Goal: Task Accomplishment & Management: Manage account settings

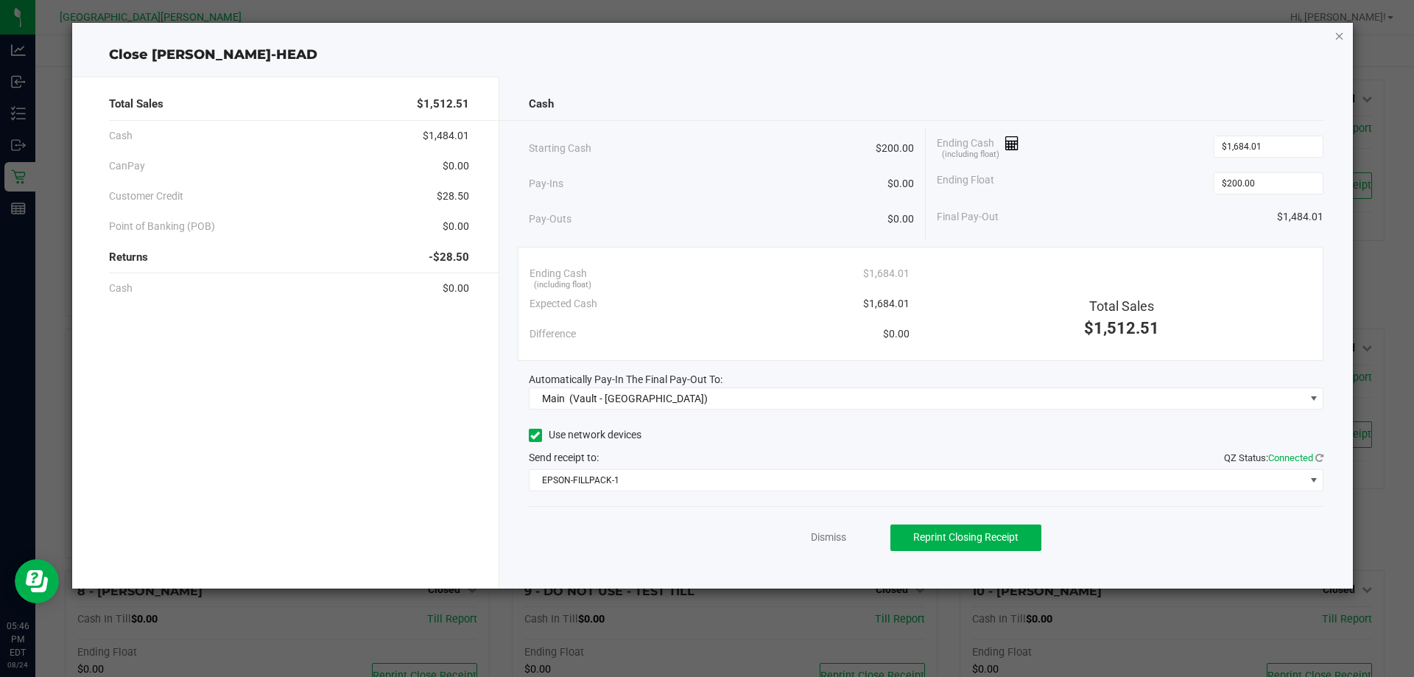
click at [1342, 39] on icon "button" at bounding box center [1340, 36] width 10 height 18
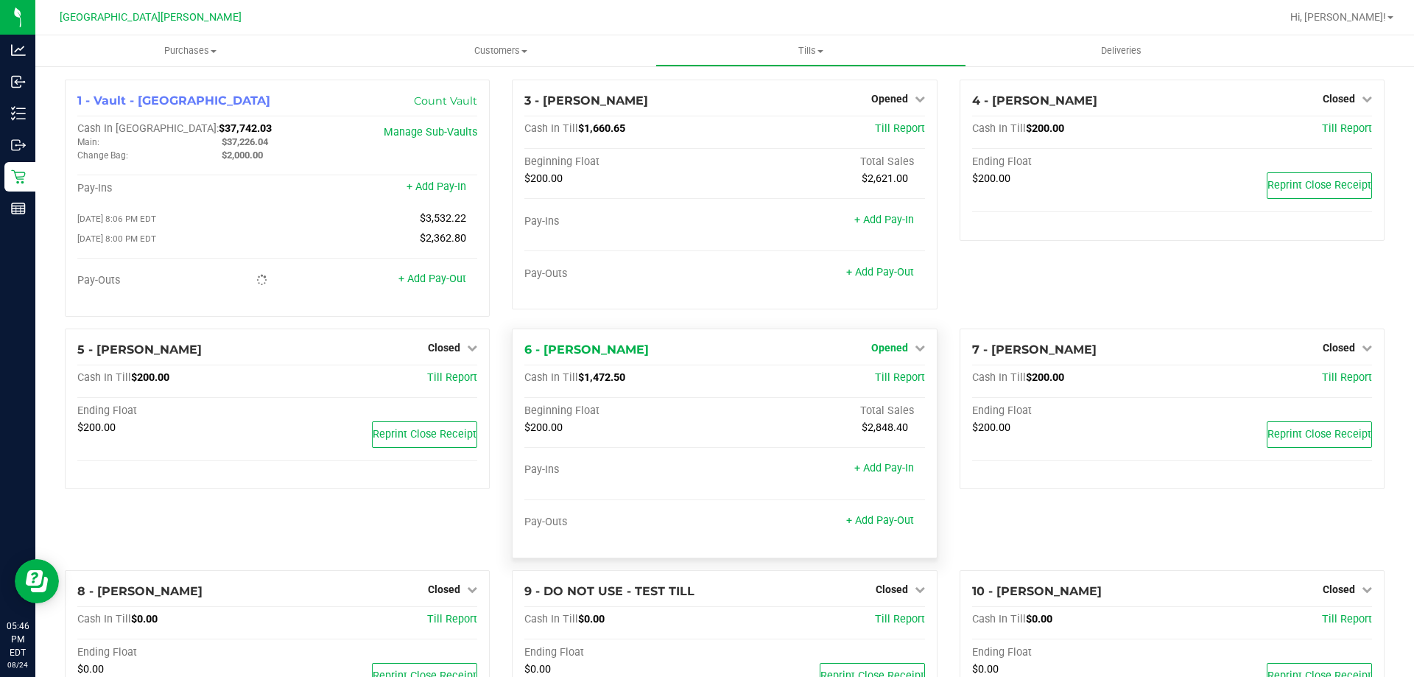
click at [894, 346] on span "Opened" at bounding box center [889, 348] width 37 height 12
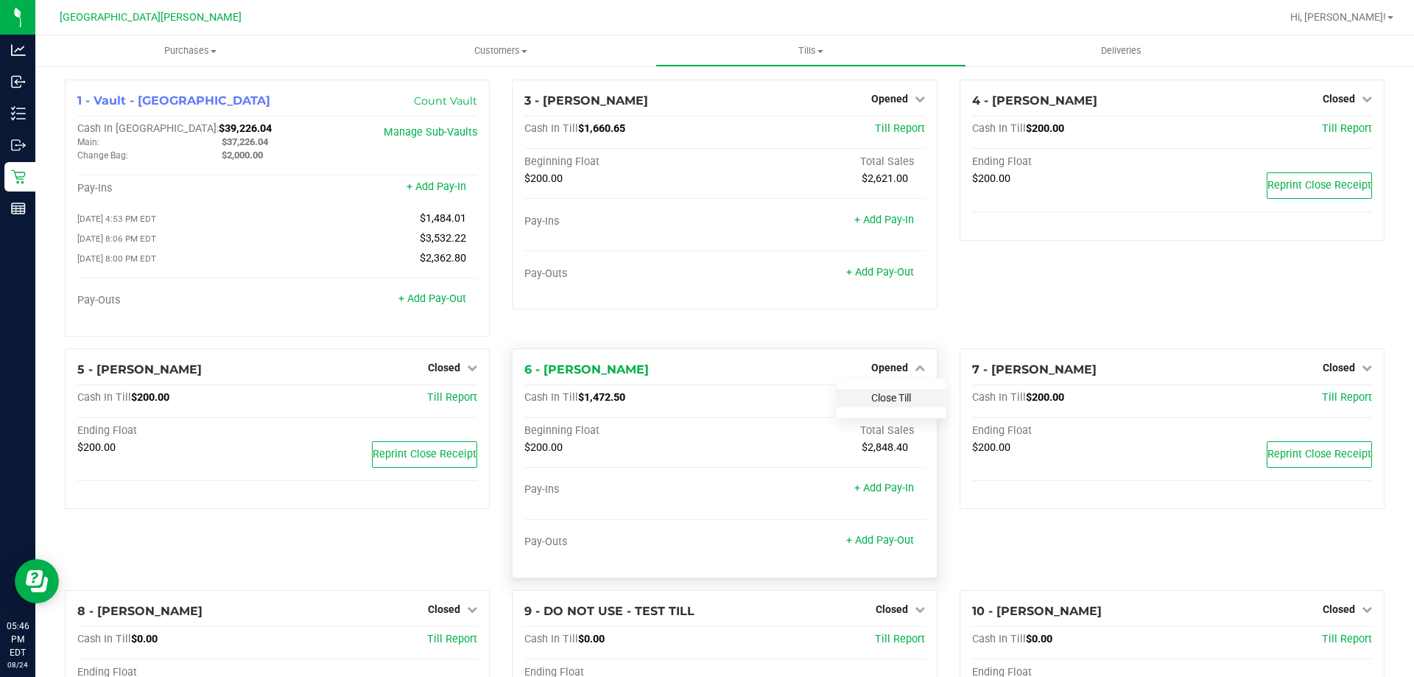
click at [878, 404] on link "Close Till" at bounding box center [891, 398] width 40 height 12
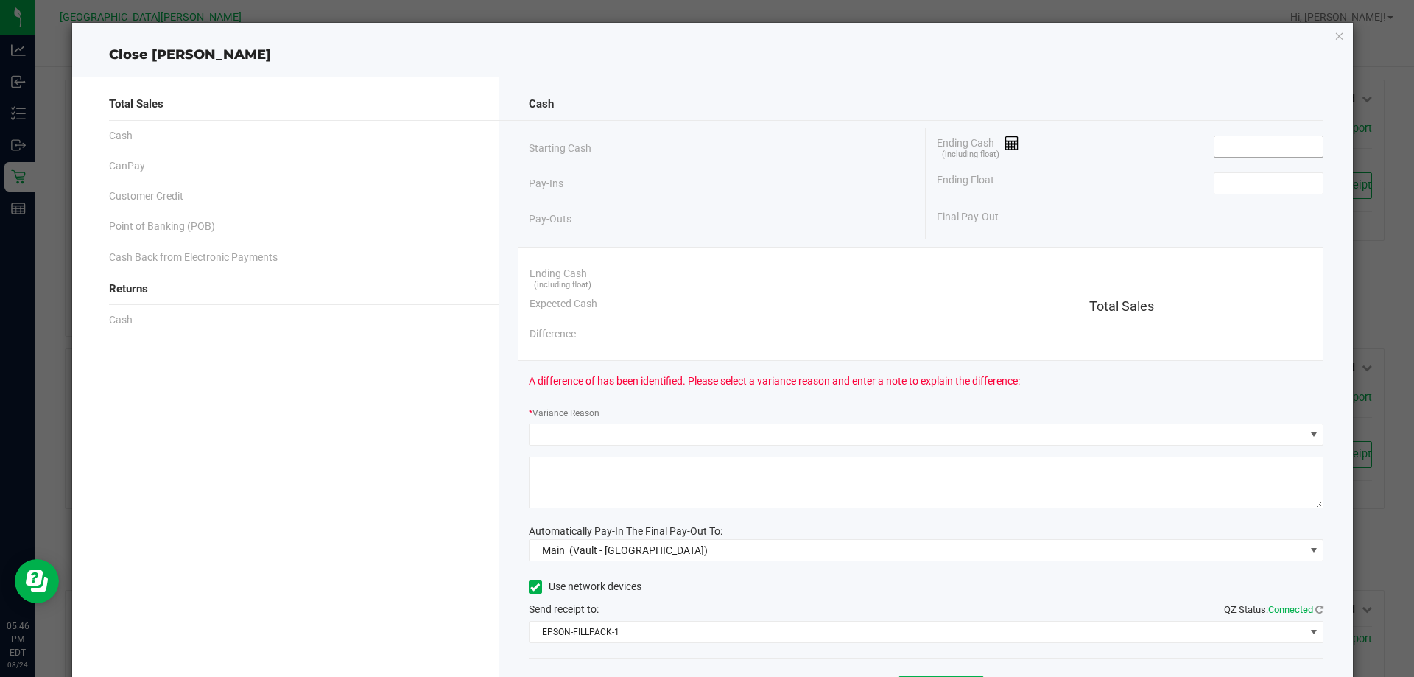
click at [1236, 150] on input at bounding box center [1269, 146] width 108 height 21
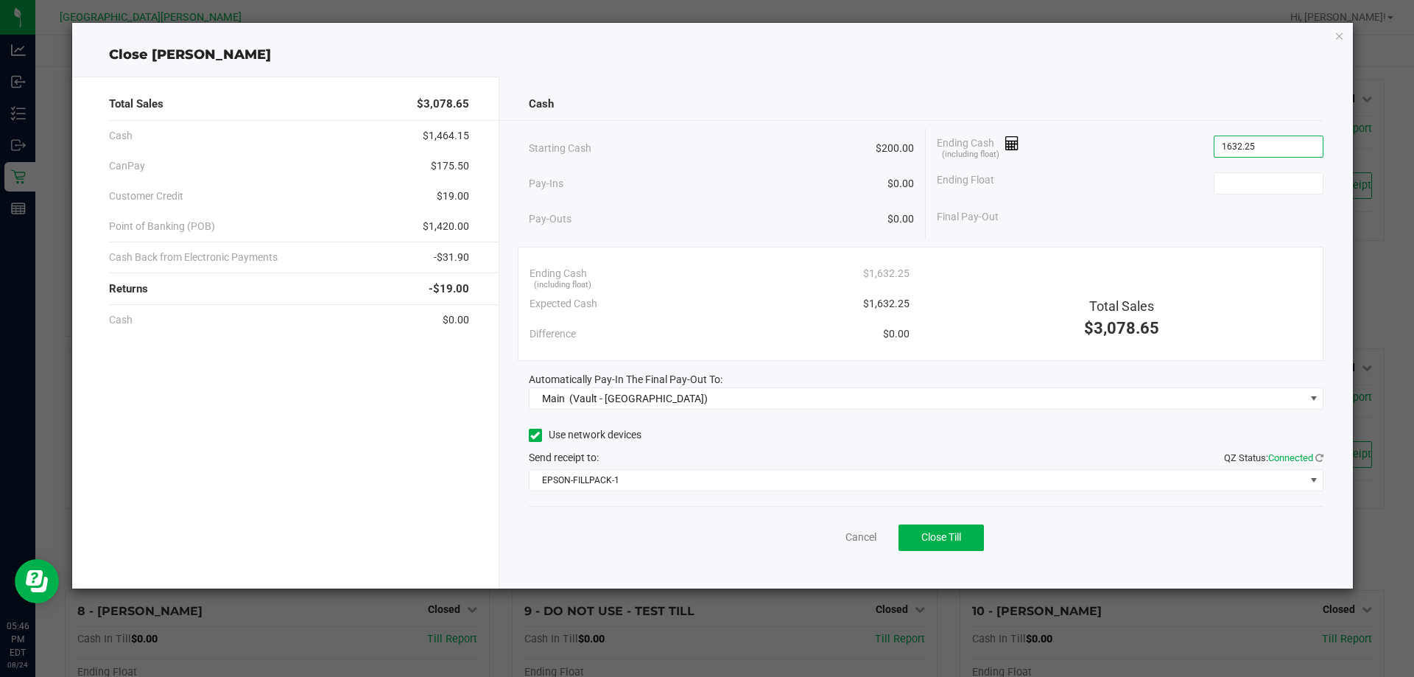
type input "$1,632.25"
type input "$200.00"
drag, startPoint x: 710, startPoint y: 444, endPoint x: 1139, endPoint y: 492, distance: 431.4
click at [710, 444] on div "Use network devices" at bounding box center [927, 435] width 796 height 22
drag, startPoint x: 967, startPoint y: 541, endPoint x: 957, endPoint y: 541, distance: 10.3
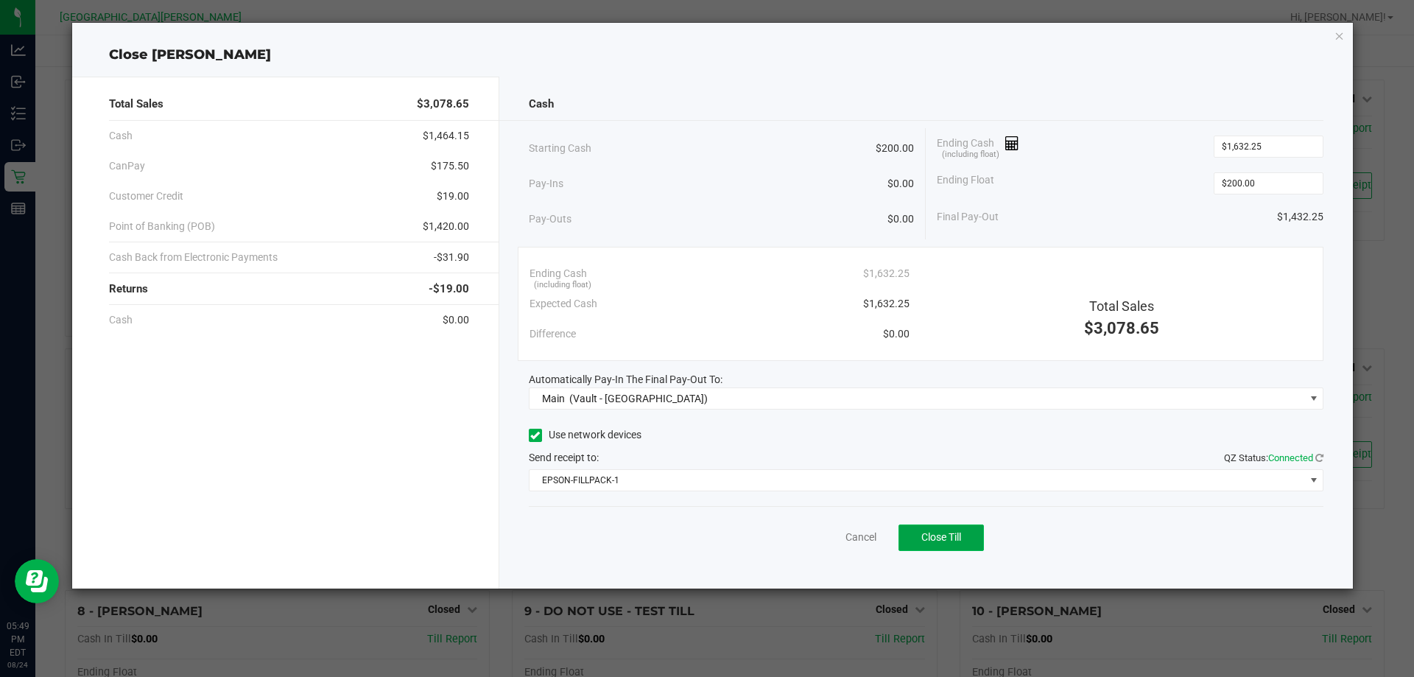
click at [967, 541] on button "Close Till" at bounding box center [941, 538] width 85 height 27
click at [1337, 46] on div "Close [PERSON_NAME]" at bounding box center [713, 55] width 1282 height 20
click at [1346, 41] on div "Close [PERSON_NAME] Total Sales $3,078.65 Cash $1,464.15 CanPay $175.50 Custome…" at bounding box center [713, 306] width 1282 height 566
click at [1339, 38] on icon "button" at bounding box center [1340, 36] width 10 height 18
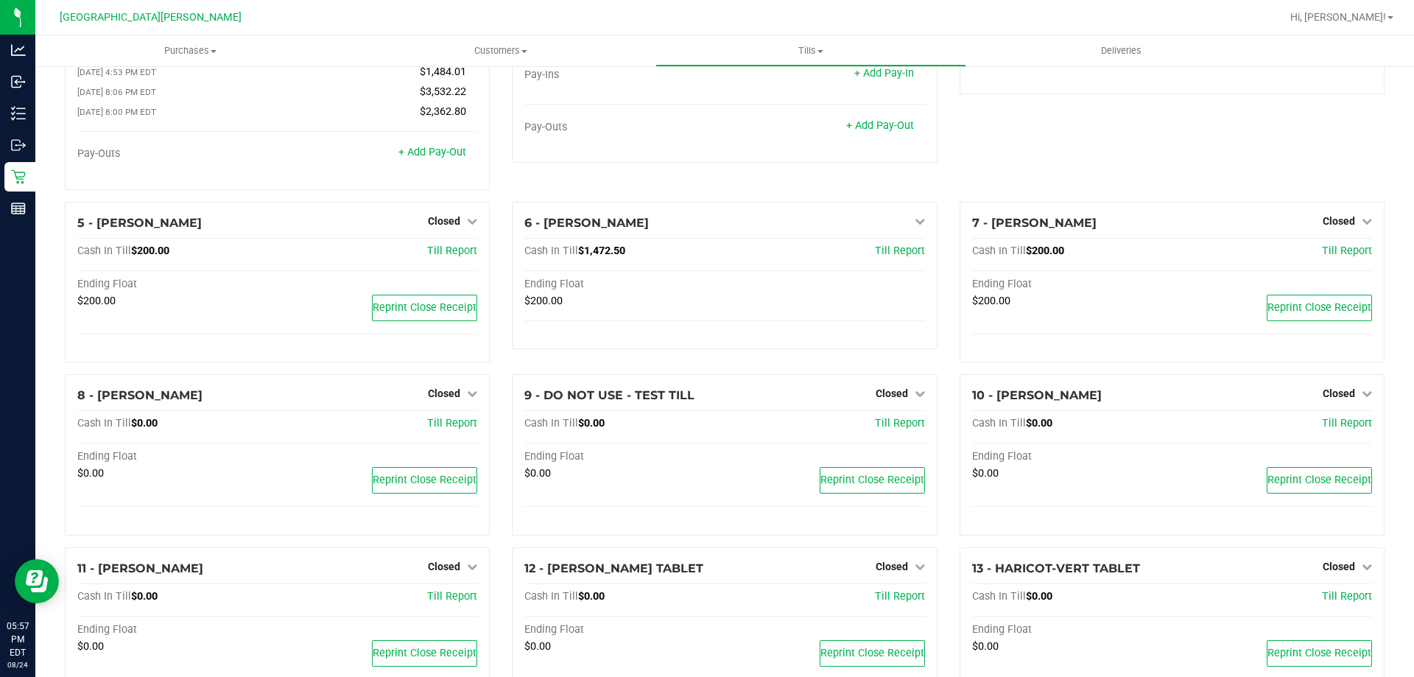
scroll to position [449, 0]
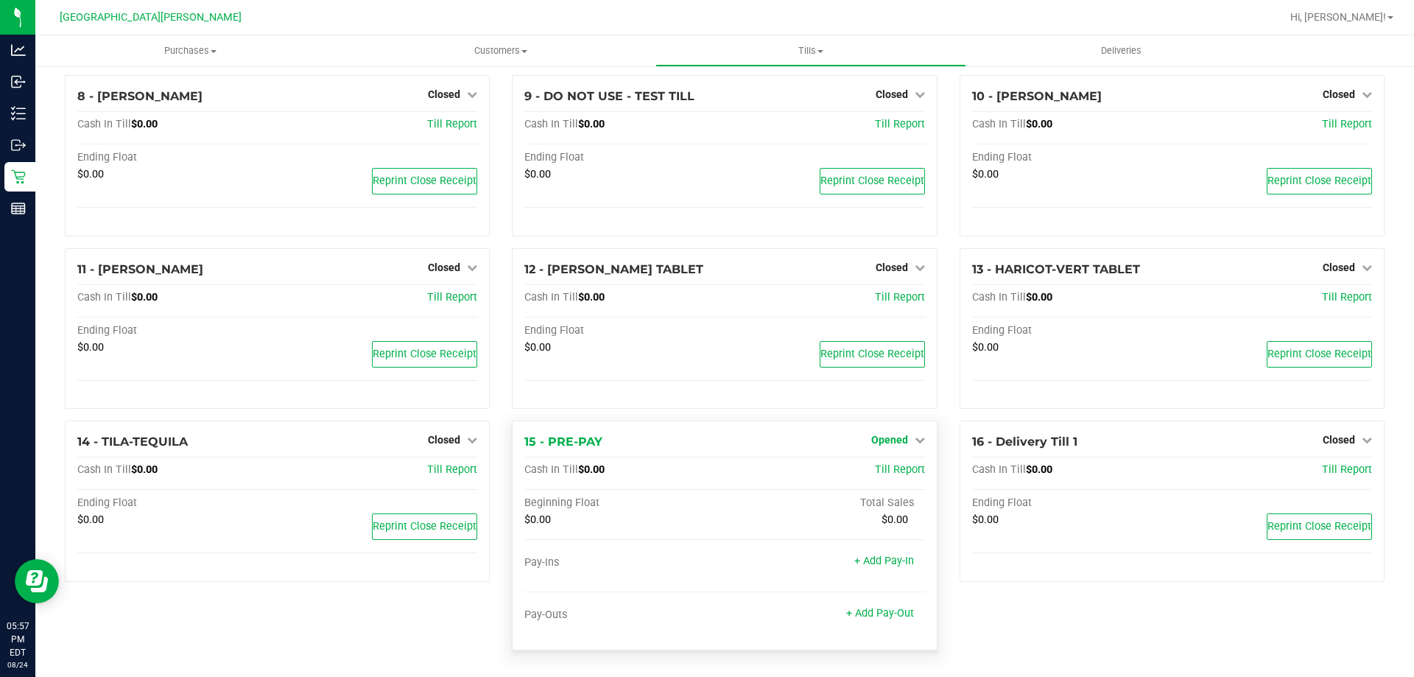
click at [871, 440] on span "Opened" at bounding box center [889, 440] width 37 height 12
click at [872, 477] on div "Close Till" at bounding box center [891, 471] width 109 height 18
click at [872, 469] on link "Close Till" at bounding box center [891, 471] width 40 height 12
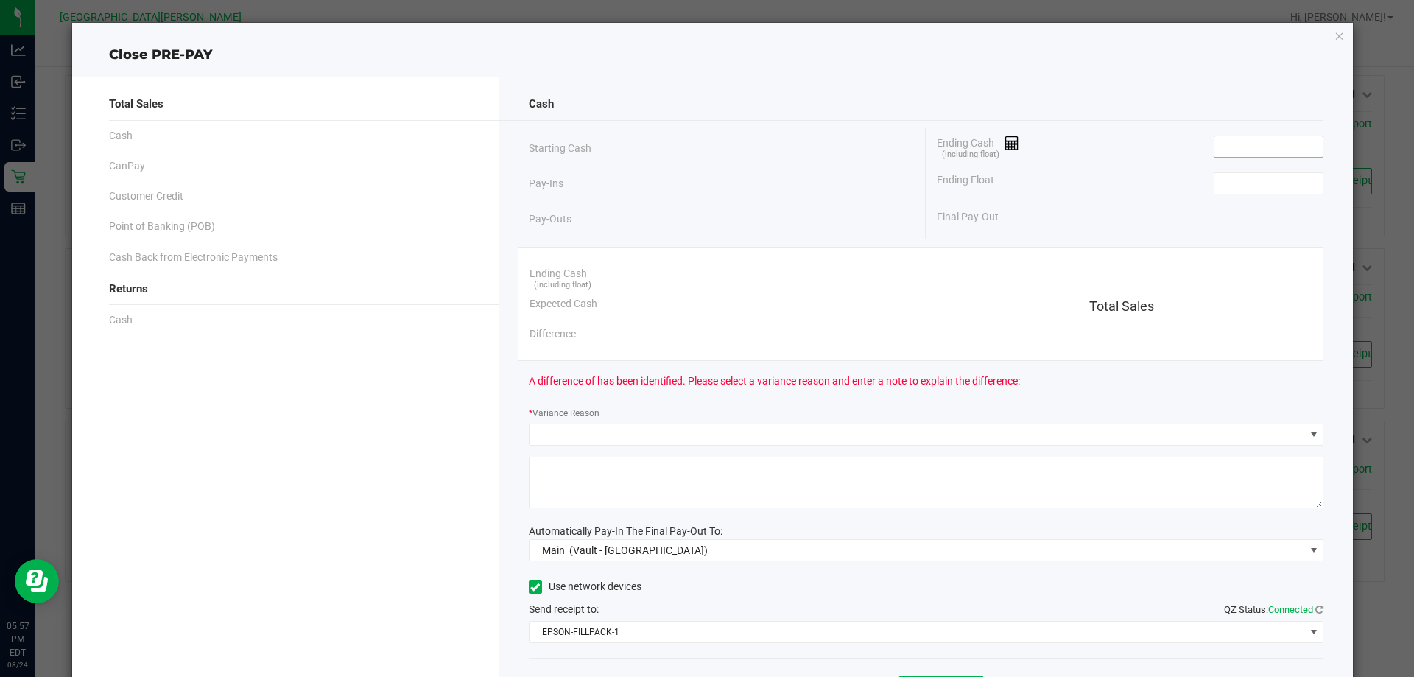
click at [1231, 146] on input at bounding box center [1269, 146] width 108 height 21
type input "$0.00"
click at [1229, 180] on input at bounding box center [1269, 183] width 108 height 21
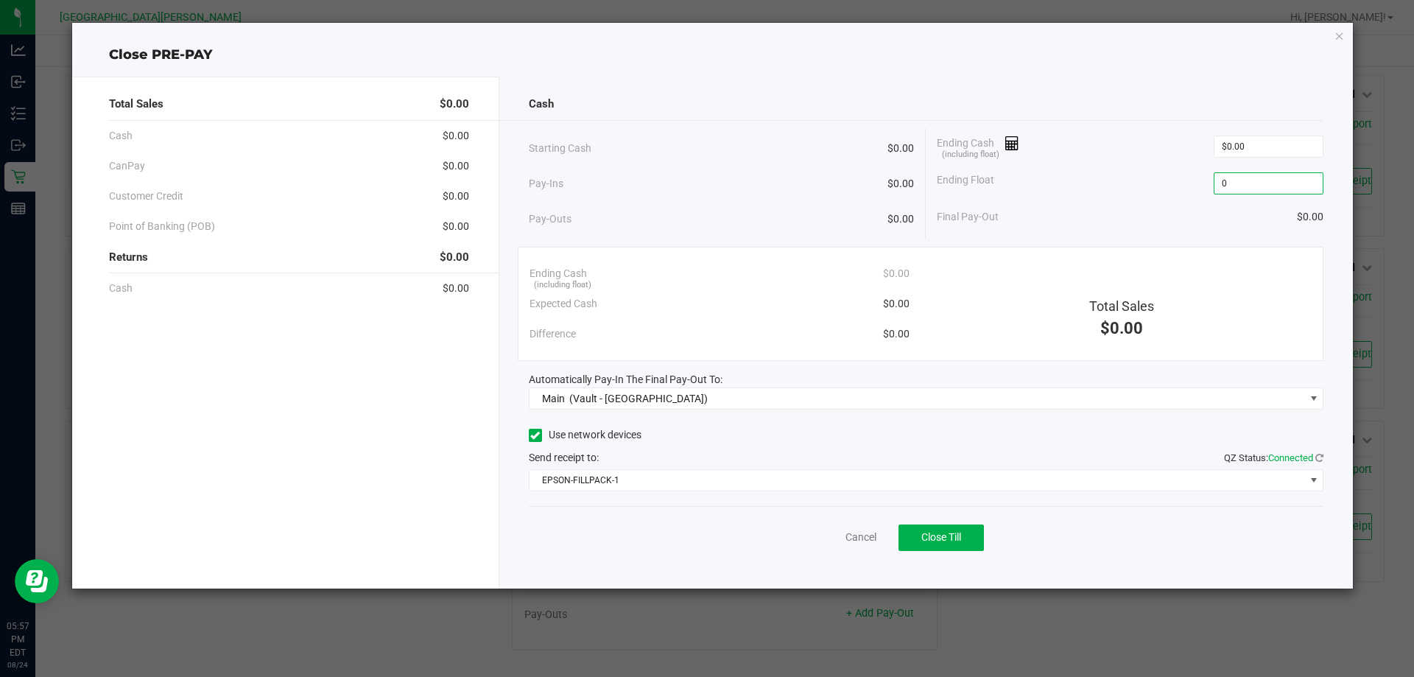
type input "$0.00"
click at [1182, 178] on div "Ending Float $0.00" at bounding box center [1130, 183] width 387 height 37
click at [925, 532] on span "Close Till" at bounding box center [942, 537] width 40 height 12
click at [1342, 40] on icon "button" at bounding box center [1340, 36] width 10 height 18
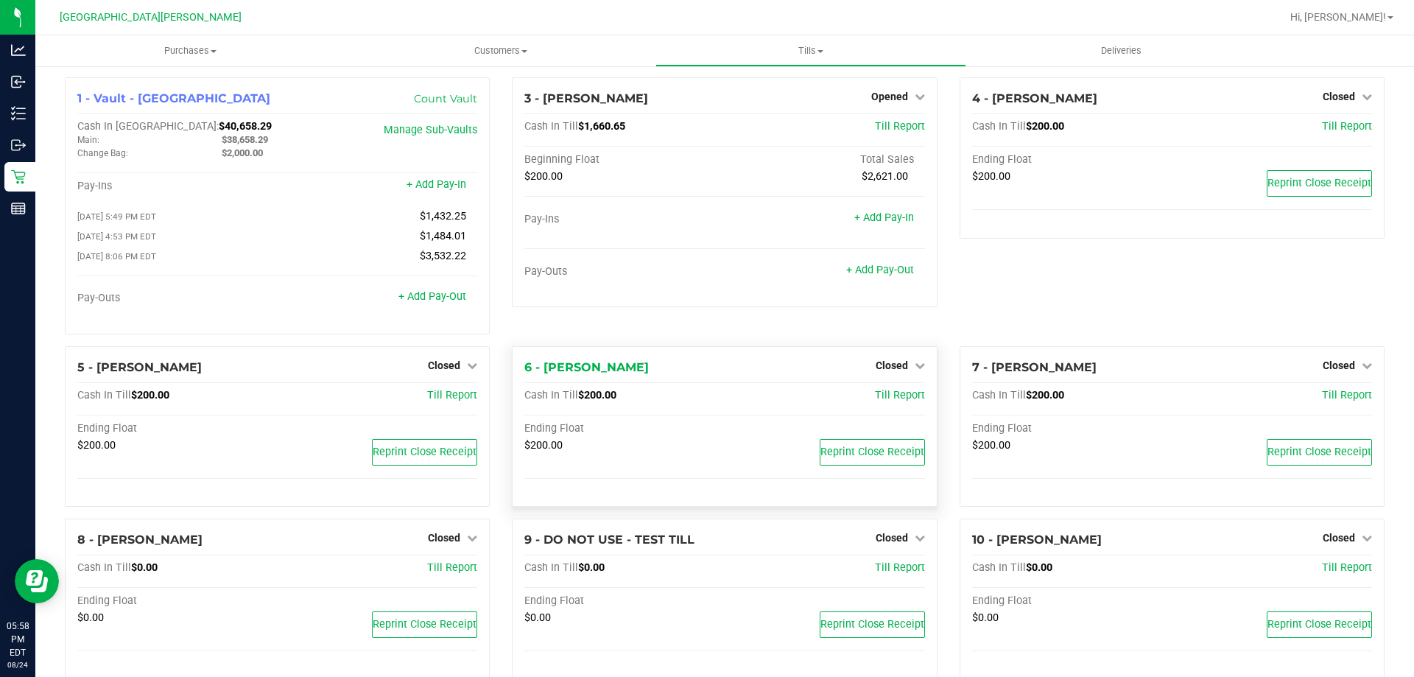
scroll to position [0, 0]
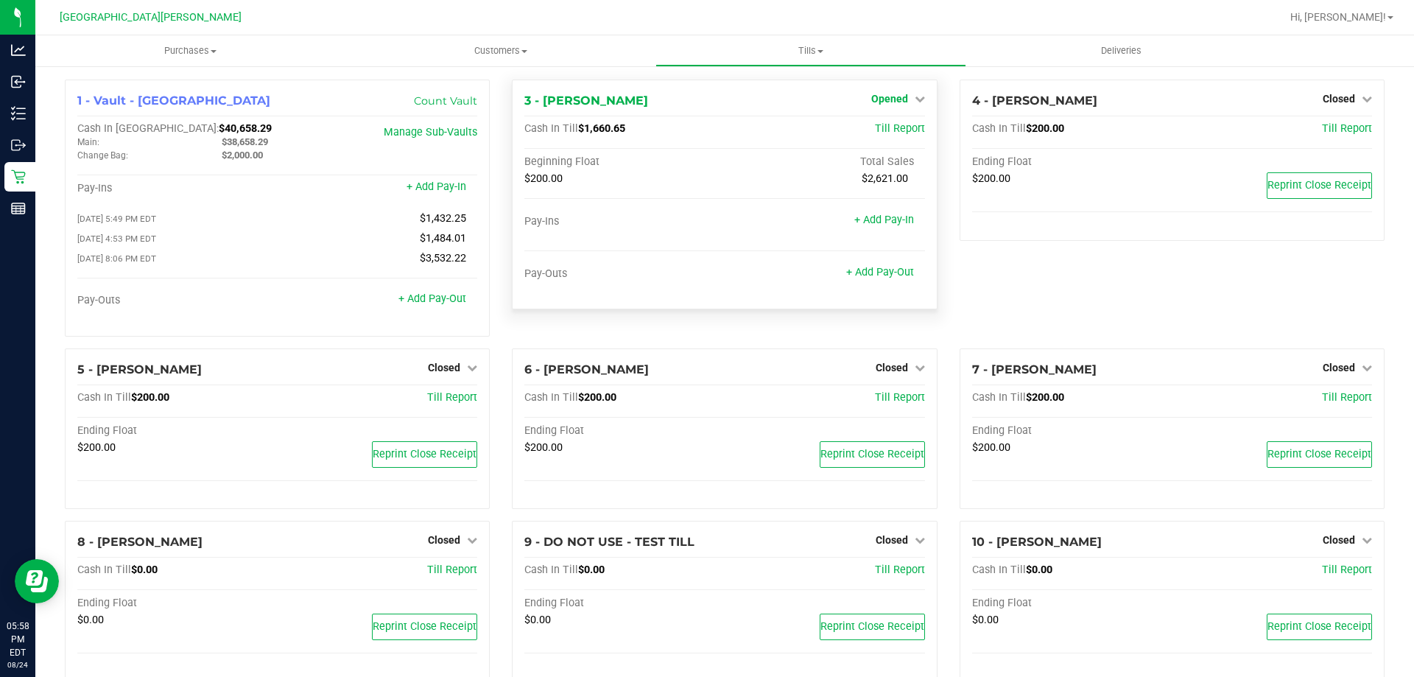
click at [893, 102] on span "Opened" at bounding box center [889, 99] width 37 height 12
click at [892, 124] on link "Close Till" at bounding box center [891, 130] width 40 height 12
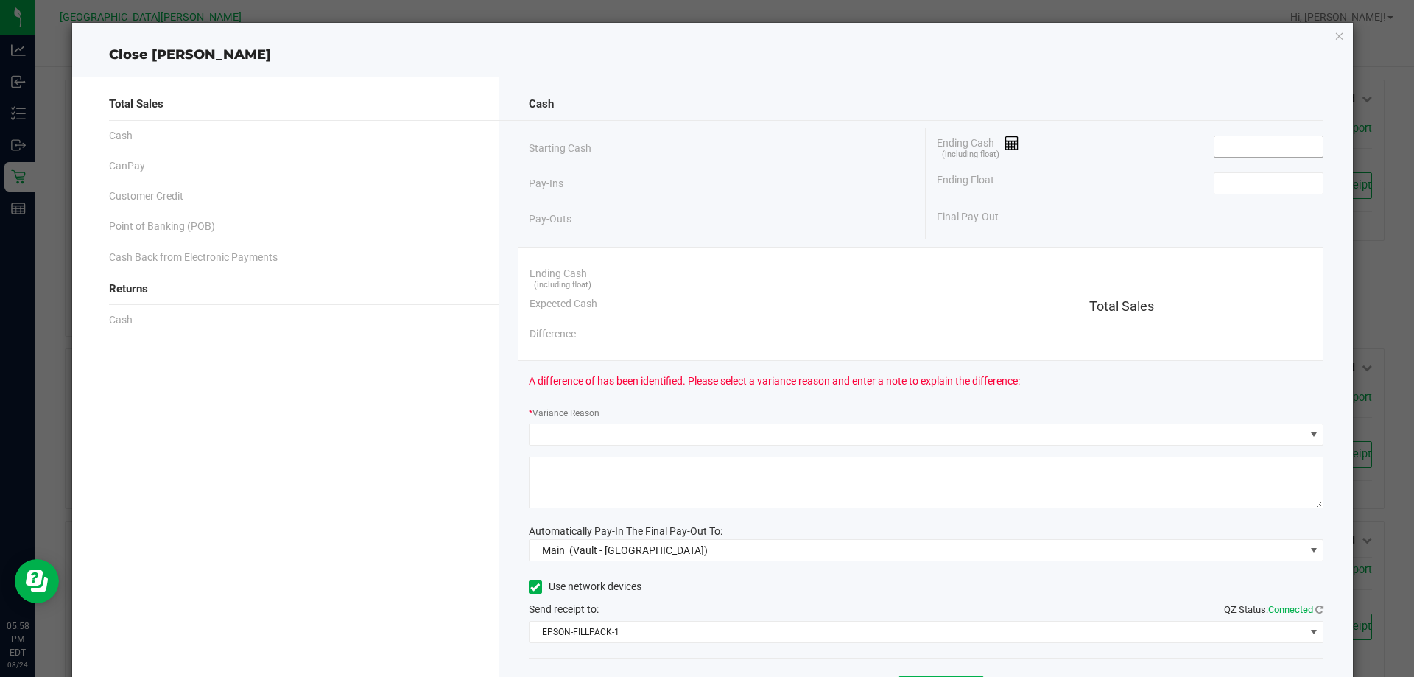
click at [1229, 142] on input at bounding box center [1269, 146] width 108 height 21
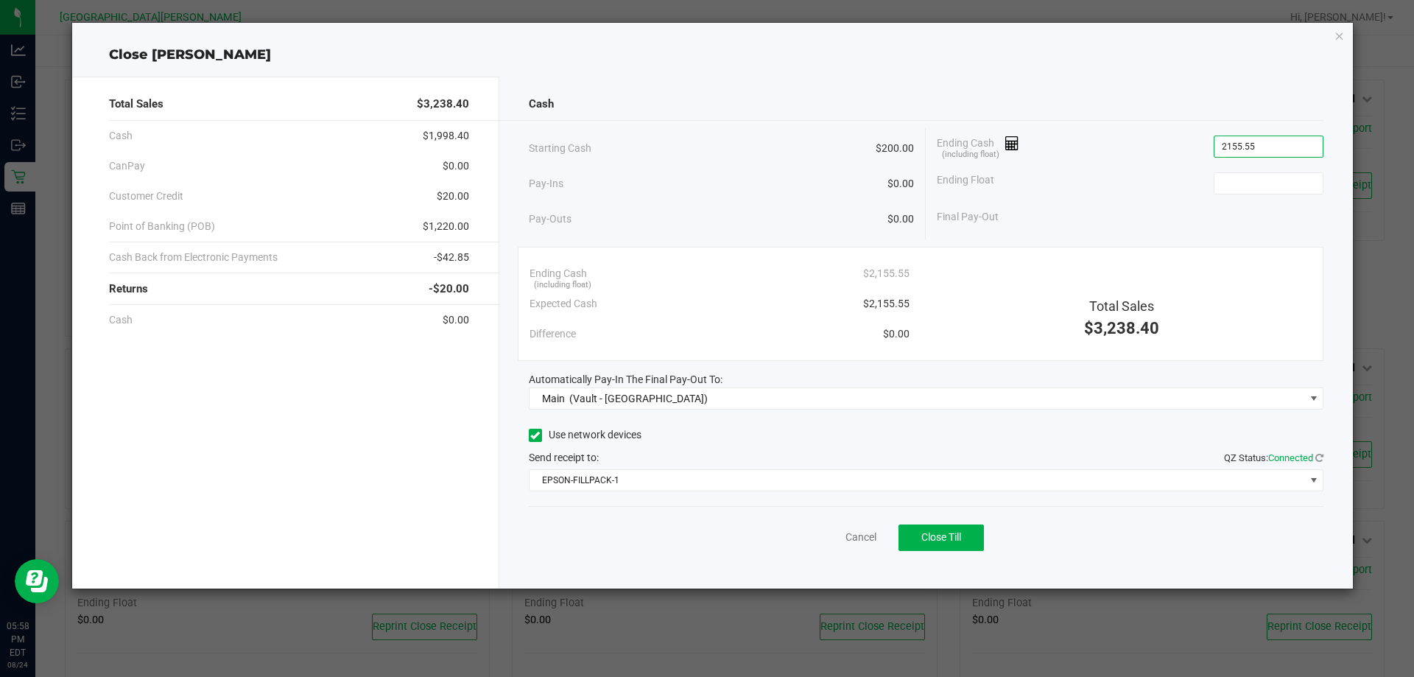
type input "$2,155.55"
type input "$200.00"
drag, startPoint x: 745, startPoint y: 446, endPoint x: 772, endPoint y: 482, distance: 44.6
click at [745, 446] on div "Use network devices Send receipt to: QZ Status: Connected EPSON-FILLPACK-1" at bounding box center [927, 457] width 796 height 67
click at [936, 541] on span "Close Till" at bounding box center [942, 537] width 40 height 12
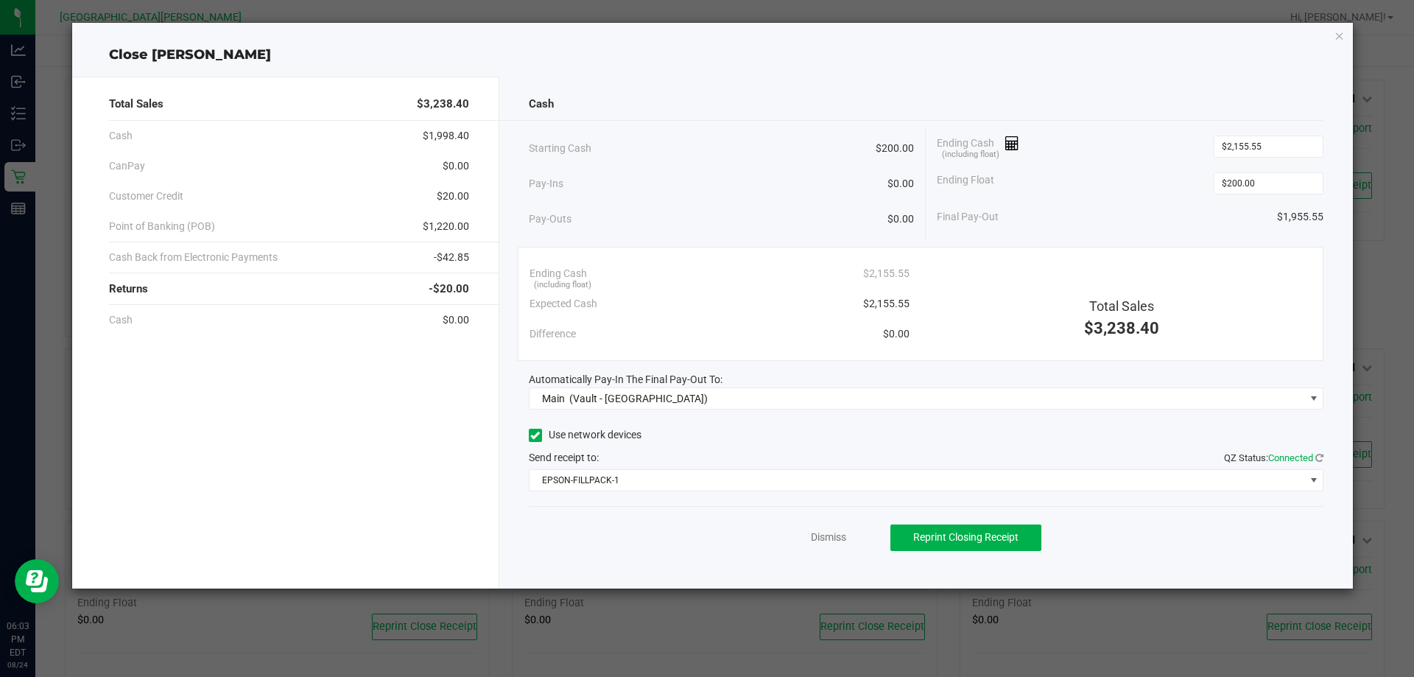
click at [698, 438] on div "Use network devices" at bounding box center [927, 435] width 796 height 22
click at [1343, 35] on icon "button" at bounding box center [1340, 36] width 10 height 18
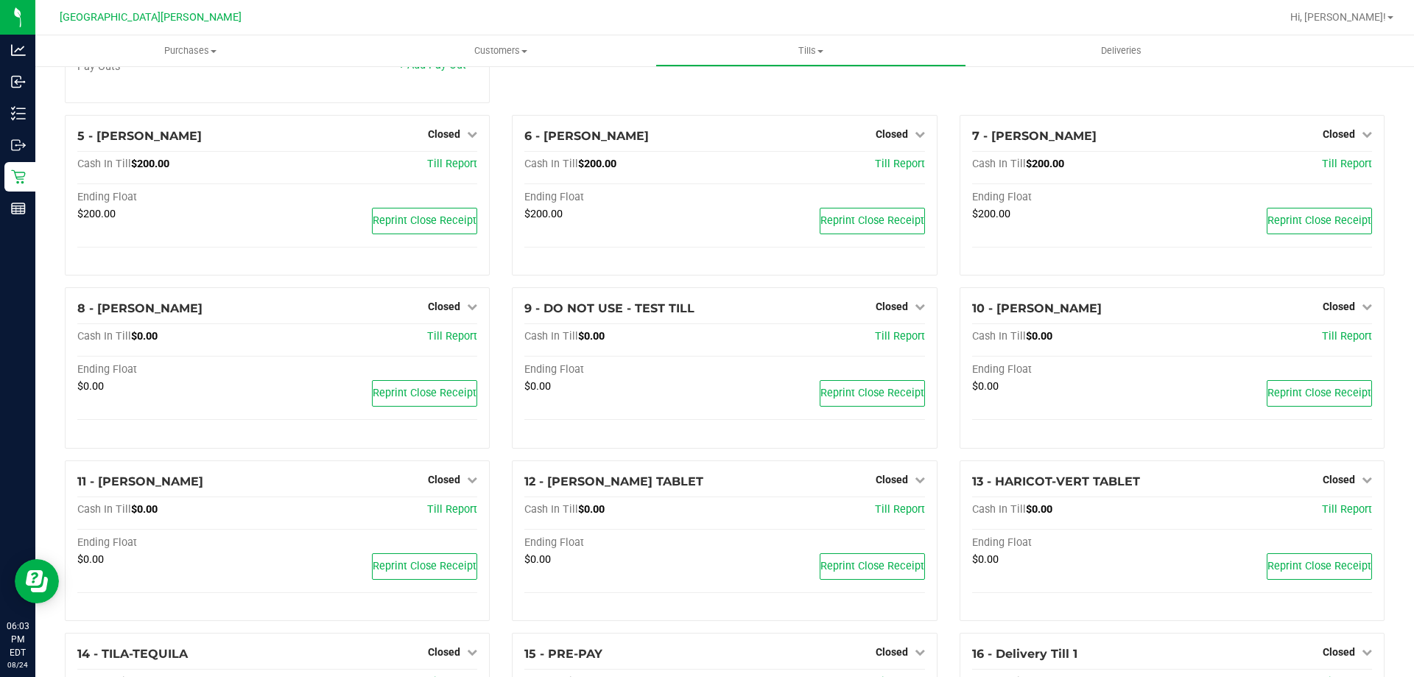
scroll to position [295, 0]
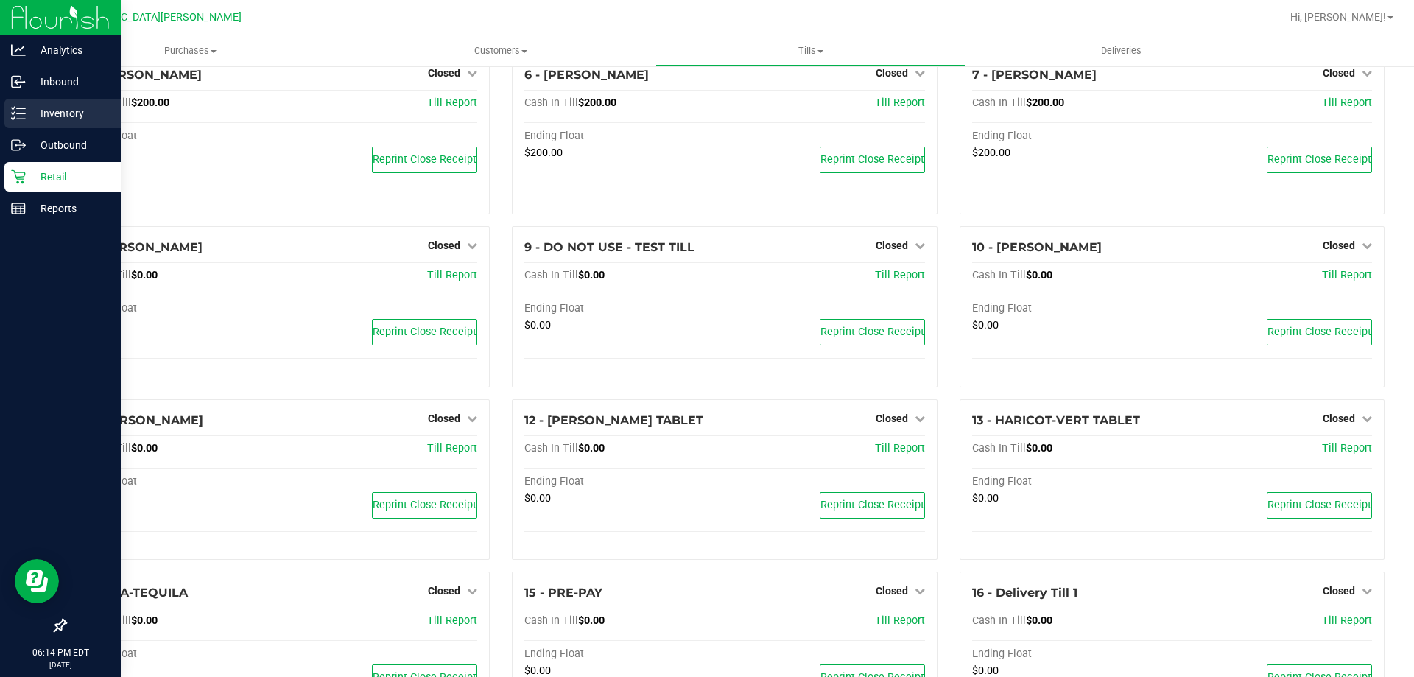
click at [63, 122] on div "Inventory" at bounding box center [62, 113] width 116 height 29
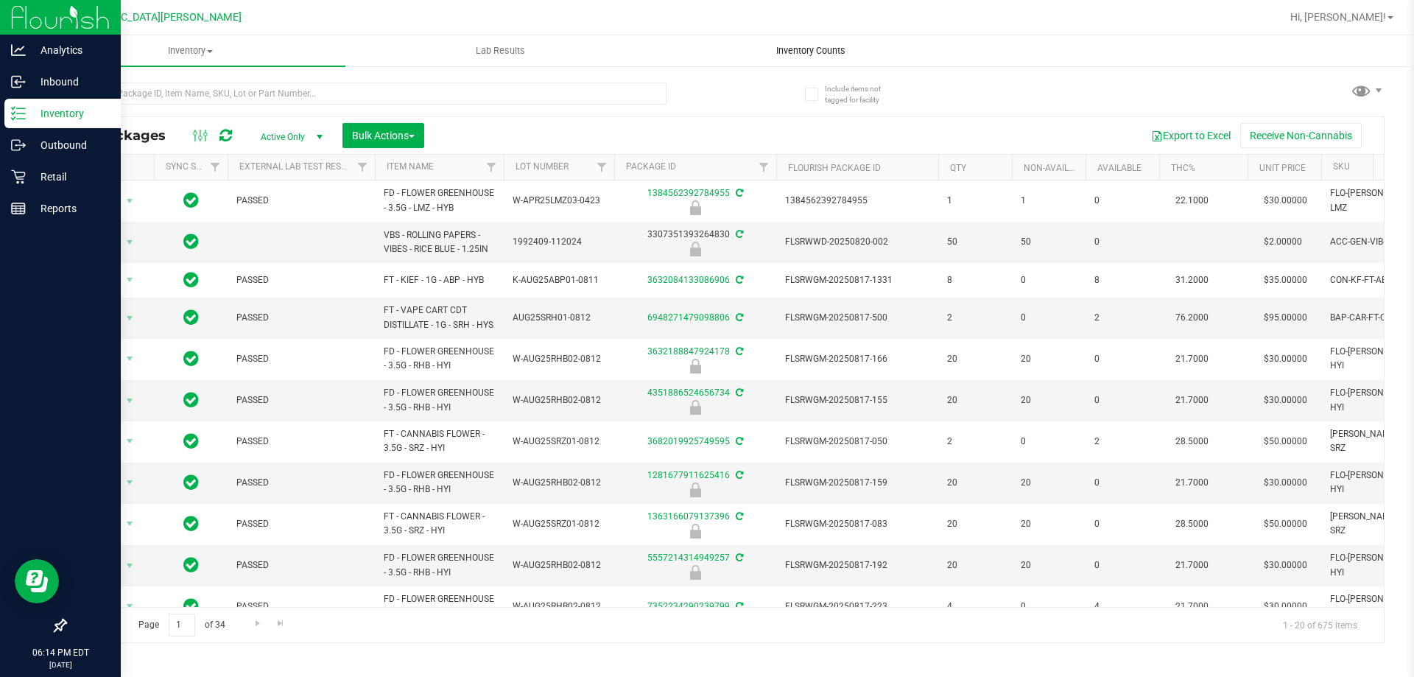
click at [806, 56] on span "Inventory Counts" at bounding box center [811, 50] width 109 height 13
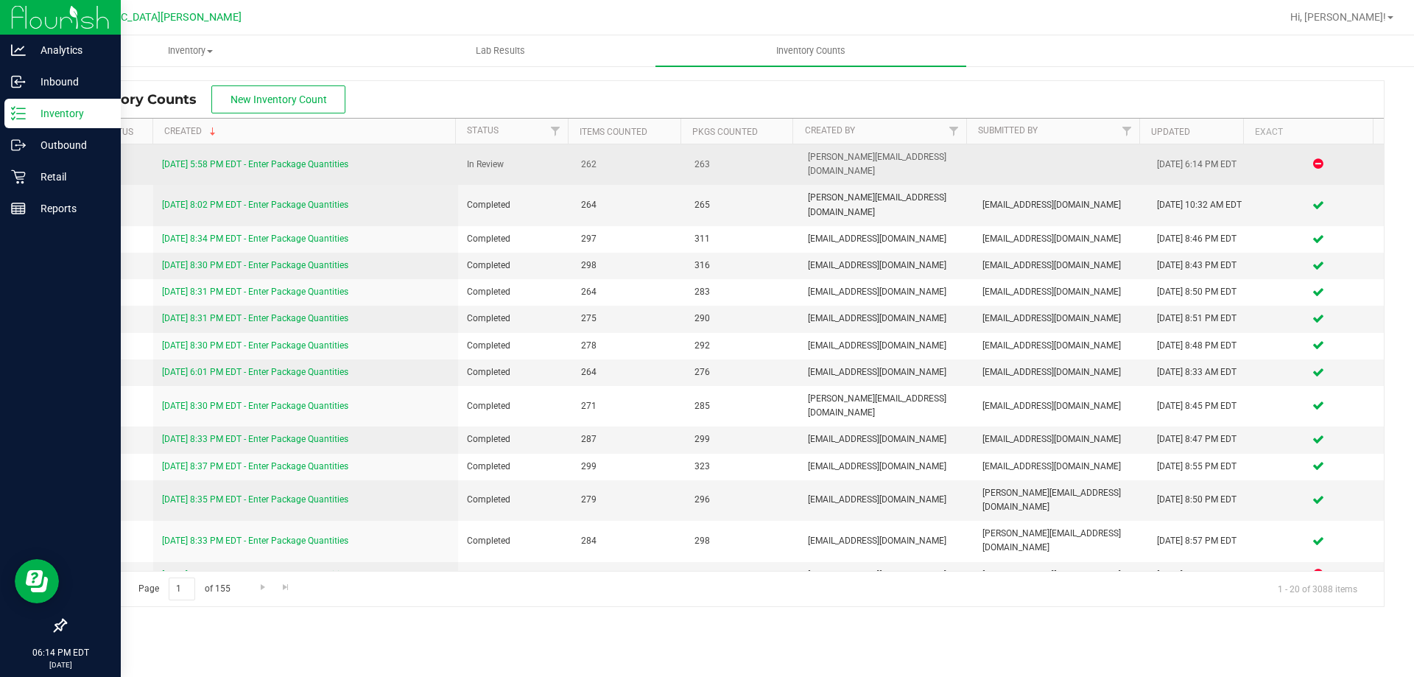
click at [323, 159] on link "[DATE] 5:58 PM EDT - Enter Package Quantities" at bounding box center [255, 164] width 186 height 10
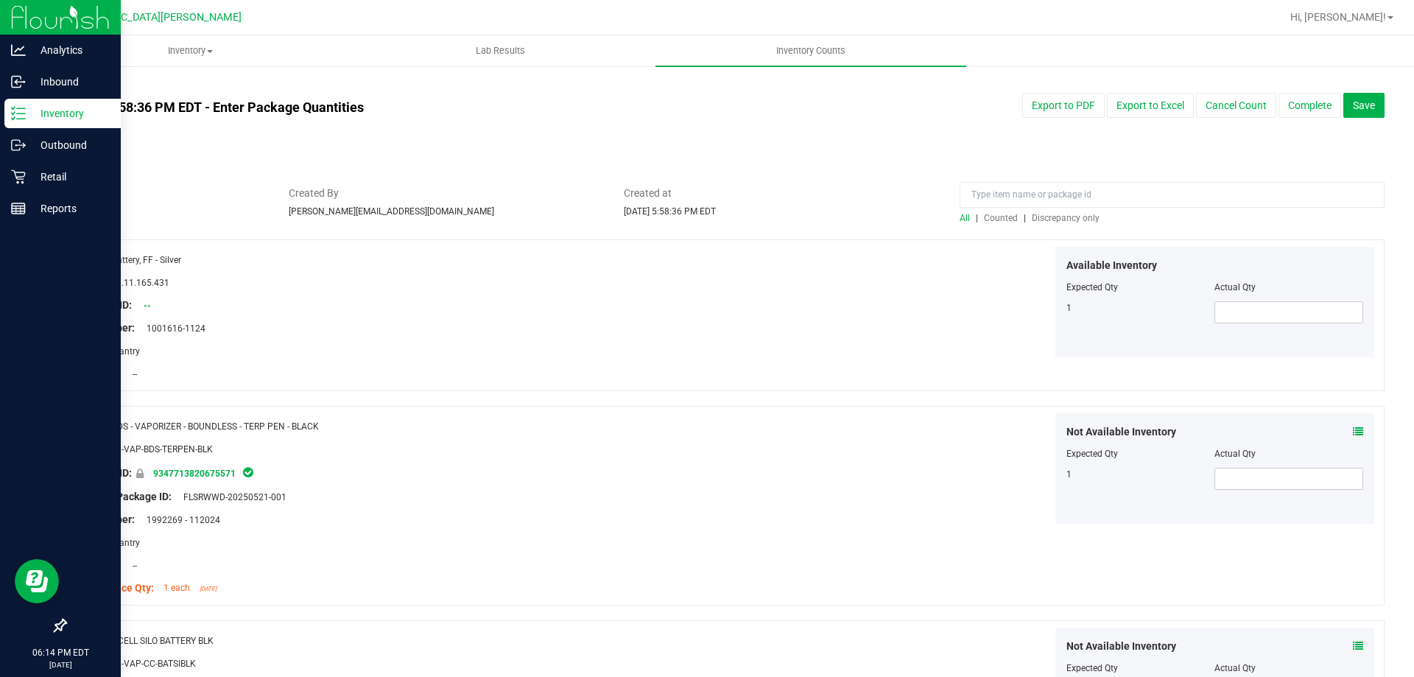
click at [1032, 215] on span "Discrepancy only" at bounding box center [1066, 218] width 68 height 10
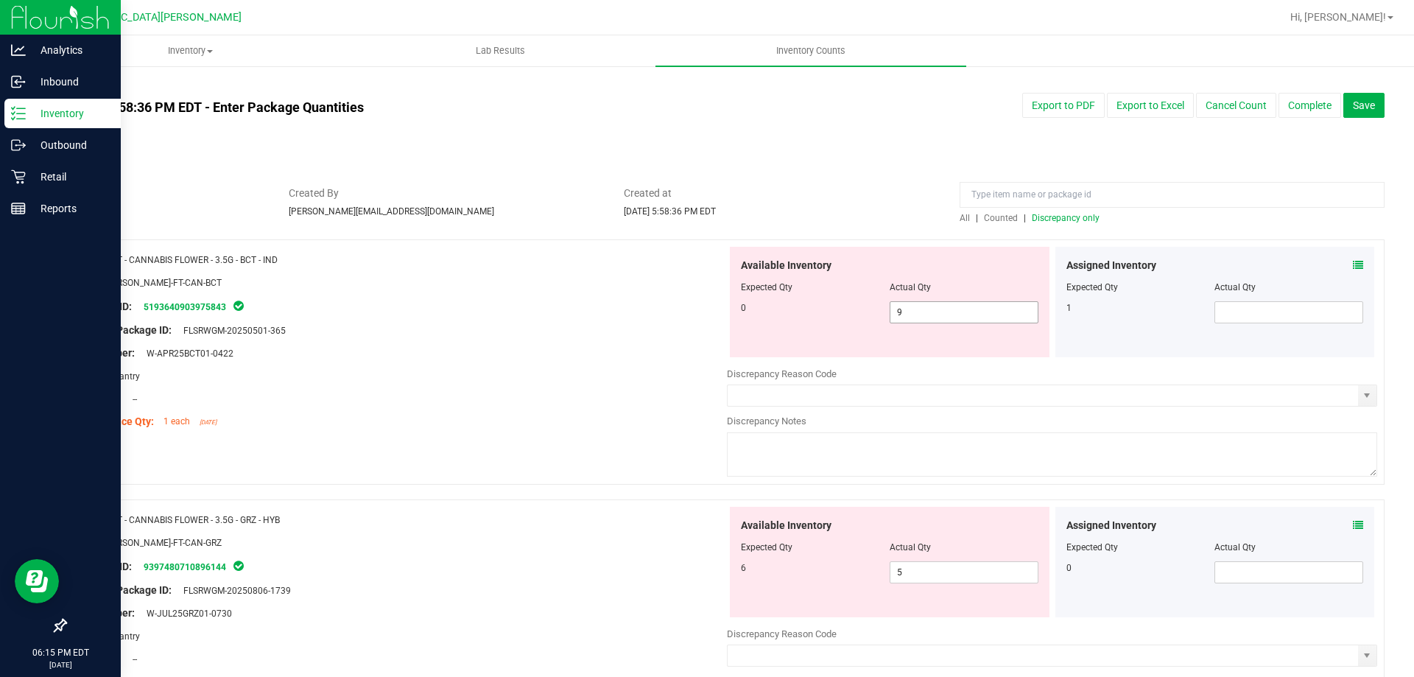
click at [928, 315] on span "9 9" at bounding box center [964, 312] width 149 height 22
click at [928, 315] on input "9" at bounding box center [964, 312] width 147 height 21
click at [688, 359] on div "Lot Number: W-APR25BCT01-0422" at bounding box center [402, 353] width 650 height 15
click at [899, 314] on span "9 9" at bounding box center [964, 312] width 149 height 22
click at [645, 329] on div "Original Package ID: FLSRWGM-20250501-365" at bounding box center [402, 330] width 650 height 15
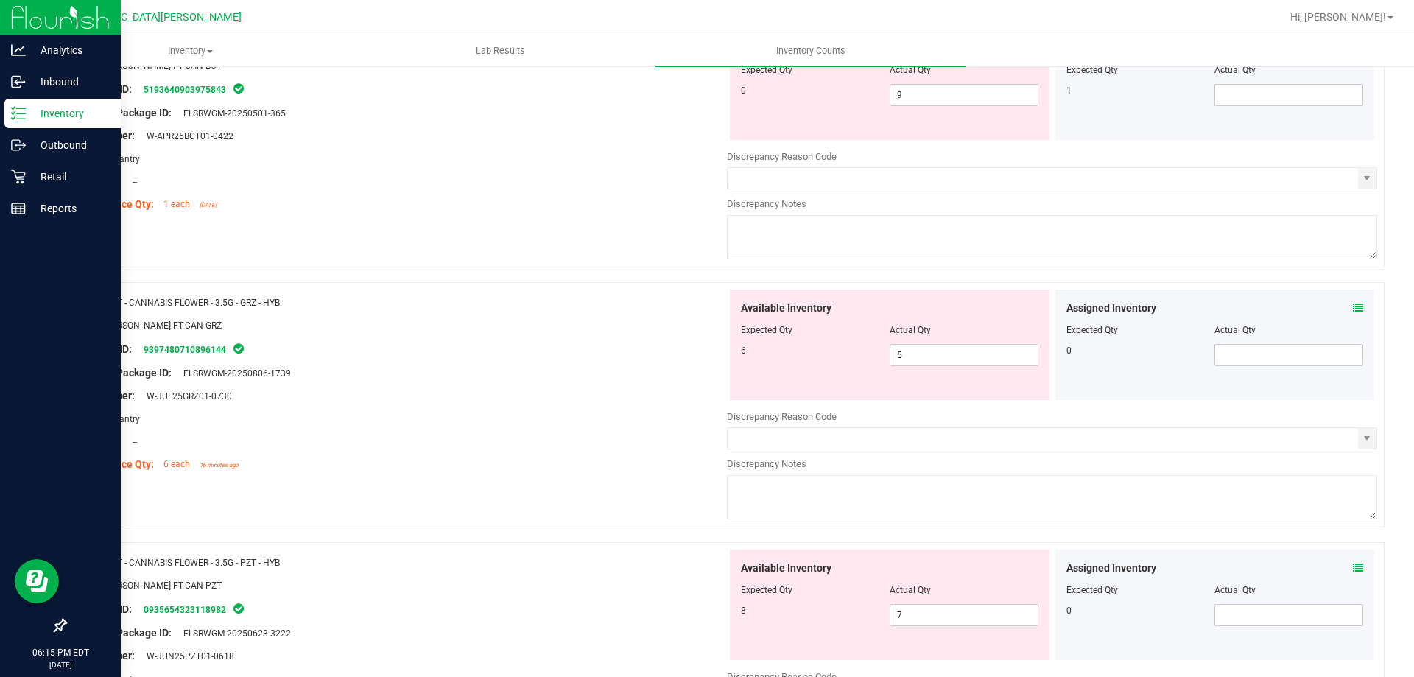
scroll to position [221, 0]
click at [588, 343] on div "Package ID: 9397480710896144" at bounding box center [402, 346] width 650 height 18
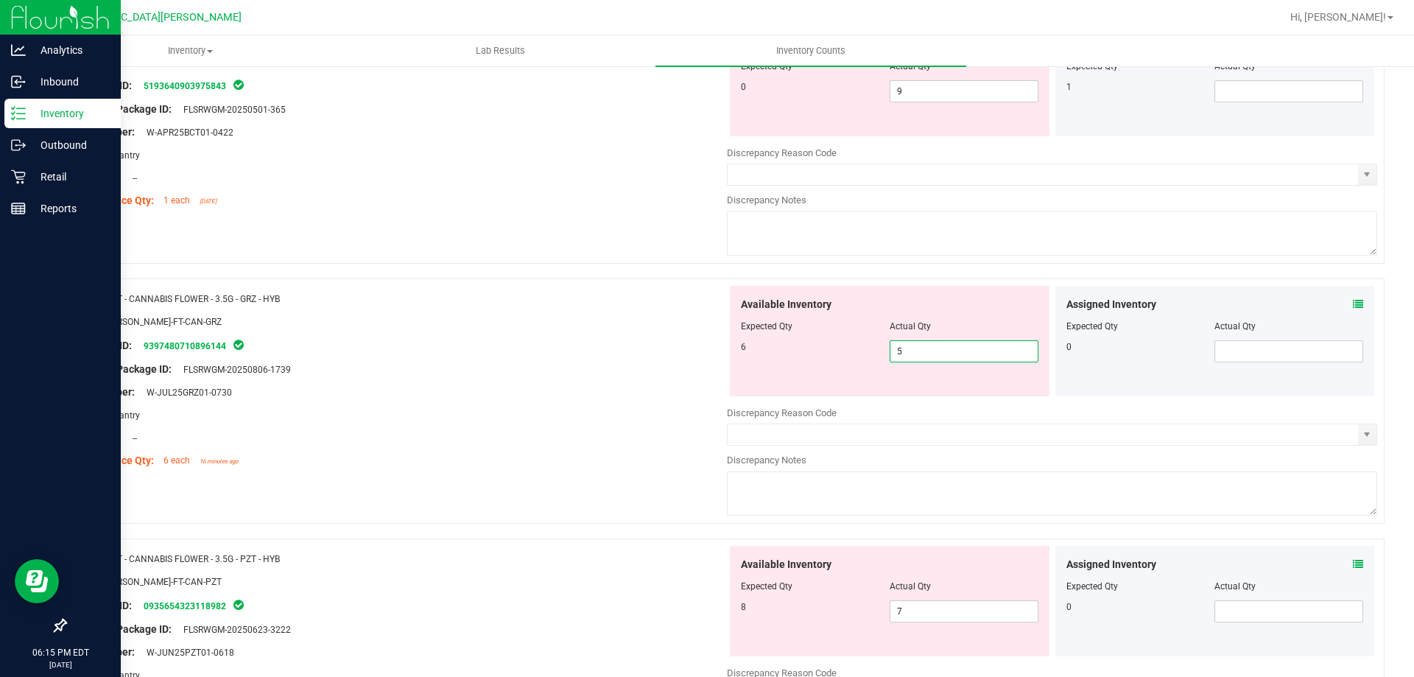
click at [922, 350] on span "5 5" at bounding box center [964, 351] width 149 height 22
click at [922, 350] on input "5" at bounding box center [964, 351] width 147 height 21
type input "6"
click at [661, 443] on div "Location: --" at bounding box center [402, 437] width 650 height 15
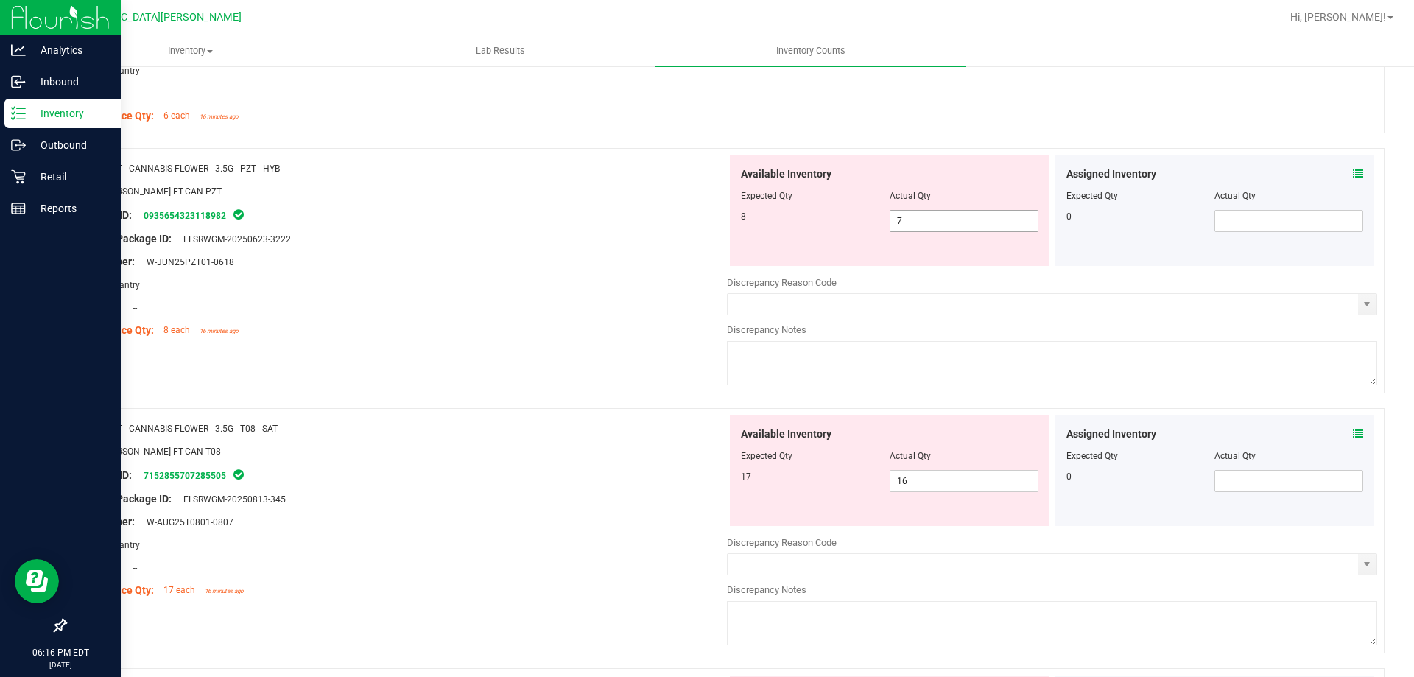
scroll to position [589, 0]
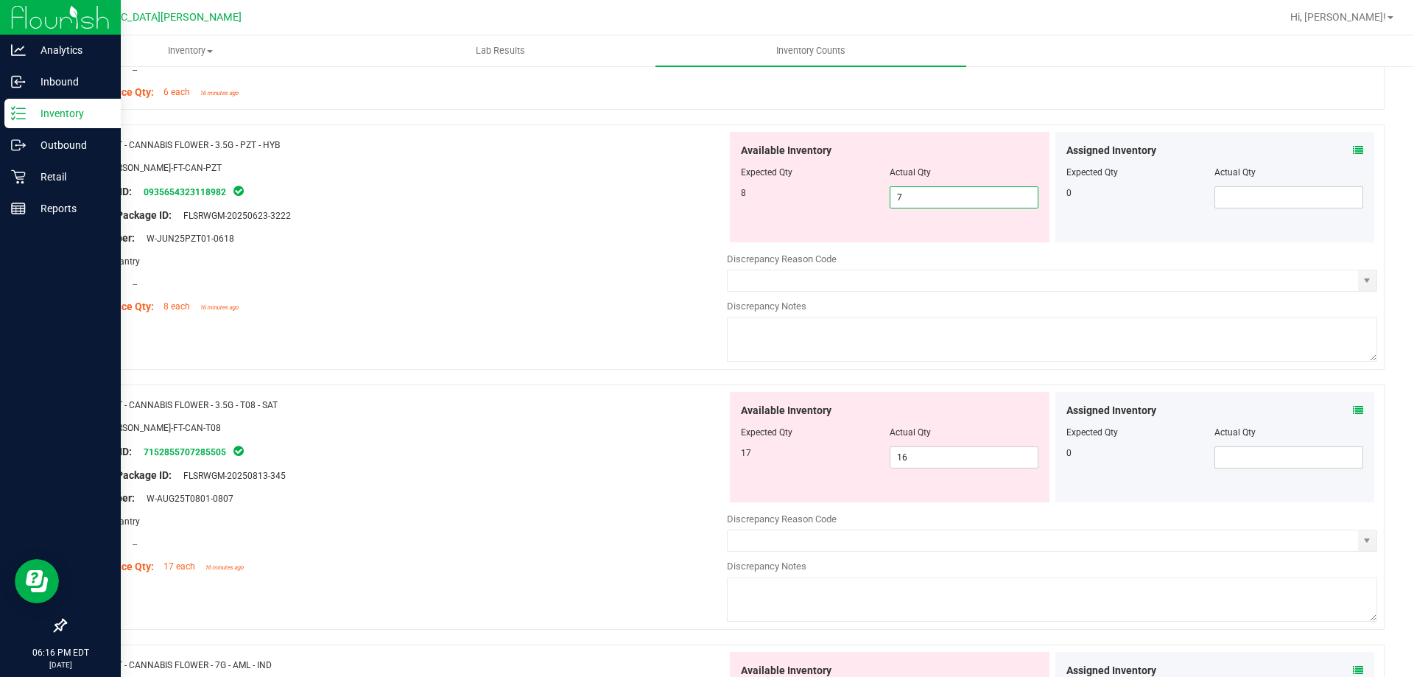
click at [911, 194] on span "7 7" at bounding box center [964, 197] width 149 height 22
click at [951, 200] on span "7 7" at bounding box center [964, 197] width 149 height 22
click at [951, 200] on input "7" at bounding box center [964, 197] width 147 height 21
type input "8"
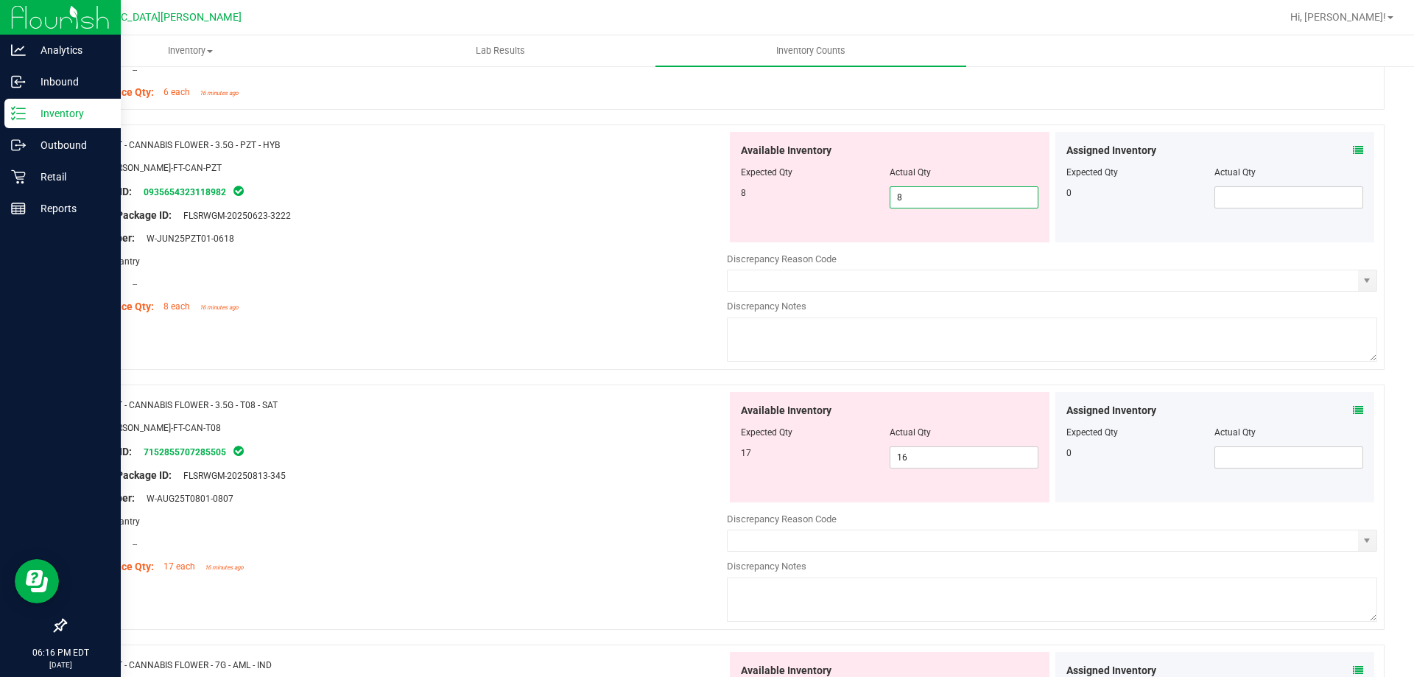
click at [581, 324] on div "Name: FT - CANNABIS FLOWER - 3.5G - PZT - HYB SKU: [PERSON_NAME]-FT-CAN-PZT Pac…" at bounding box center [725, 254] width 1320 height 260
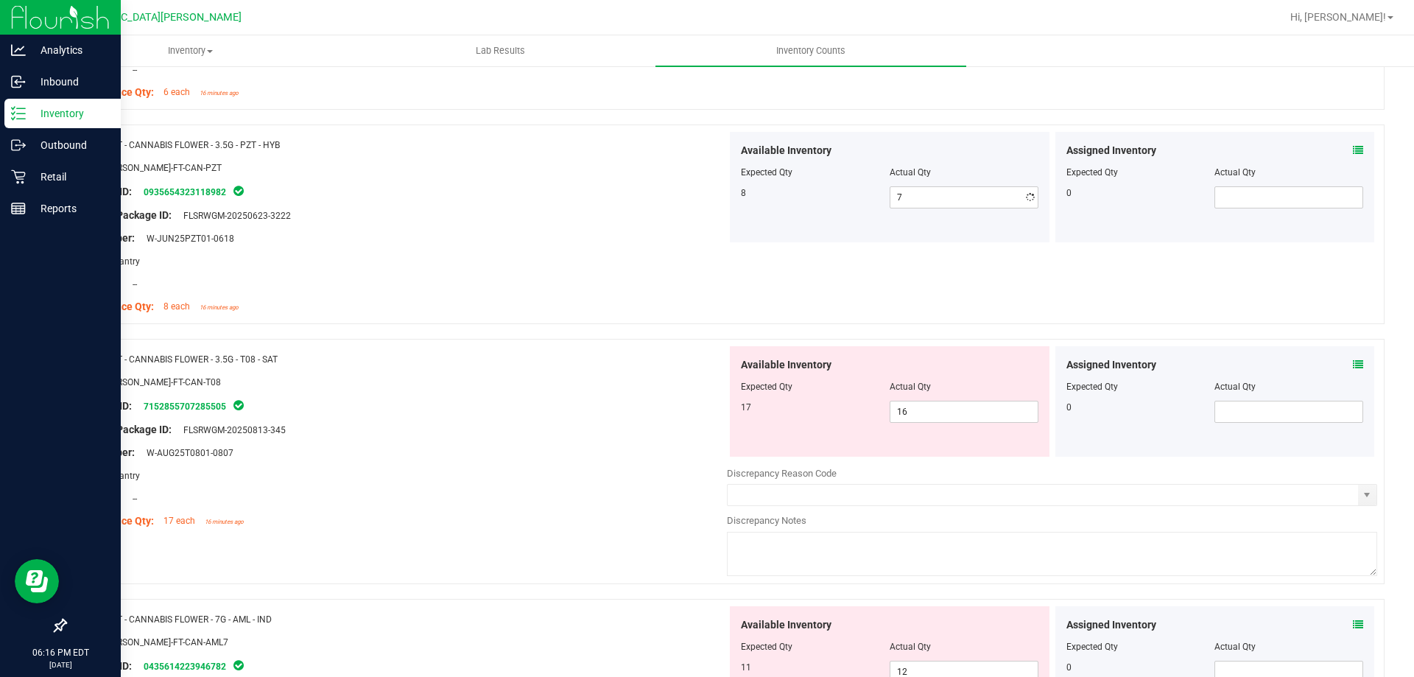
type input "8"
click at [933, 417] on span "16 16" at bounding box center [964, 412] width 149 height 22
click at [933, 417] on input "16" at bounding box center [964, 411] width 147 height 21
type input "17"
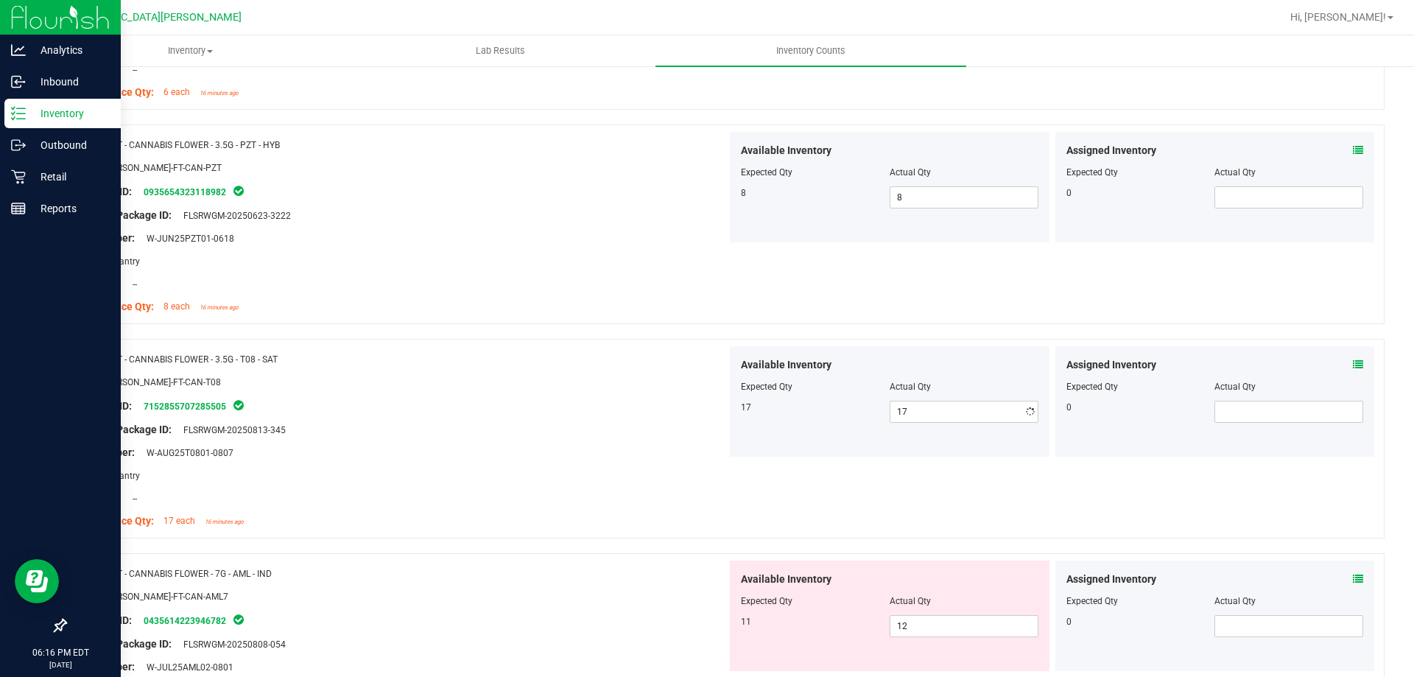
click at [632, 368] on div at bounding box center [402, 370] width 650 height 7
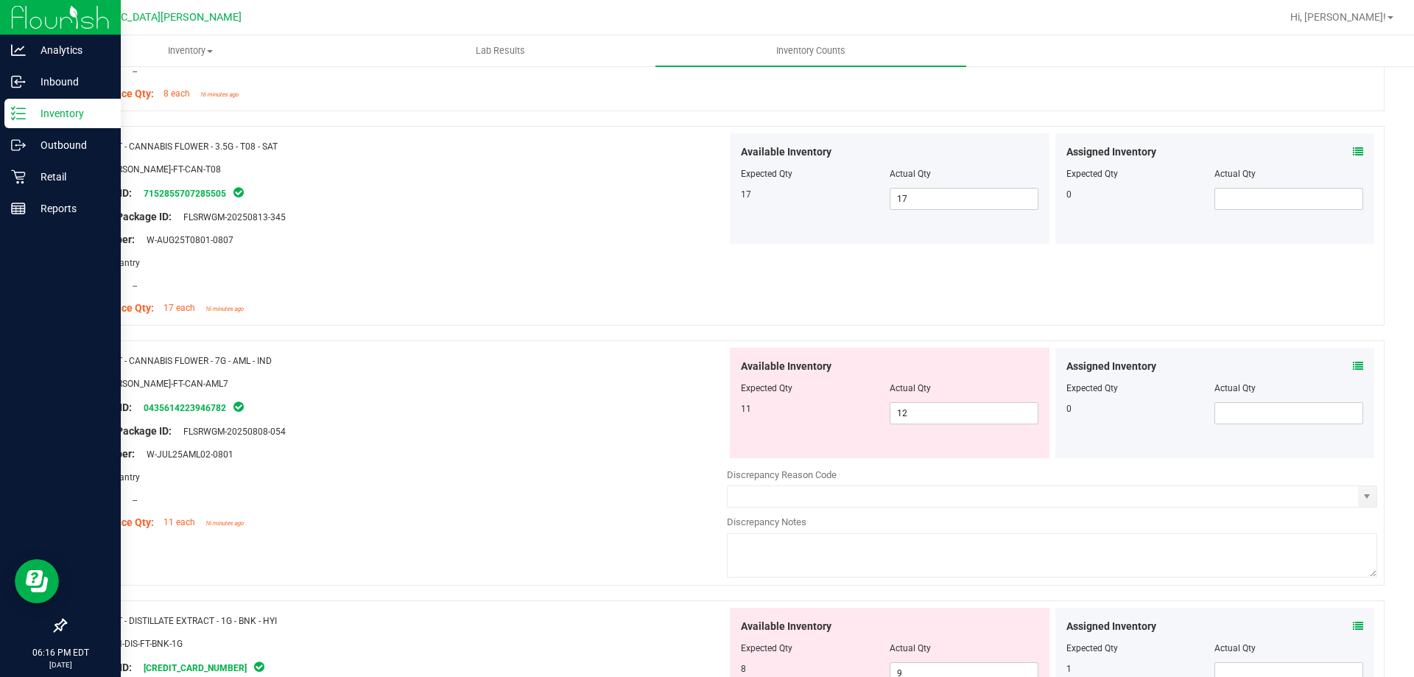
scroll to position [810, 0]
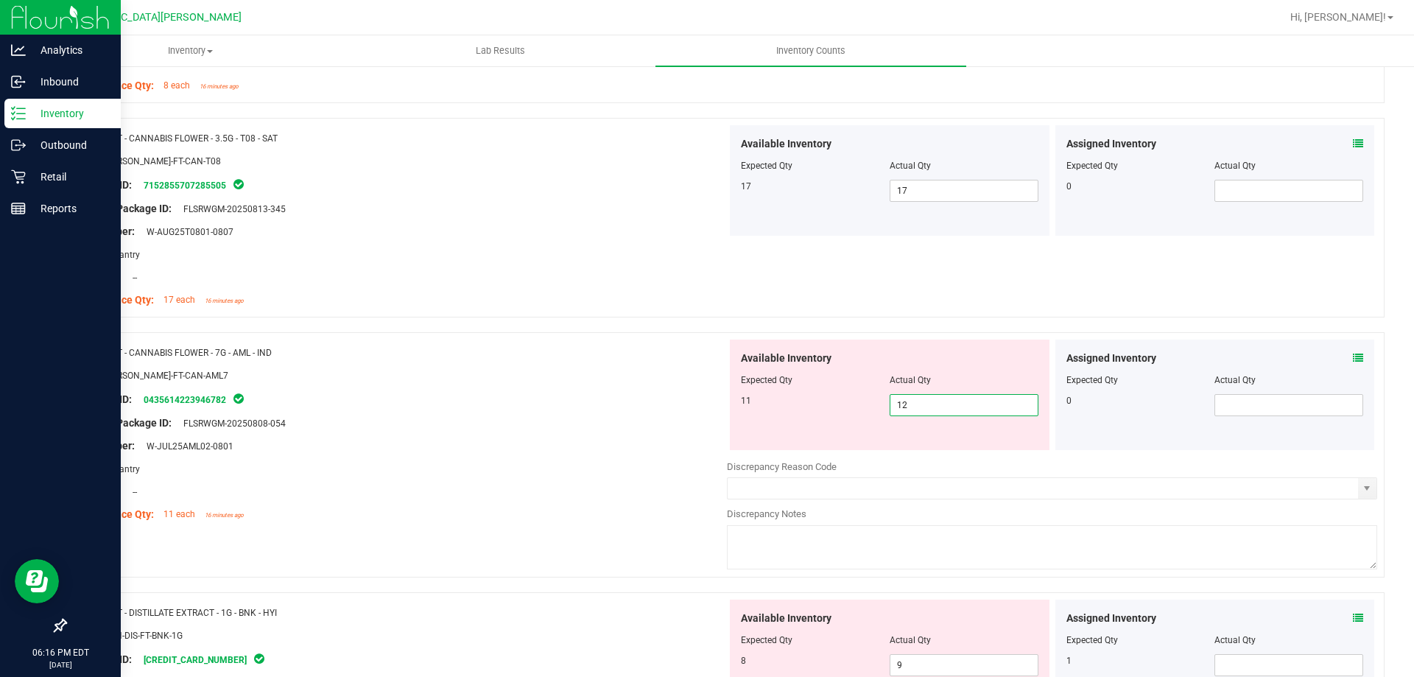
click at [949, 407] on span "12 12" at bounding box center [964, 405] width 149 height 22
click at [949, 407] on input "12" at bounding box center [964, 405] width 147 height 21
type input "11"
click at [550, 408] on div at bounding box center [402, 411] width 650 height 7
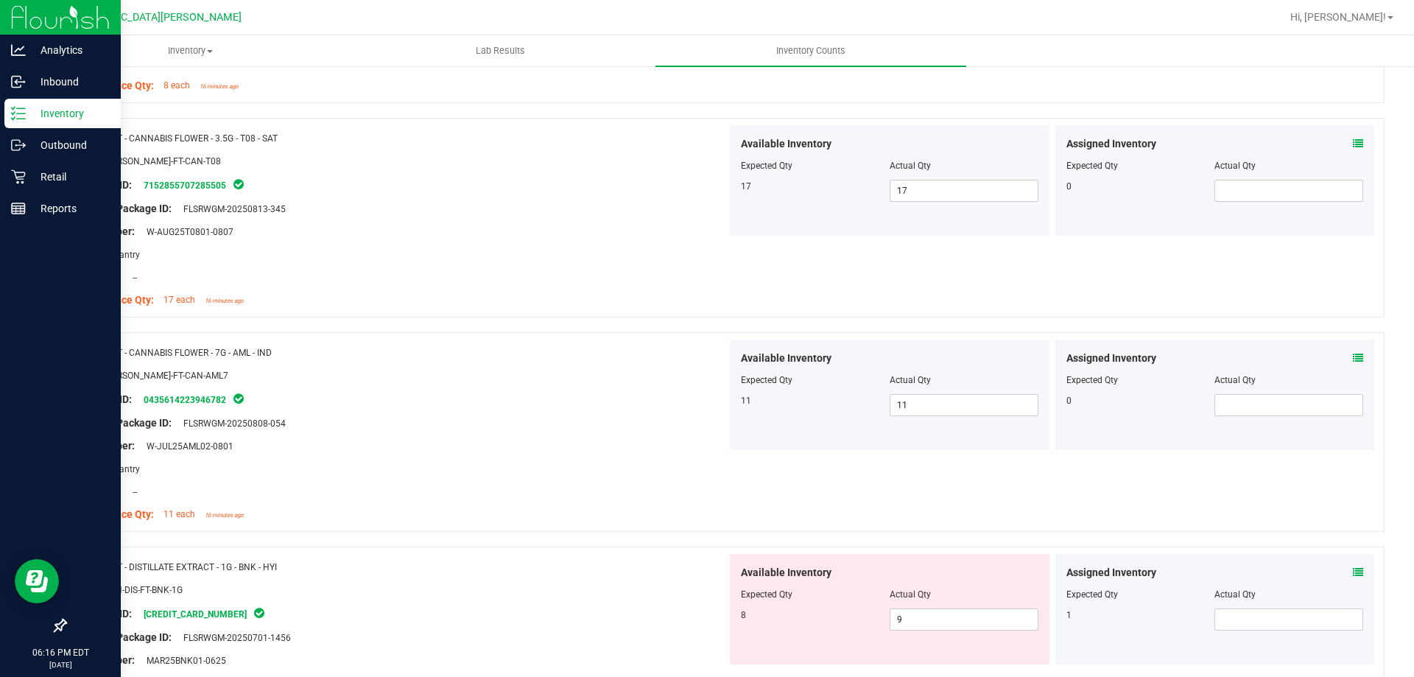
scroll to position [1031, 0]
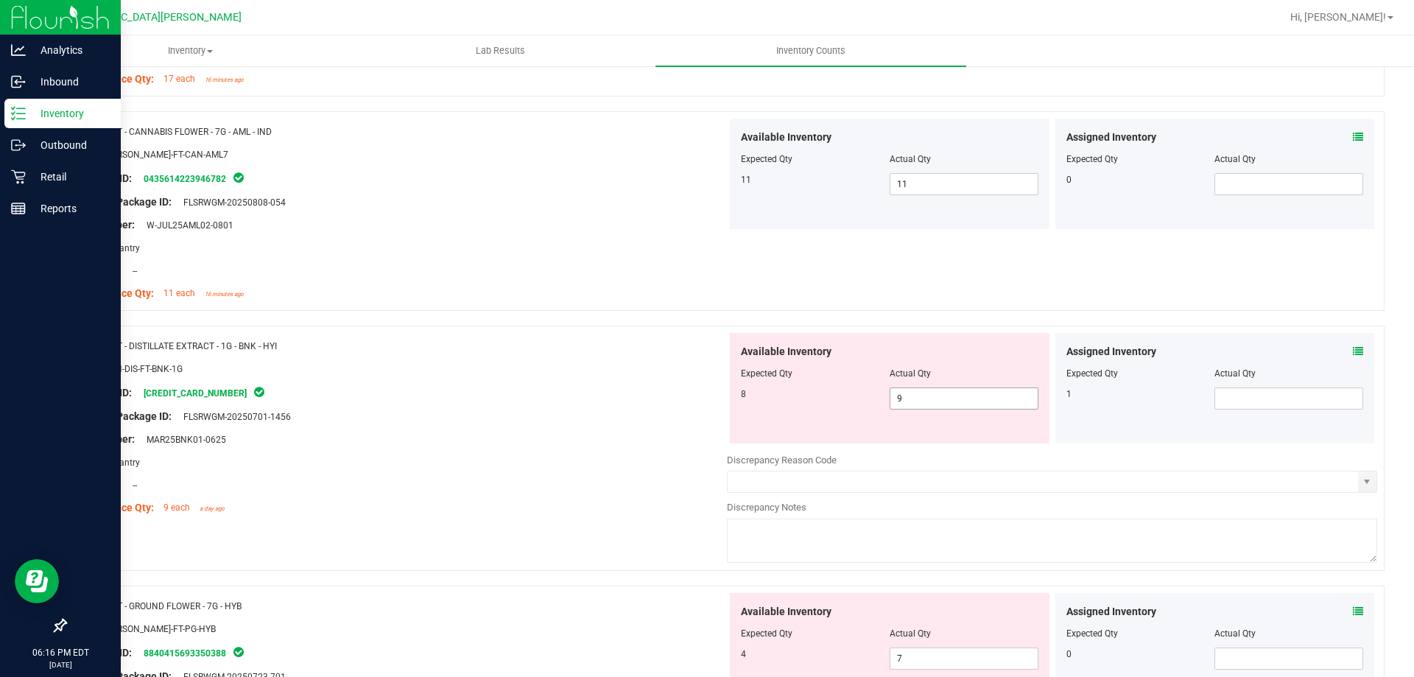
click at [900, 399] on span "9 9" at bounding box center [964, 398] width 149 height 22
click at [900, 399] on input "9" at bounding box center [964, 398] width 147 height 21
type input "8"
click at [1267, 398] on span at bounding box center [1289, 398] width 149 height 22
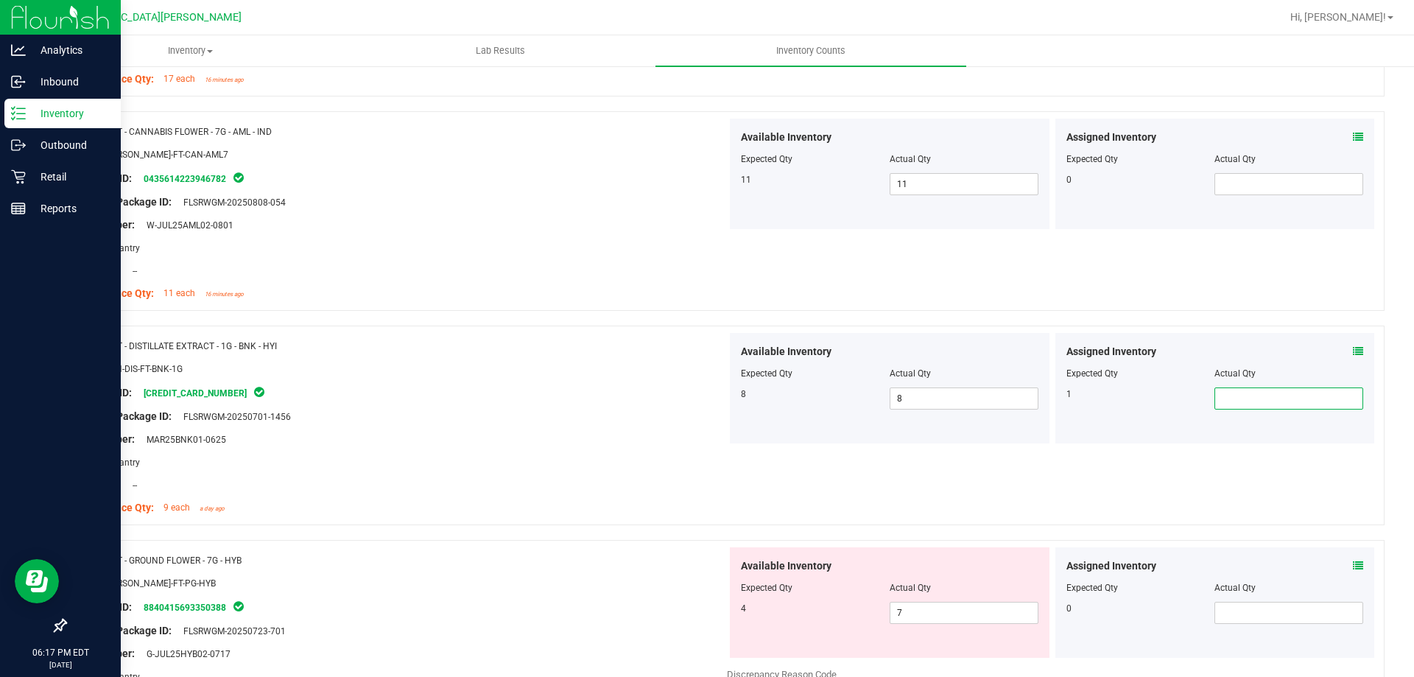
type input "1"
click at [541, 376] on div at bounding box center [402, 379] width 650 height 7
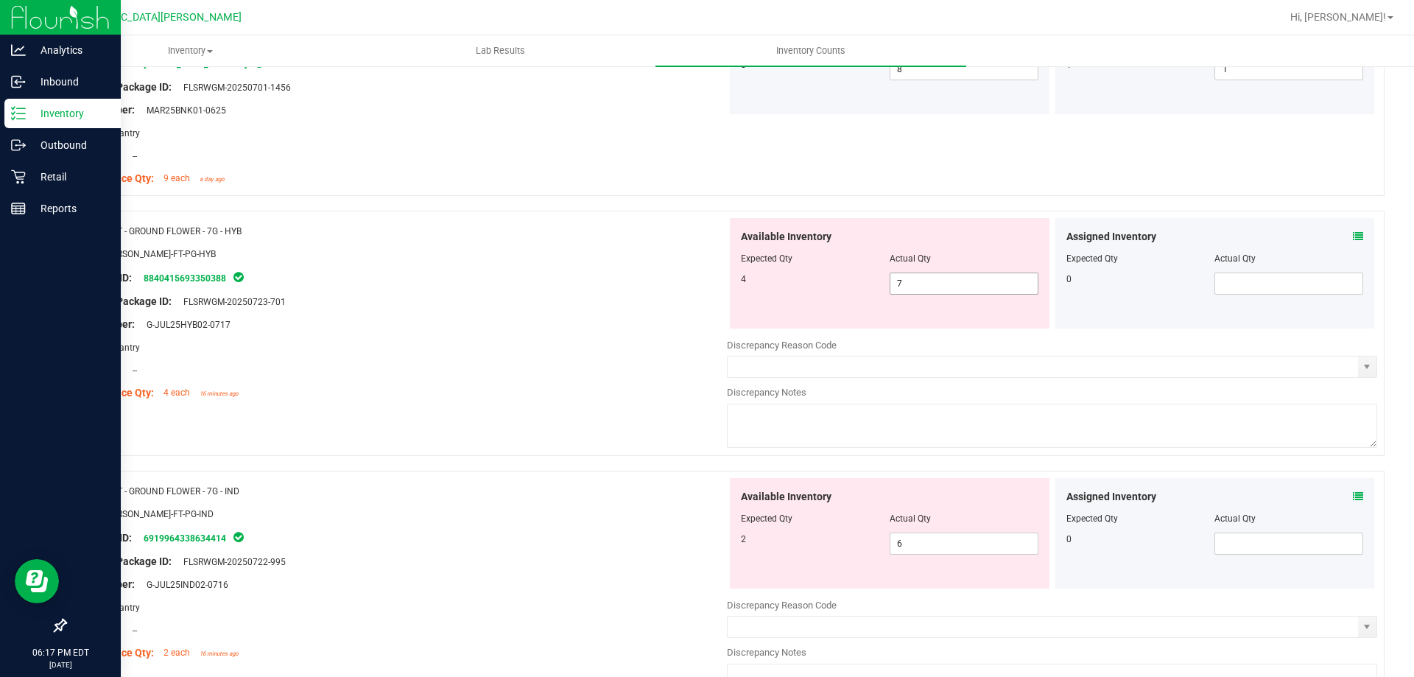
scroll to position [1400, 0]
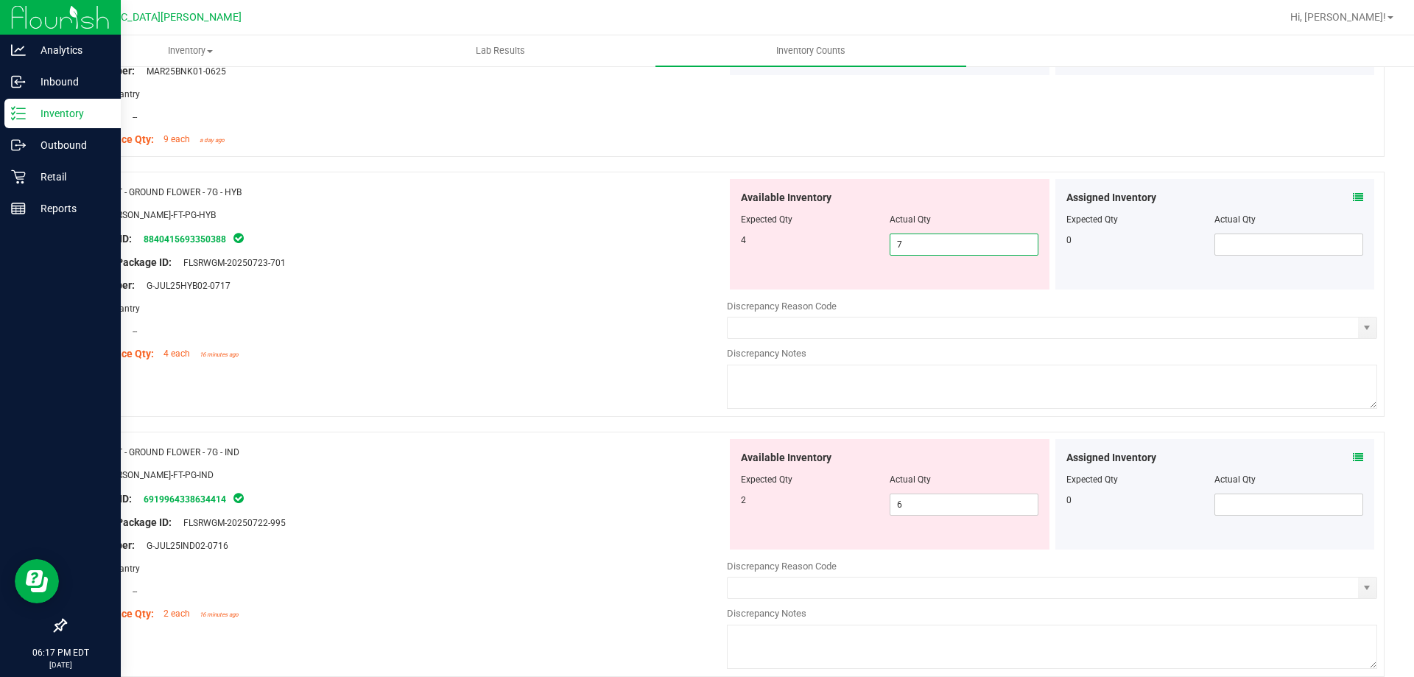
click at [919, 242] on span "7 7" at bounding box center [964, 245] width 149 height 22
click at [919, 242] on input "7" at bounding box center [964, 244] width 147 height 21
type input "4"
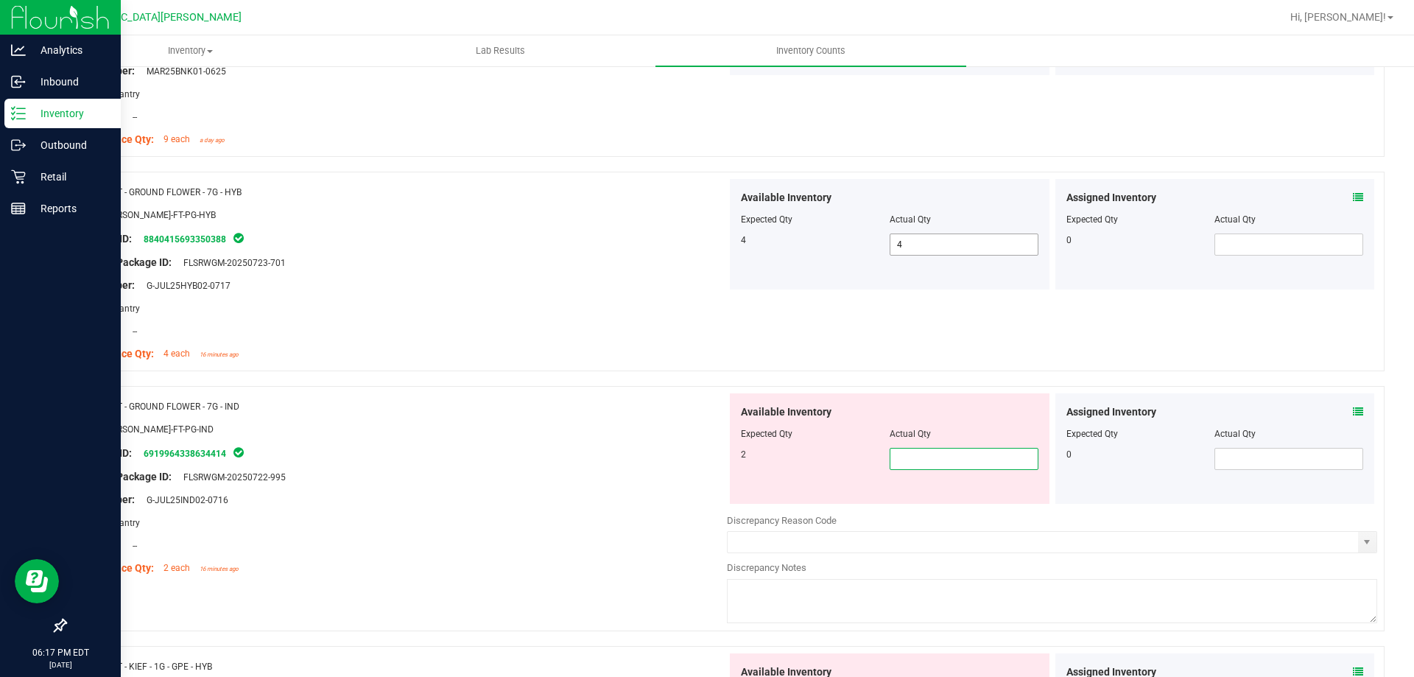
type input "2"
click at [492, 218] on div "SKU: [PERSON_NAME]-FT-PG-HYB" at bounding box center [402, 214] width 650 height 15
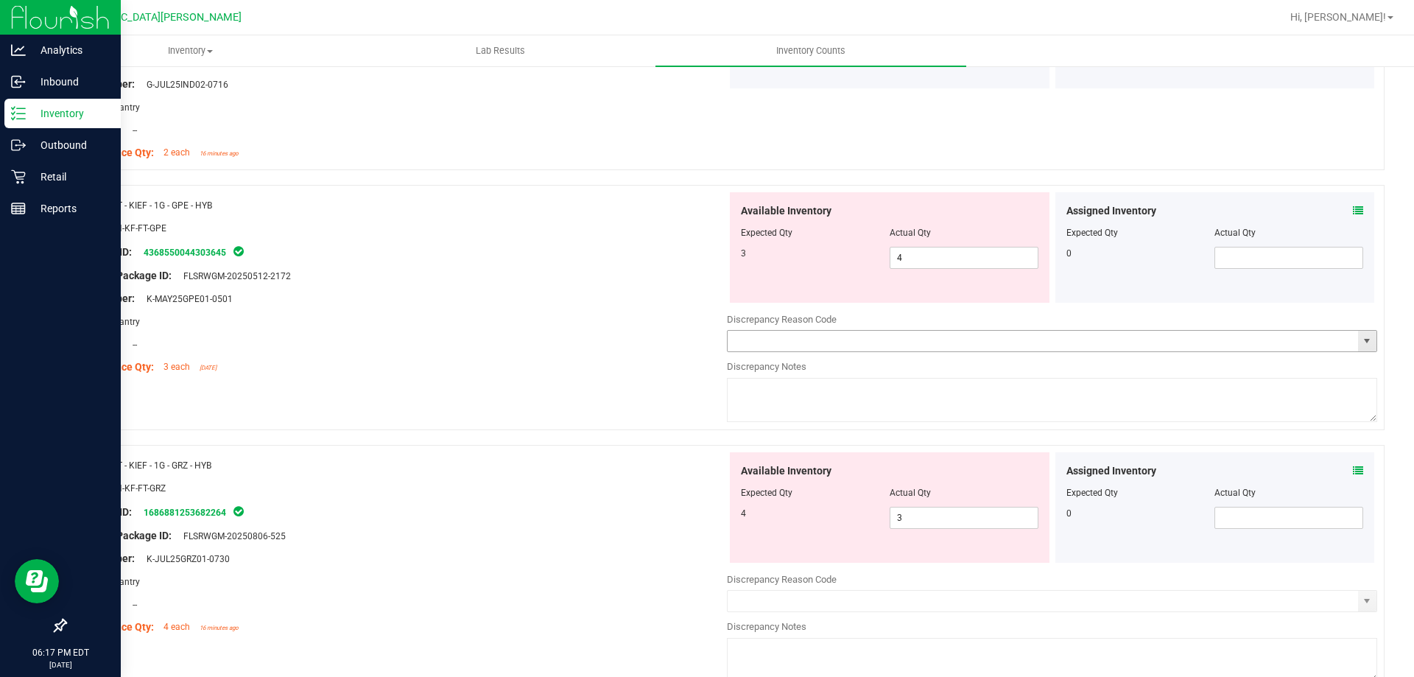
scroll to position [1842, 0]
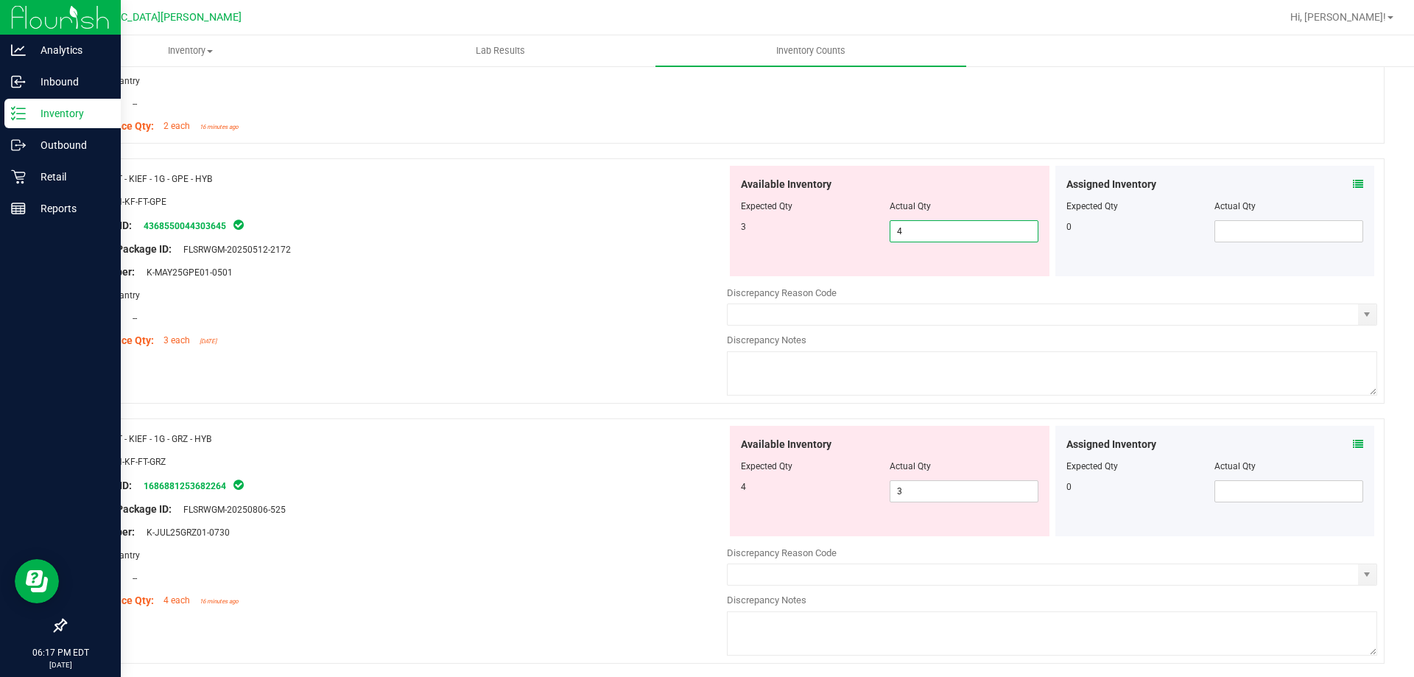
click at [929, 239] on span "4 4" at bounding box center [964, 231] width 149 height 22
click at [929, 239] on input "4" at bounding box center [964, 231] width 147 height 21
type input "3"
click at [530, 278] on div "Lot Number: K-MAY25GPE01-0501" at bounding box center [402, 271] width 650 height 15
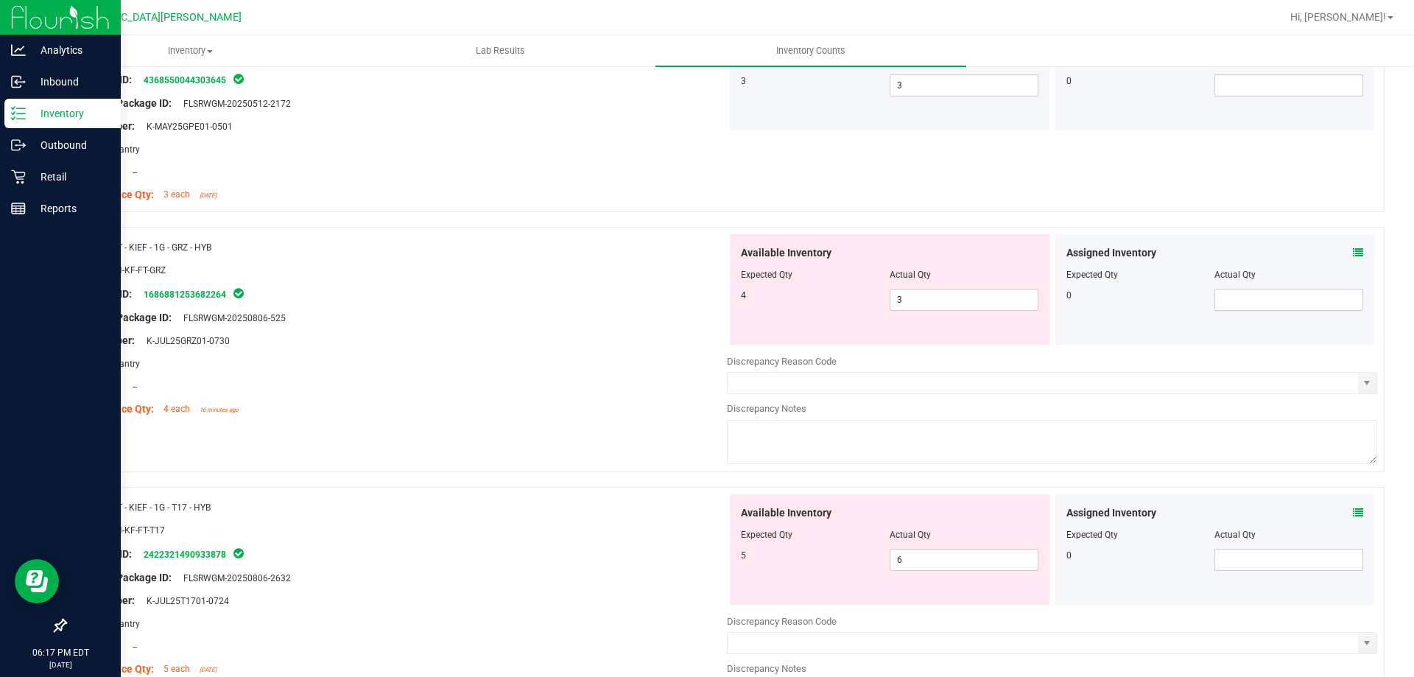
scroll to position [1989, 0]
click at [922, 295] on span "3 3" at bounding box center [964, 298] width 149 height 22
click at [922, 295] on input "3" at bounding box center [964, 298] width 147 height 21
type input "4"
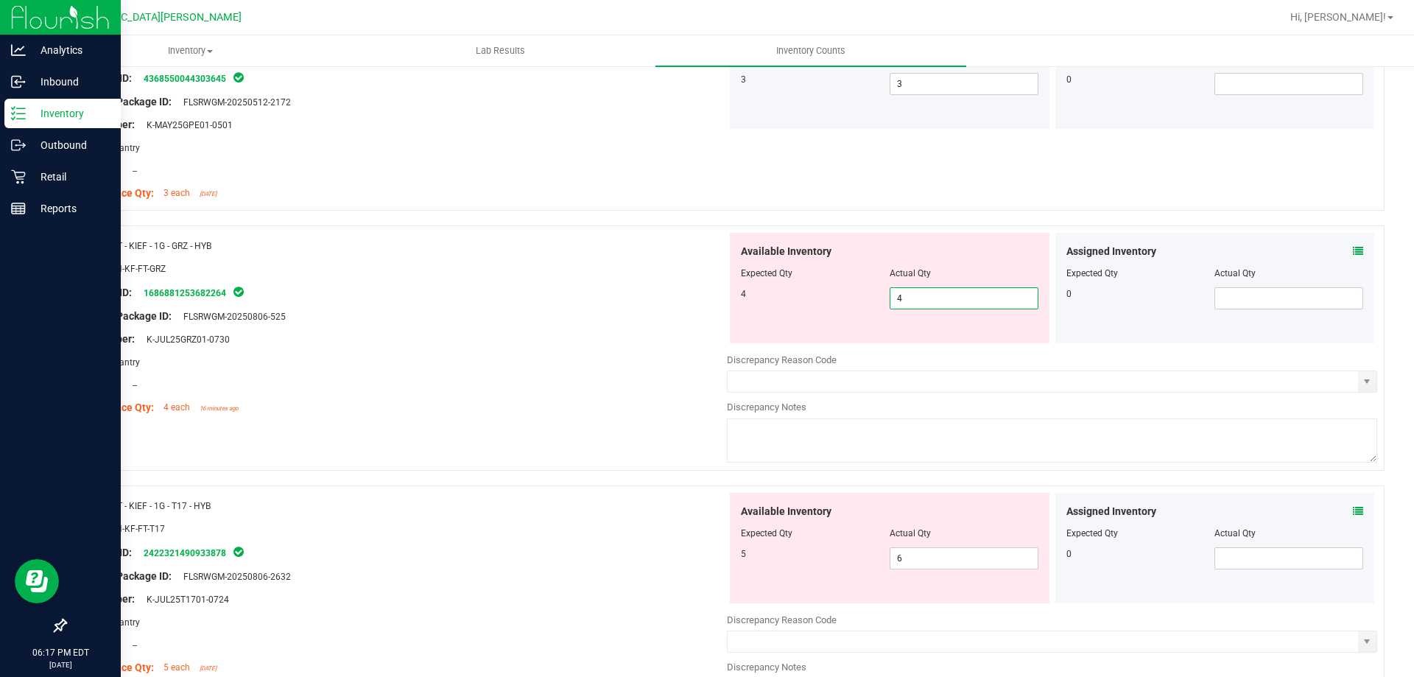
click at [587, 460] on div "Name: FT - CANNABIS FLOWER - 3.5G - BCT - IND SKU: [PERSON_NAME]-FT-CAN-BCT Pac…" at bounding box center [725, 676] width 1320 height 4853
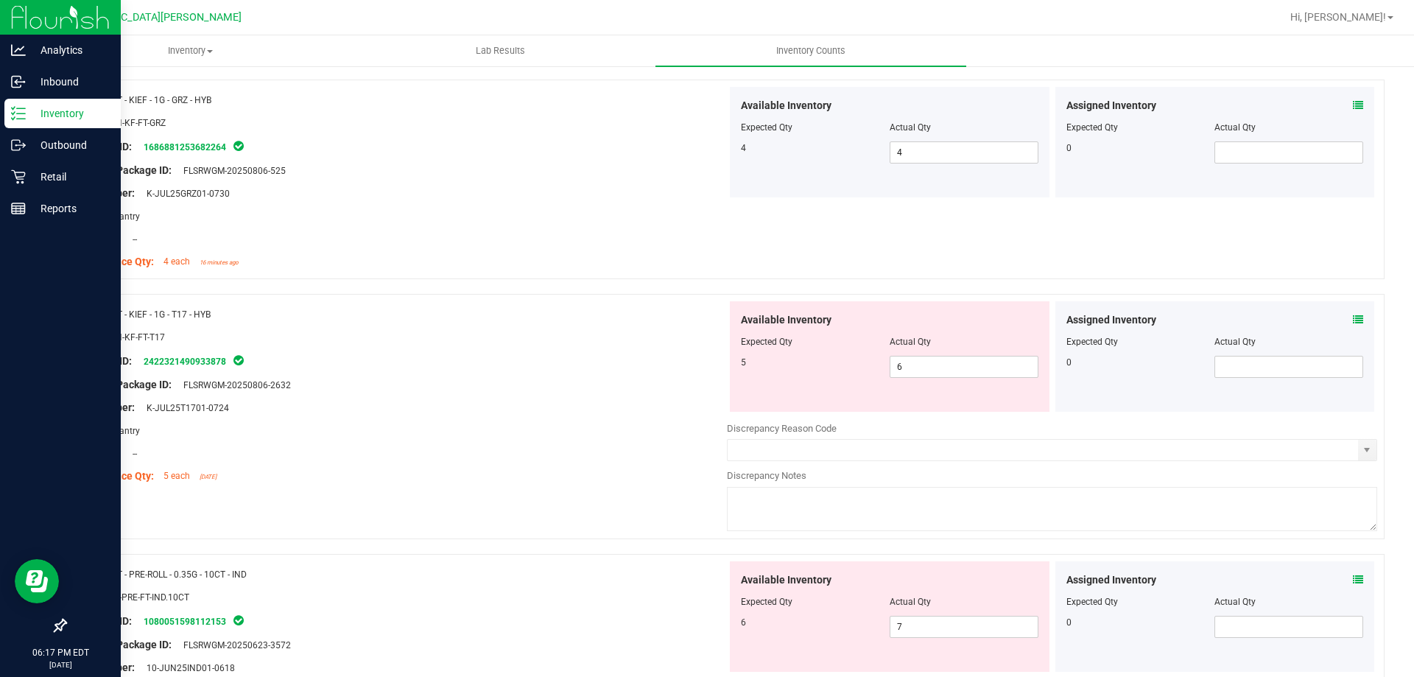
scroll to position [2136, 0]
click at [934, 367] on span "6 6" at bounding box center [964, 365] width 149 height 22
click at [934, 367] on input "6" at bounding box center [964, 365] width 147 height 21
type input "5"
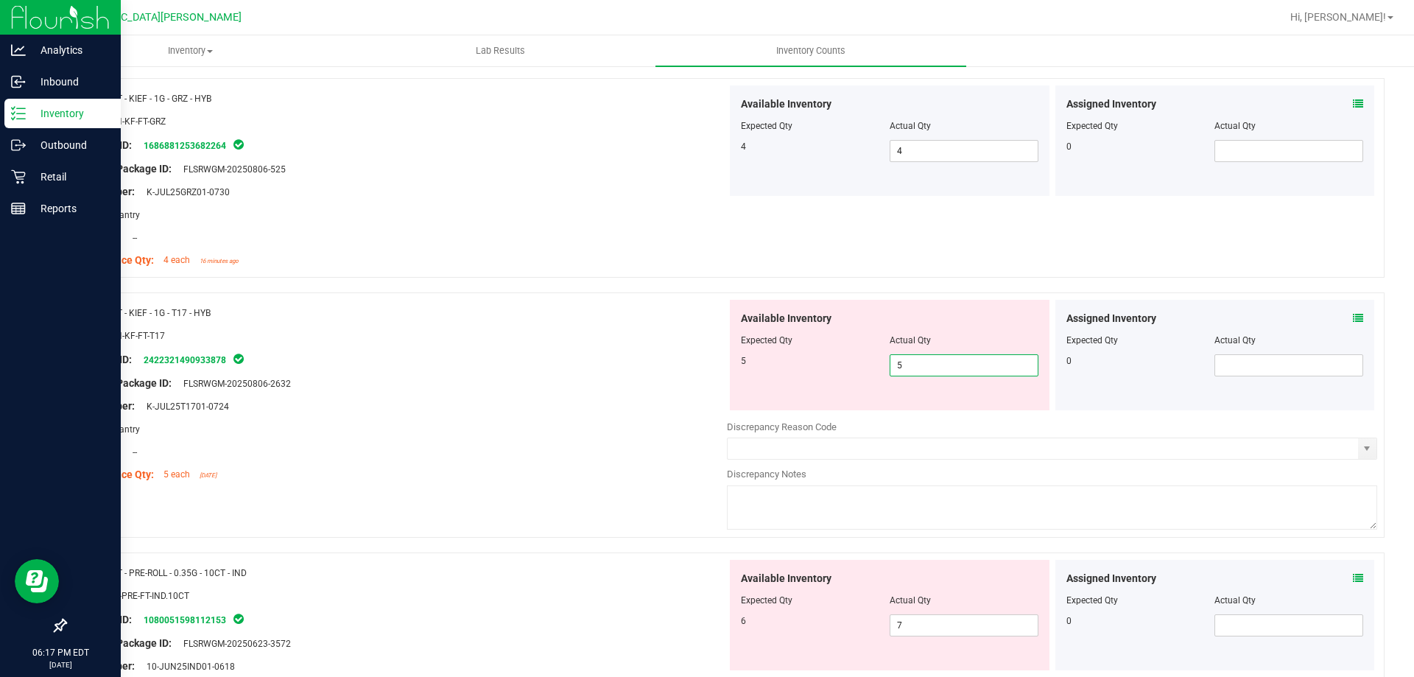
click at [581, 245] on div at bounding box center [402, 248] width 650 height 7
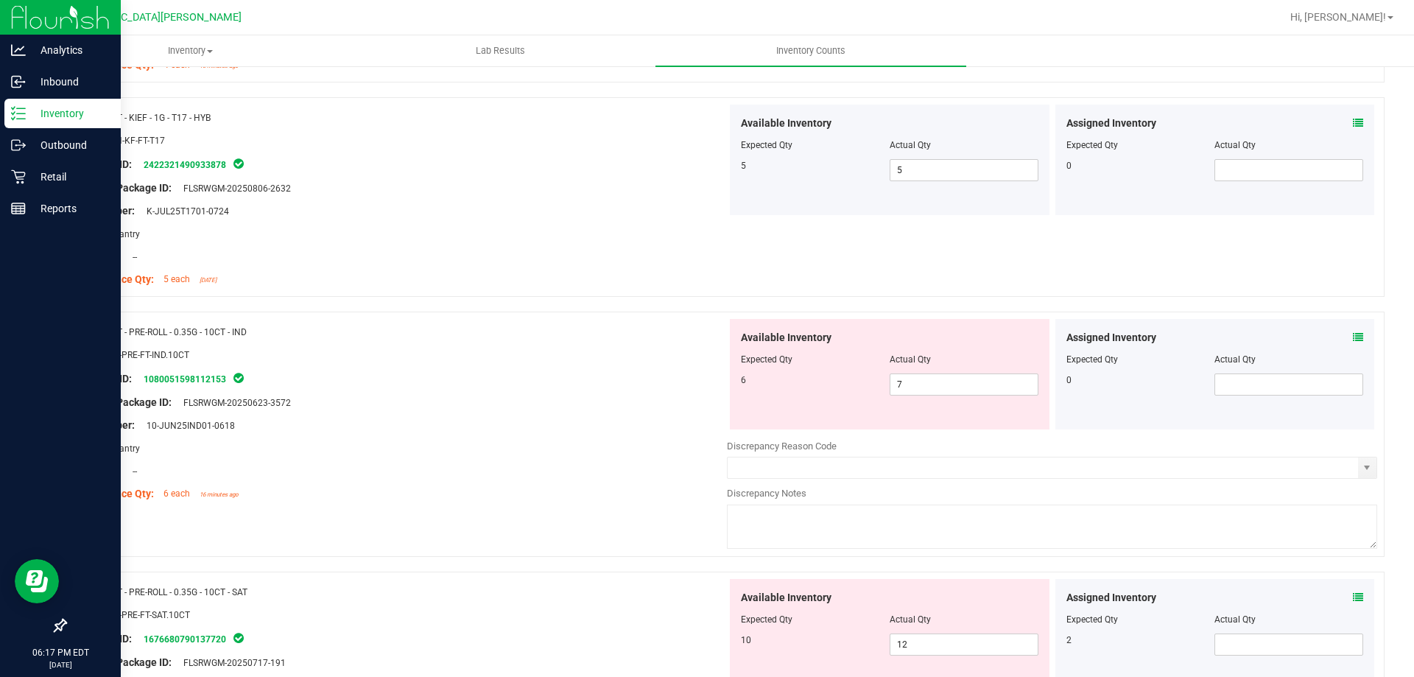
scroll to position [2357, 0]
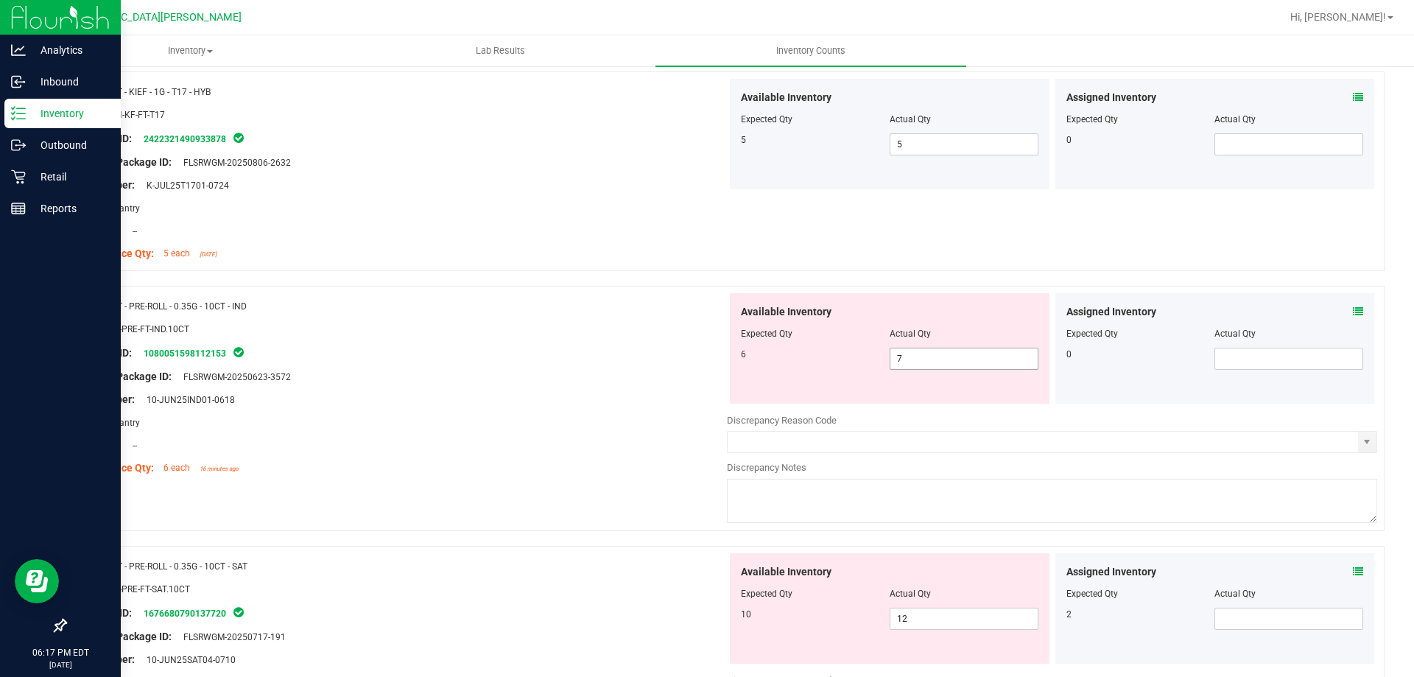
click at [916, 348] on span "7 7" at bounding box center [964, 359] width 149 height 22
click at [916, 348] on input "7" at bounding box center [964, 358] width 147 height 21
type input "6"
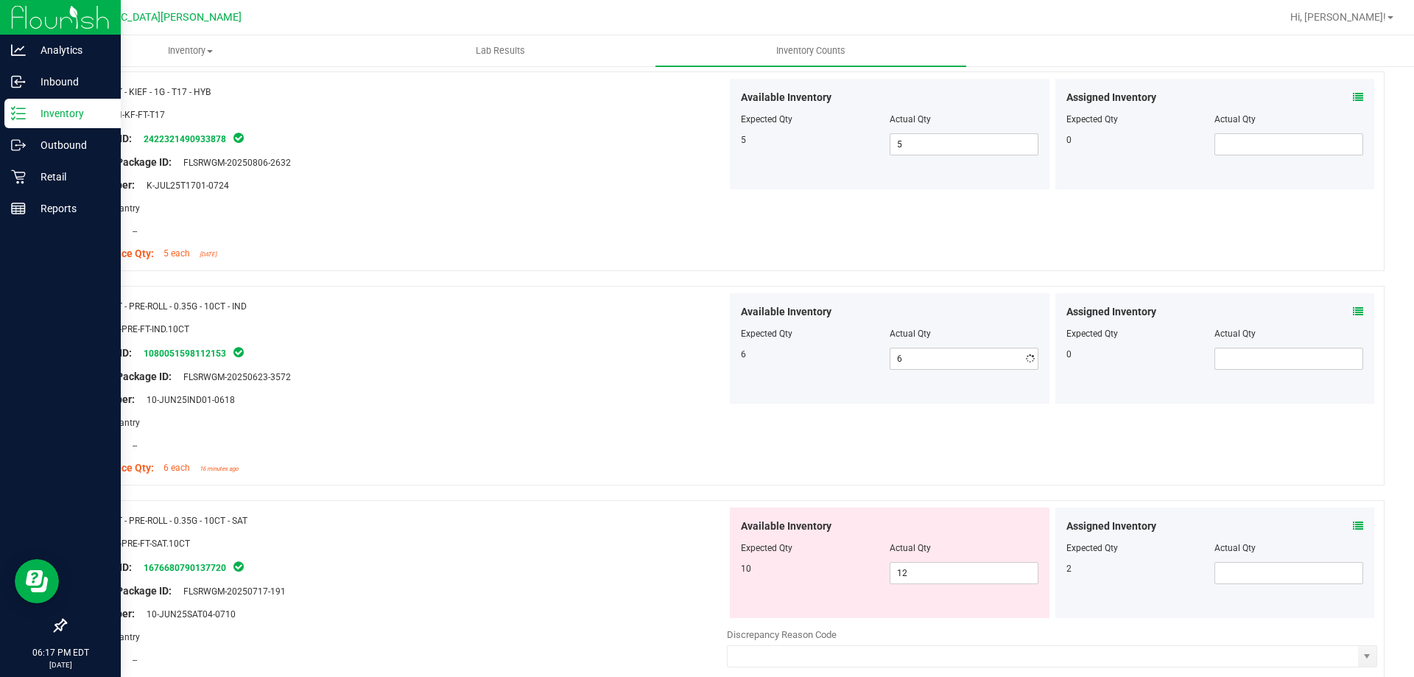
click at [678, 369] on div "Original Package ID: FLSRWGM-20250623-3572" at bounding box center [402, 376] width 650 height 15
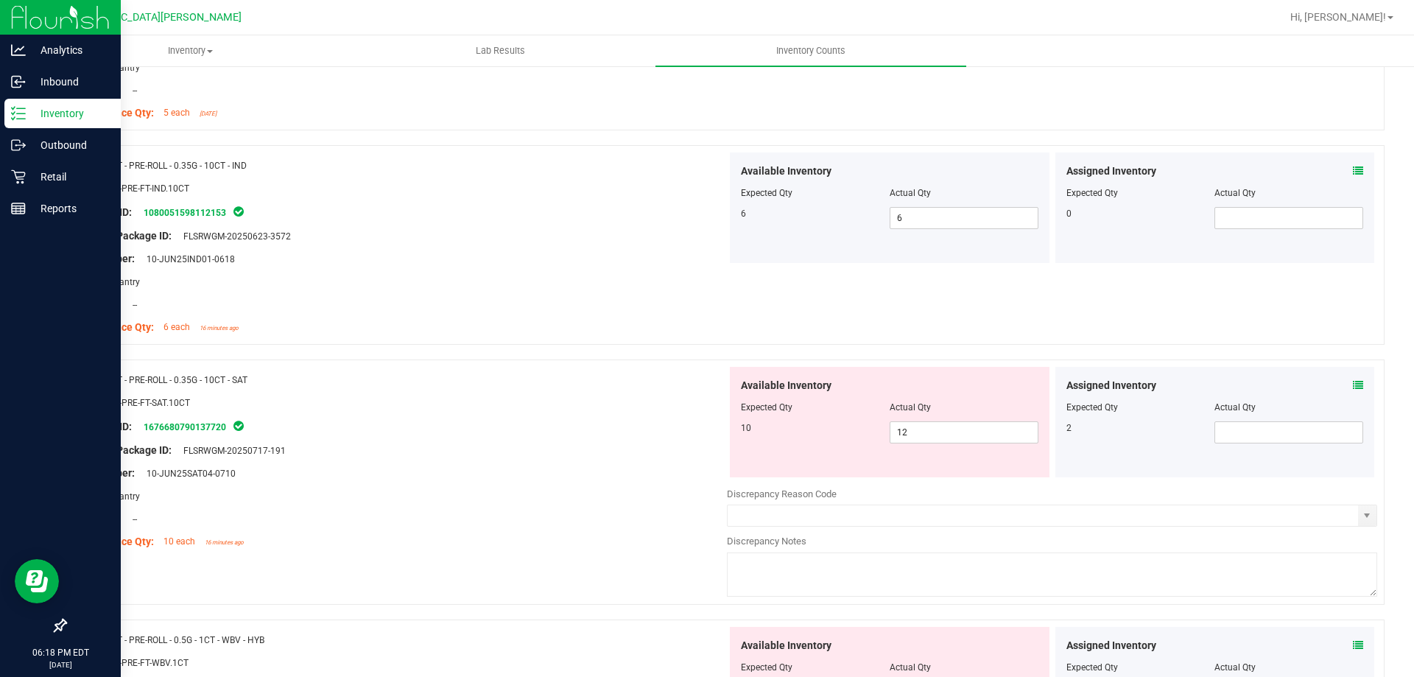
scroll to position [2578, 0]
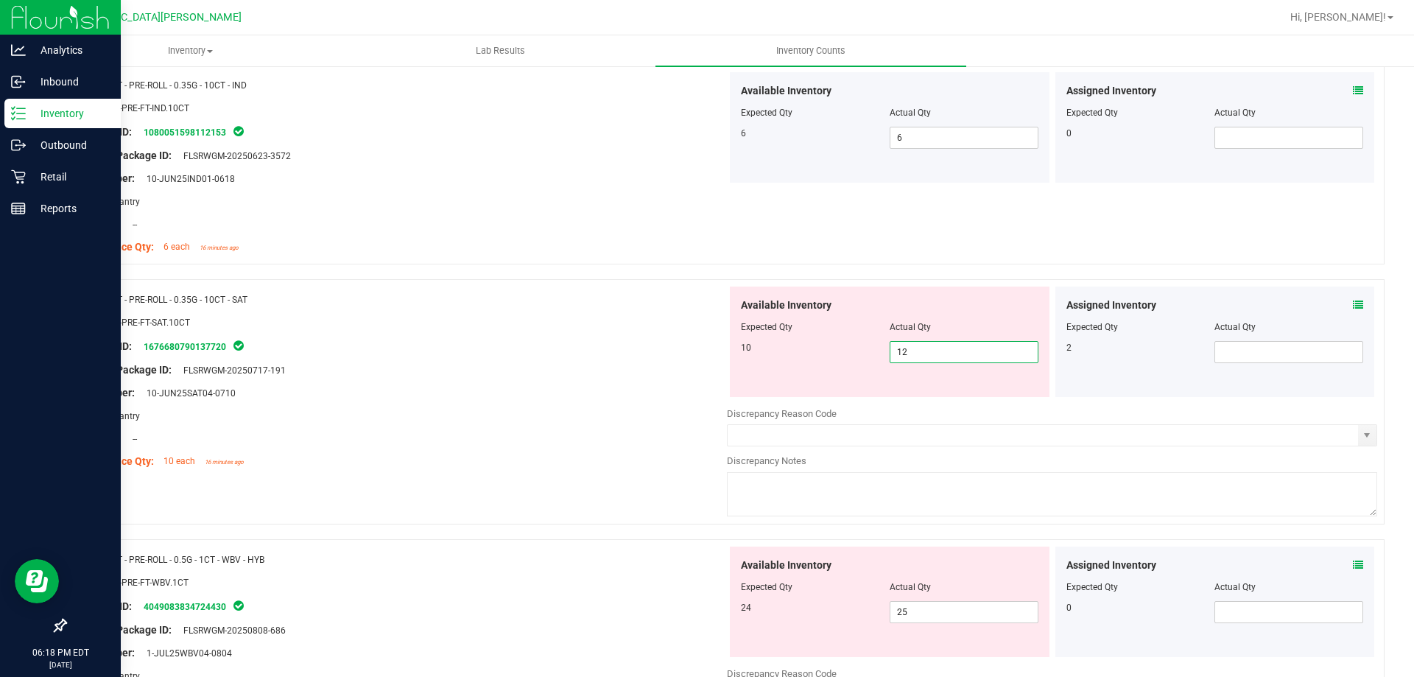
click at [916, 350] on span "12 12" at bounding box center [964, 352] width 149 height 22
click at [916, 350] on input "12" at bounding box center [964, 352] width 147 height 21
type input "1"
click at [947, 347] on span "1 1" at bounding box center [964, 352] width 149 height 22
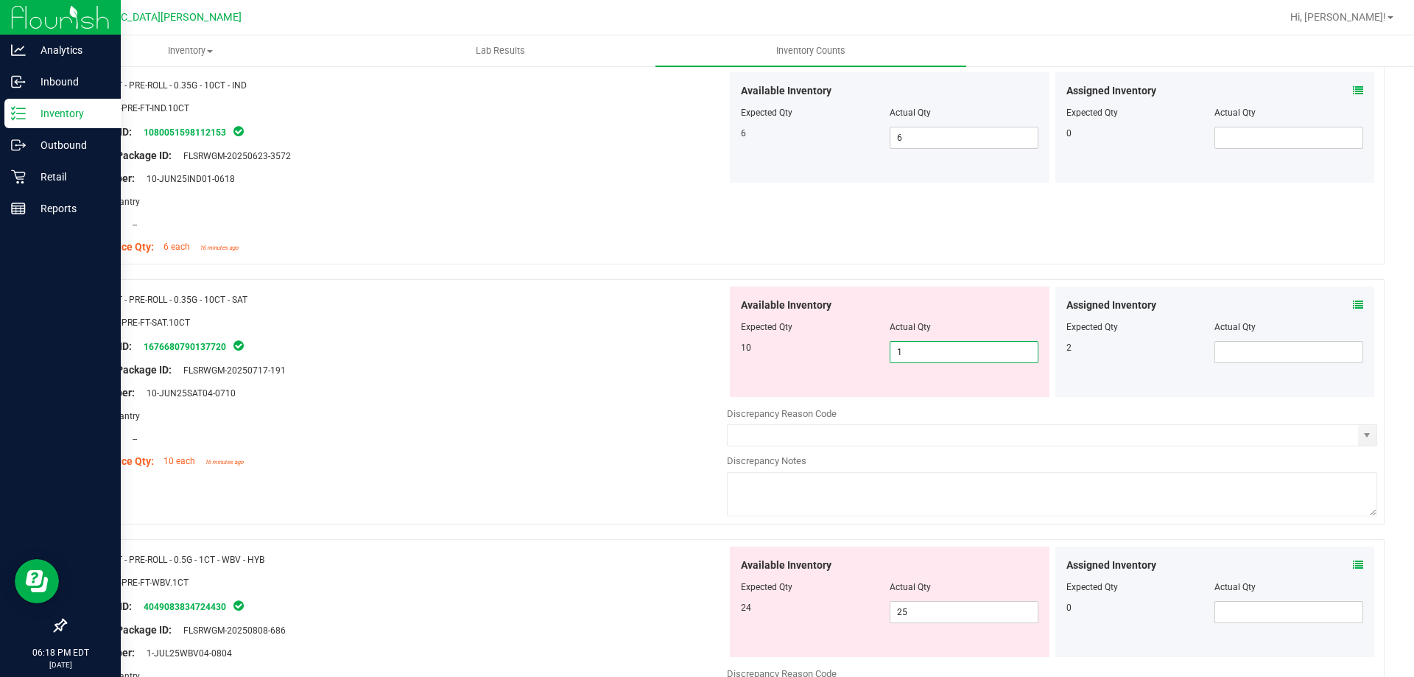
type input "10"
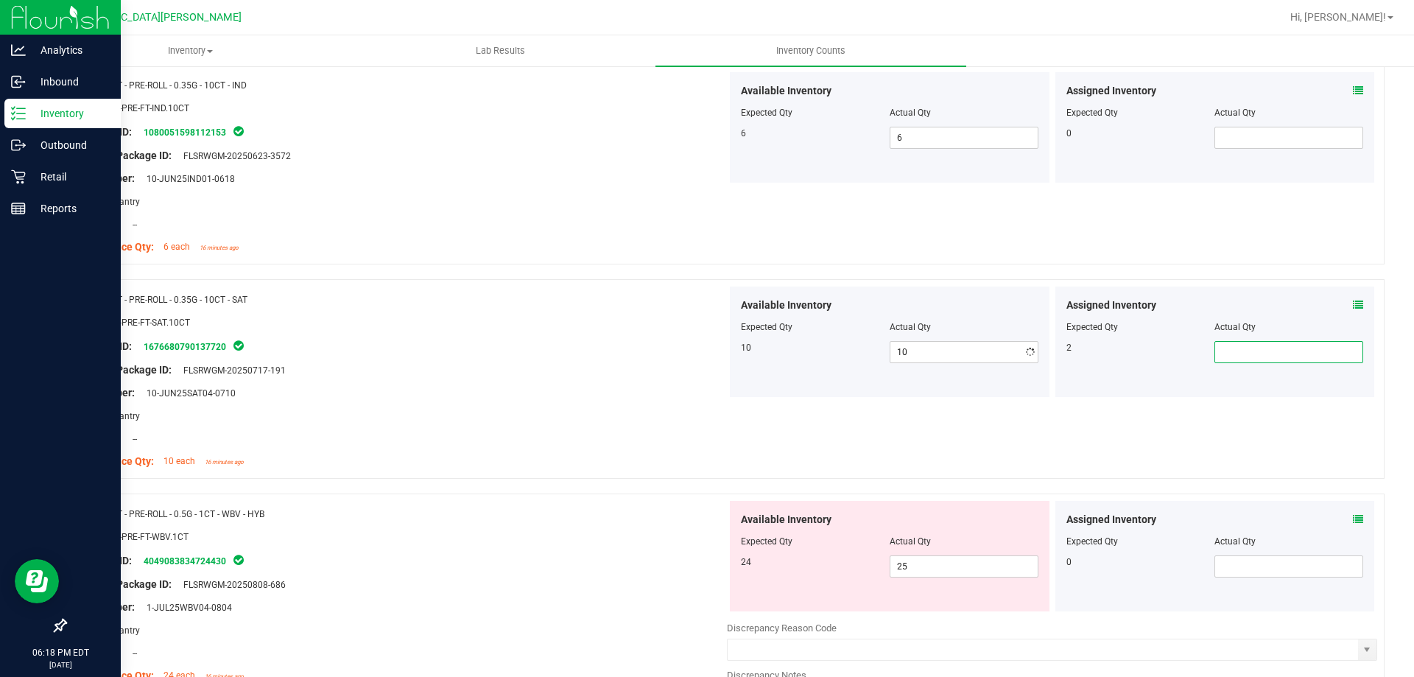
click at [1275, 346] on span at bounding box center [1289, 352] width 149 height 22
type input "2"
click at [605, 335] on div at bounding box center [402, 333] width 650 height 7
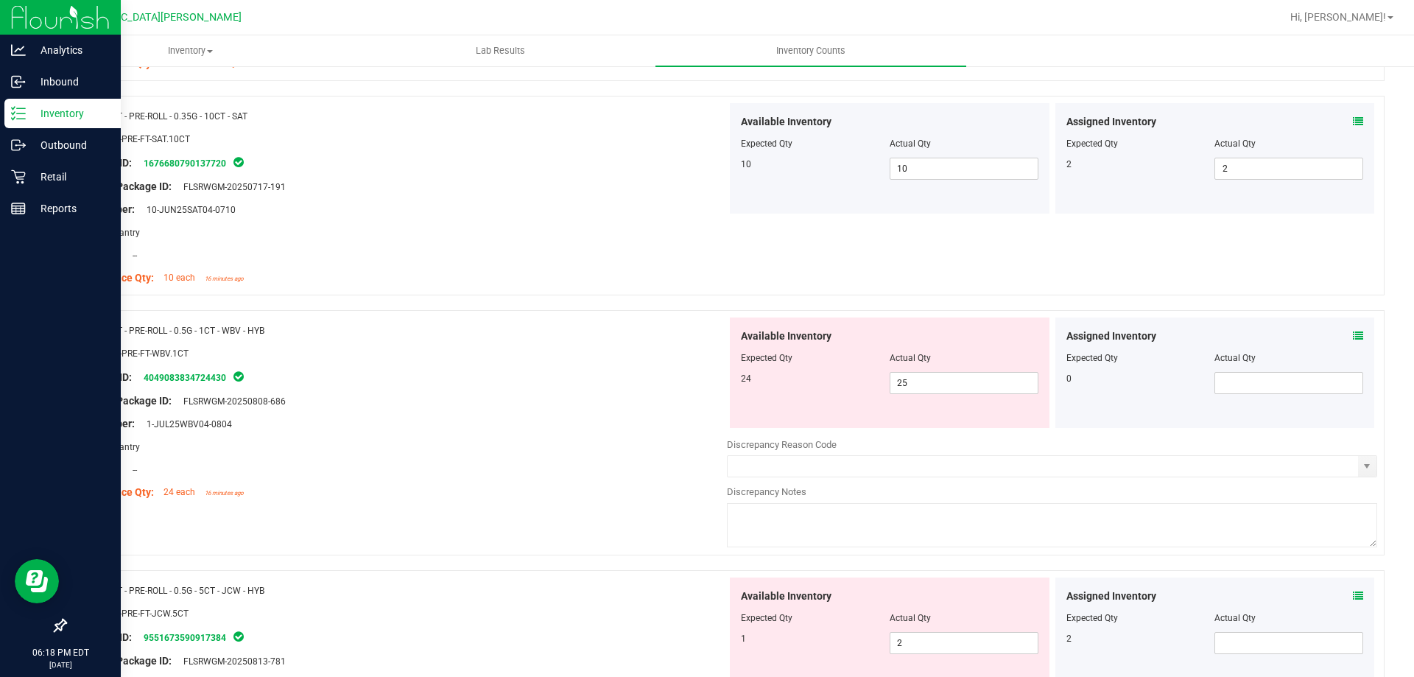
scroll to position [2799, 0]
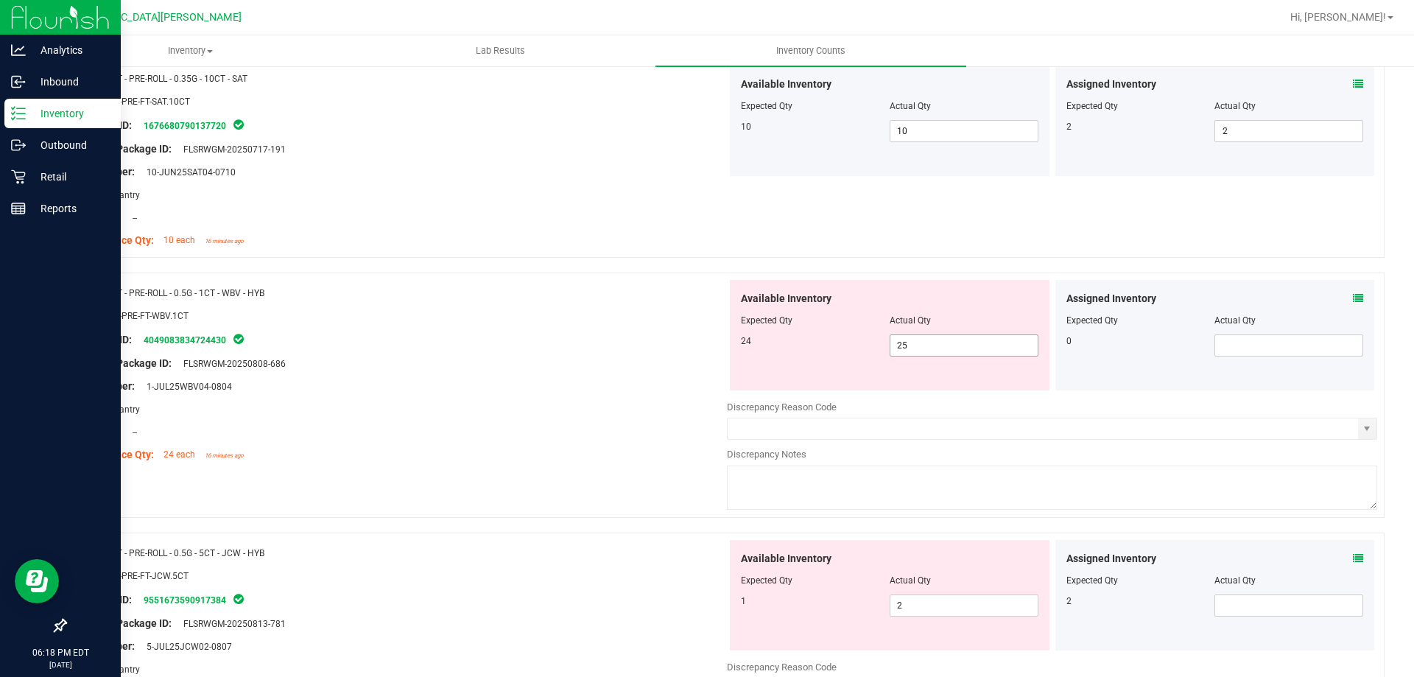
click at [956, 340] on span "25 25" at bounding box center [964, 345] width 149 height 22
click at [956, 340] on input "25" at bounding box center [964, 345] width 147 height 21
type input "24"
click at [667, 359] on div "Original Package ID: FLSRWGM-20250808-686" at bounding box center [402, 363] width 650 height 15
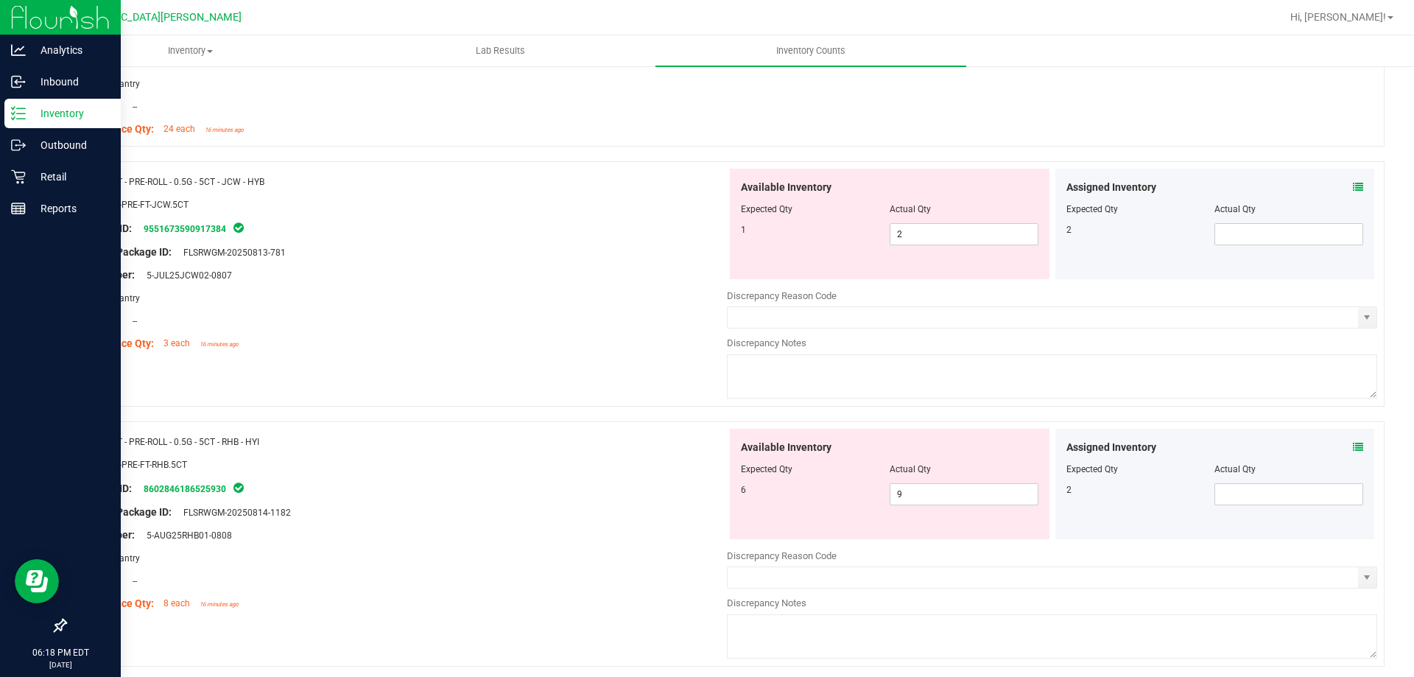
scroll to position [3168, 0]
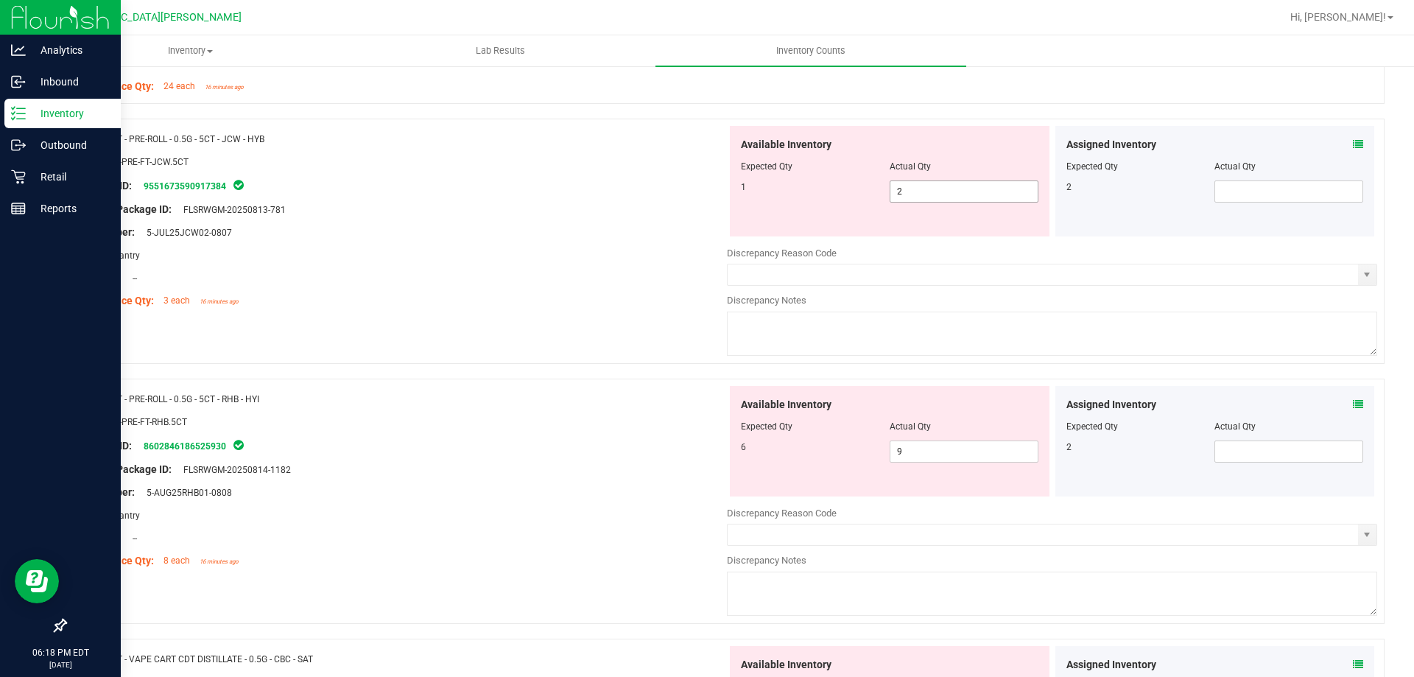
click at [908, 196] on span "2 2" at bounding box center [964, 191] width 149 height 22
click at [908, 196] on input "2" at bounding box center [964, 191] width 147 height 21
type input "1"
click at [822, 228] on div "Available Inventory Expected Qty Actual Qty 1 1 1" at bounding box center [890, 181] width 320 height 111
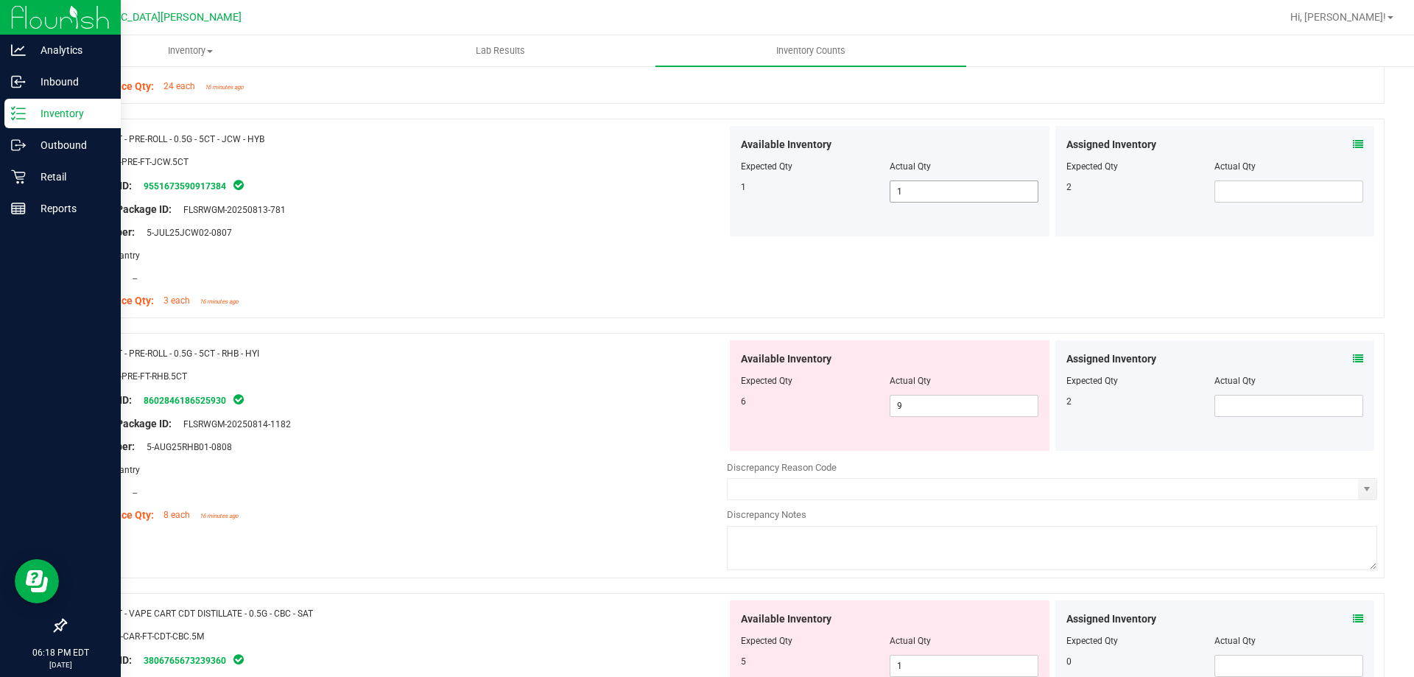
click at [925, 192] on span "1 1" at bounding box center [964, 191] width 149 height 22
click at [925, 192] on input "1" at bounding box center [964, 191] width 147 height 21
type input "0"
click at [567, 206] on div "Original Package ID: FLSRWGM-20250813-781" at bounding box center [402, 209] width 650 height 15
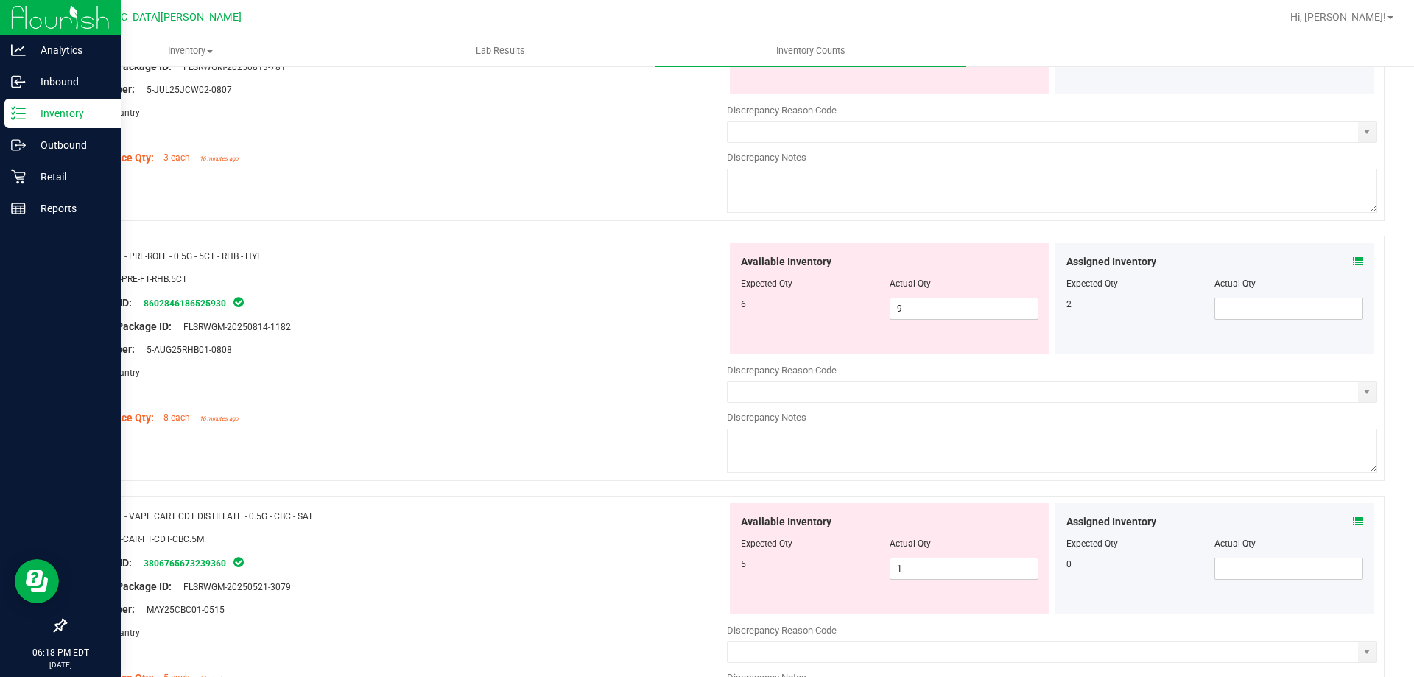
scroll to position [3315, 0]
click at [943, 311] on span "9 9" at bounding box center [964, 304] width 149 height 22
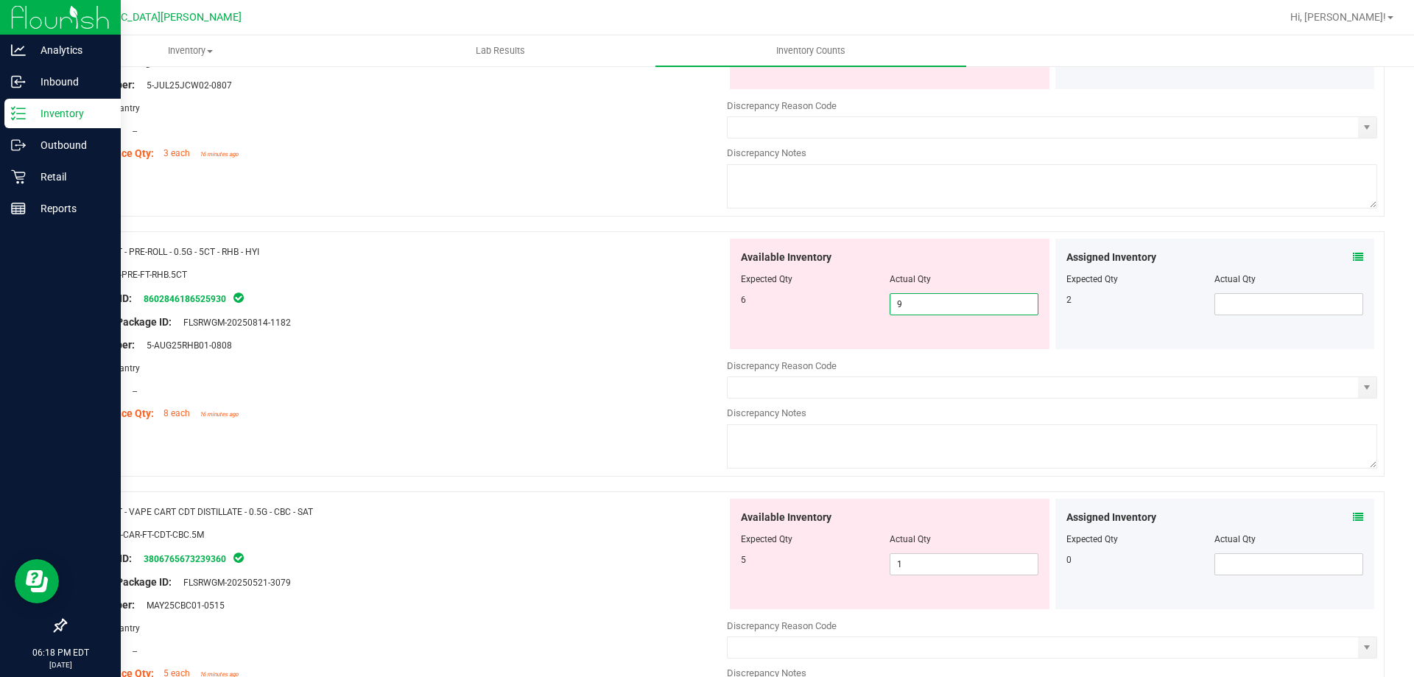
click at [943, 311] on input "9" at bounding box center [964, 304] width 147 height 21
type input "6"
click at [1216, 312] on span at bounding box center [1289, 304] width 149 height 22
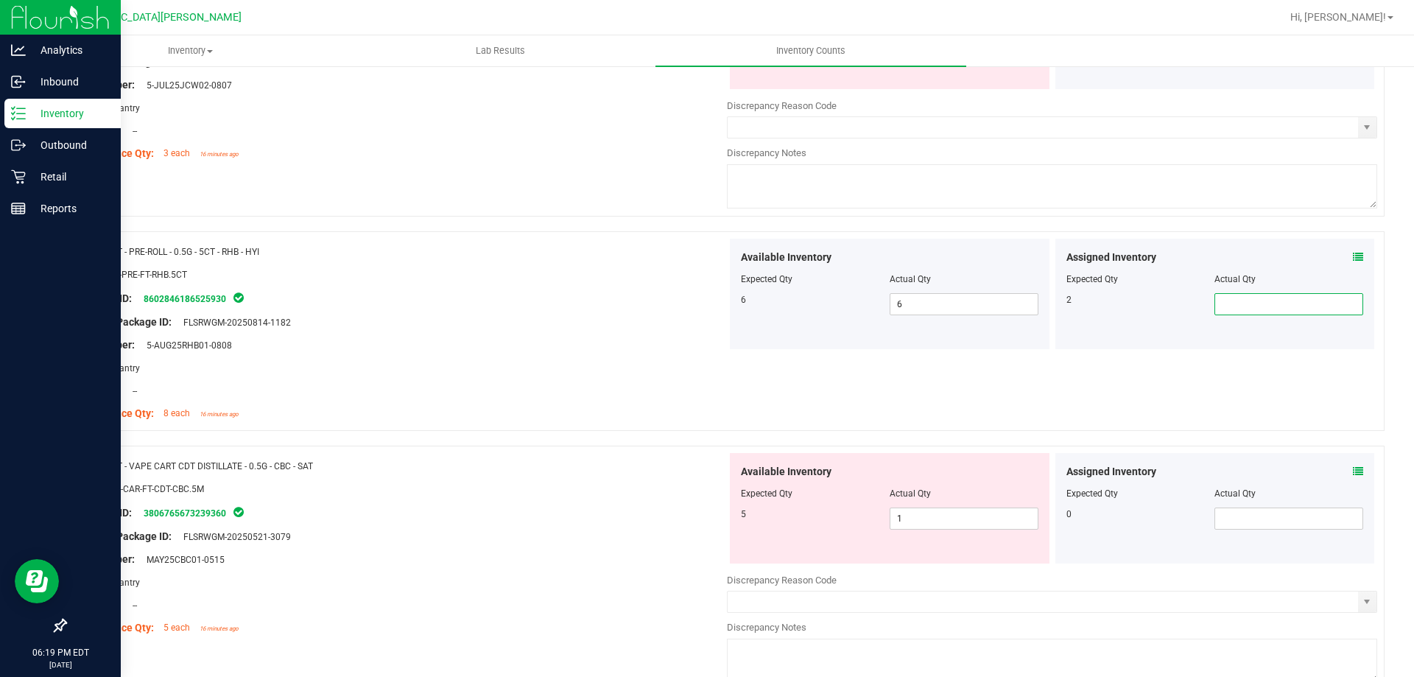
type input "2"
click at [559, 297] on div "Package ID: 8602846186525930" at bounding box center [402, 299] width 650 height 18
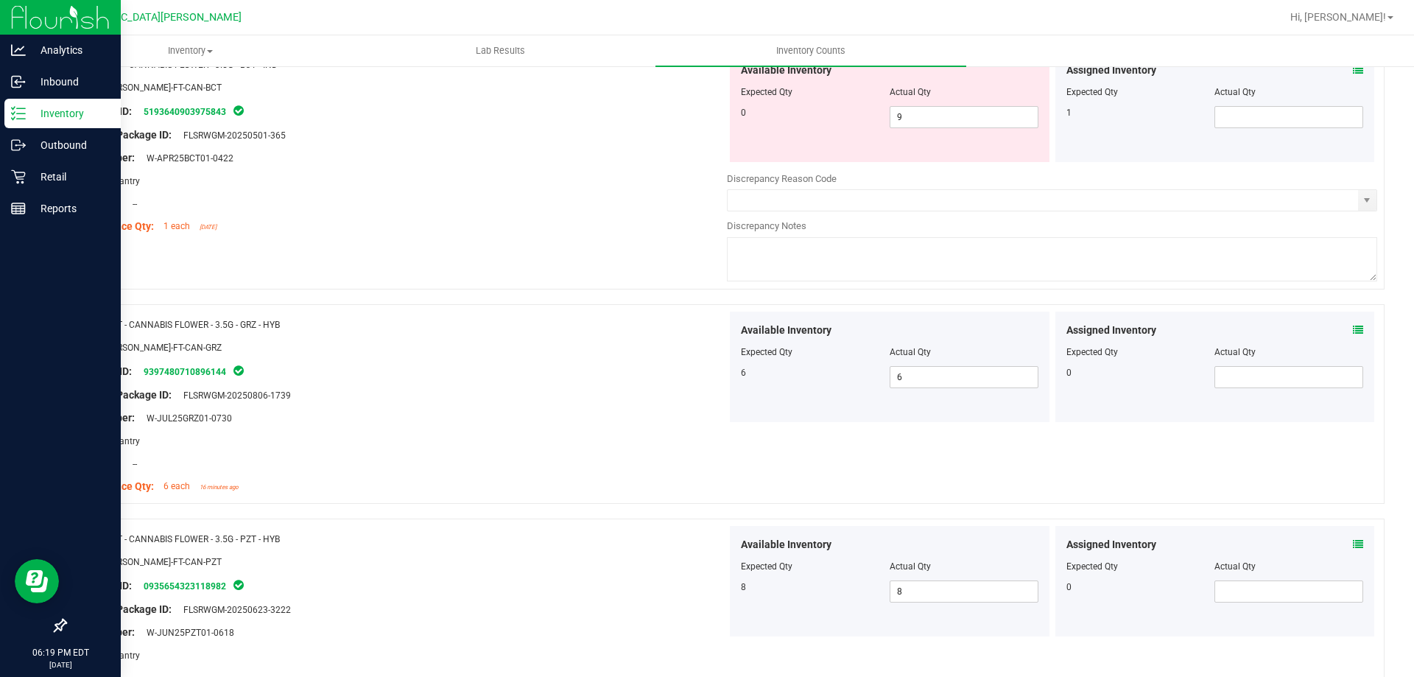
scroll to position [0, 0]
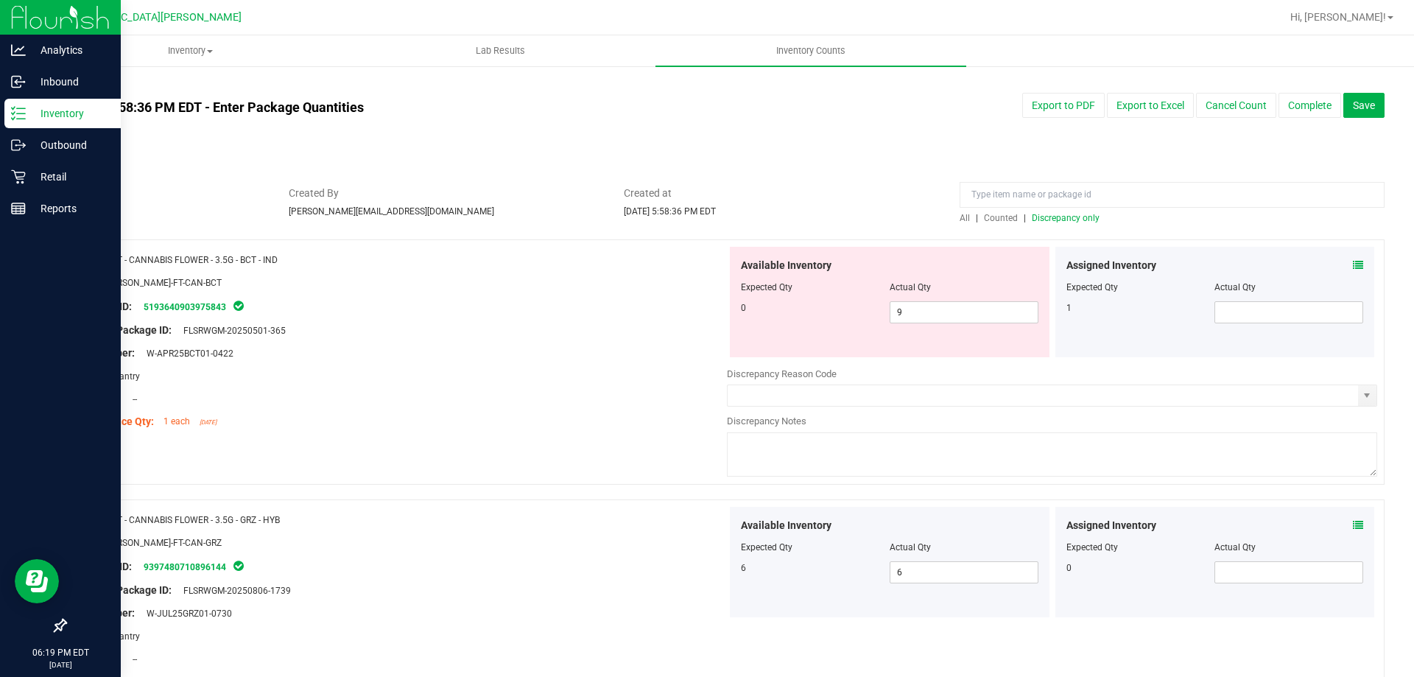
click at [1066, 214] on span "Discrepancy only" at bounding box center [1066, 218] width 68 height 10
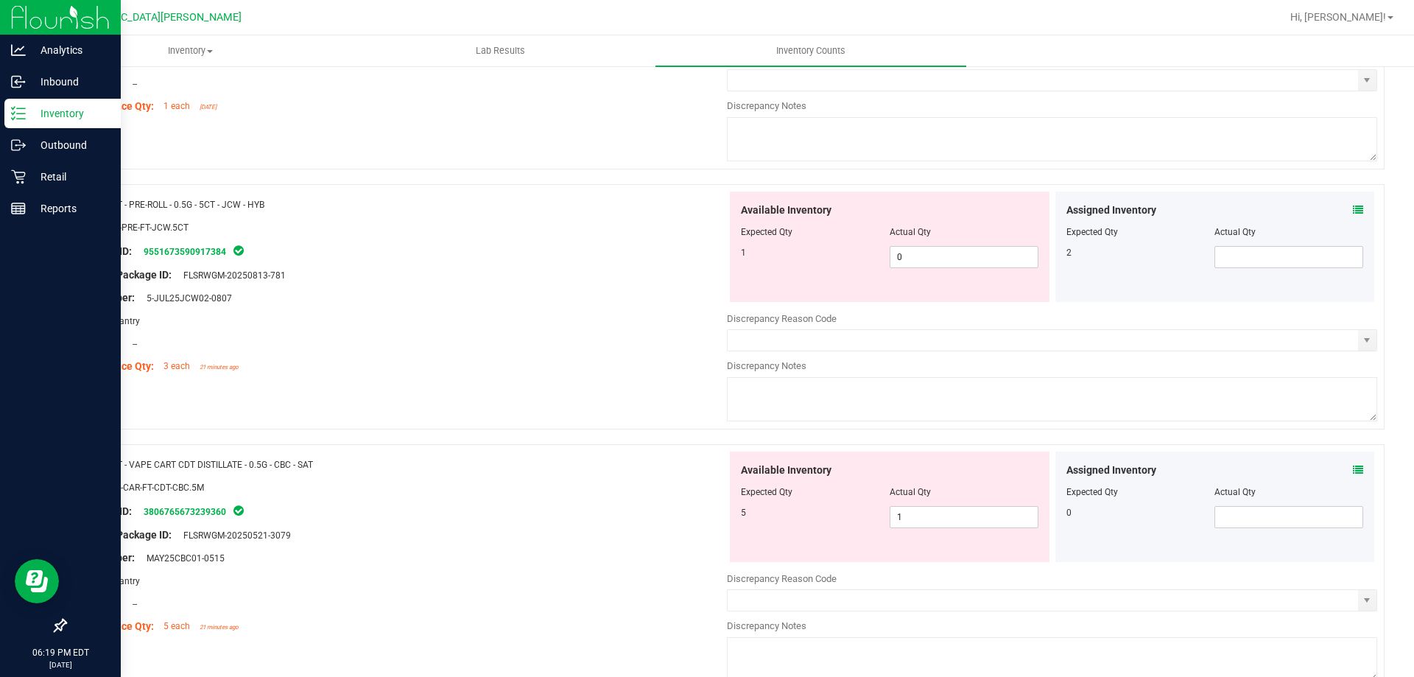
scroll to position [297, 0]
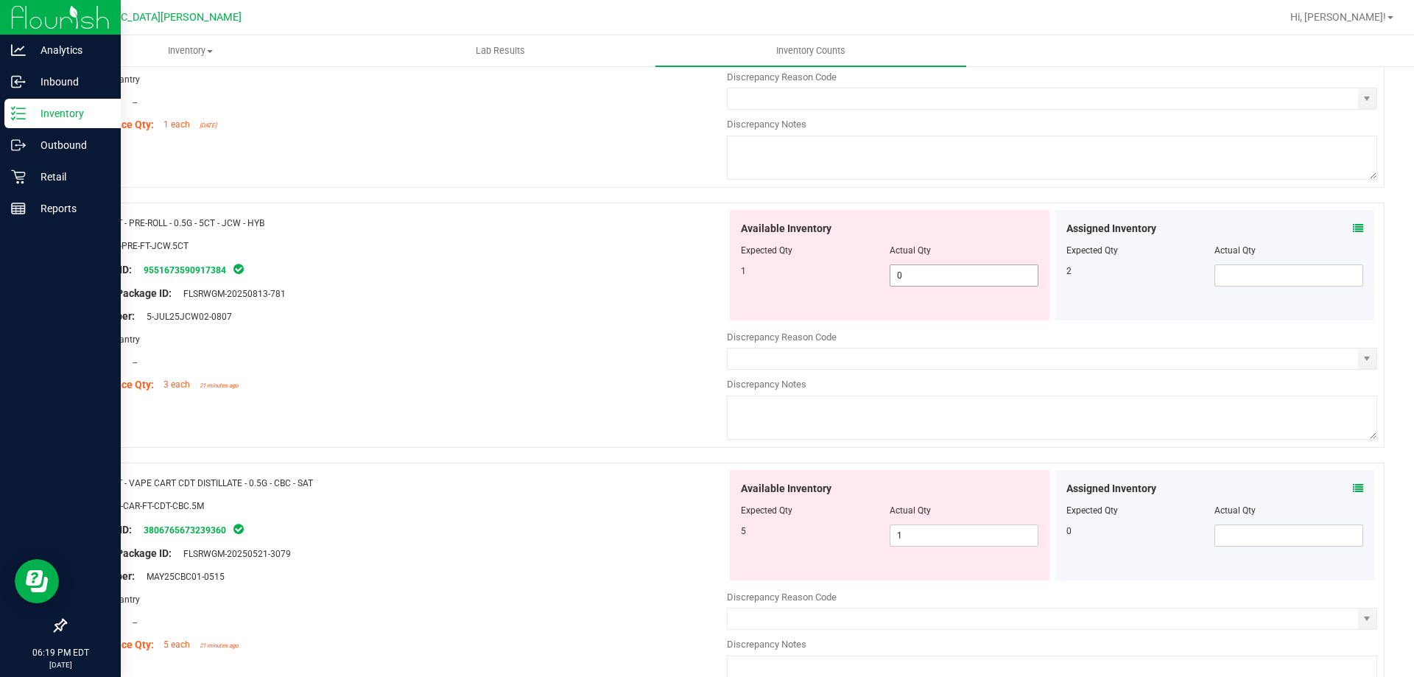
click at [947, 272] on span "0 0" at bounding box center [964, 275] width 149 height 22
click at [947, 272] on input "0" at bounding box center [964, 275] width 147 height 21
click at [527, 234] on div at bounding box center [402, 234] width 650 height 7
click at [550, 319] on div "Lot Number: 5-JUL25JCW02-0807" at bounding box center [402, 316] width 650 height 15
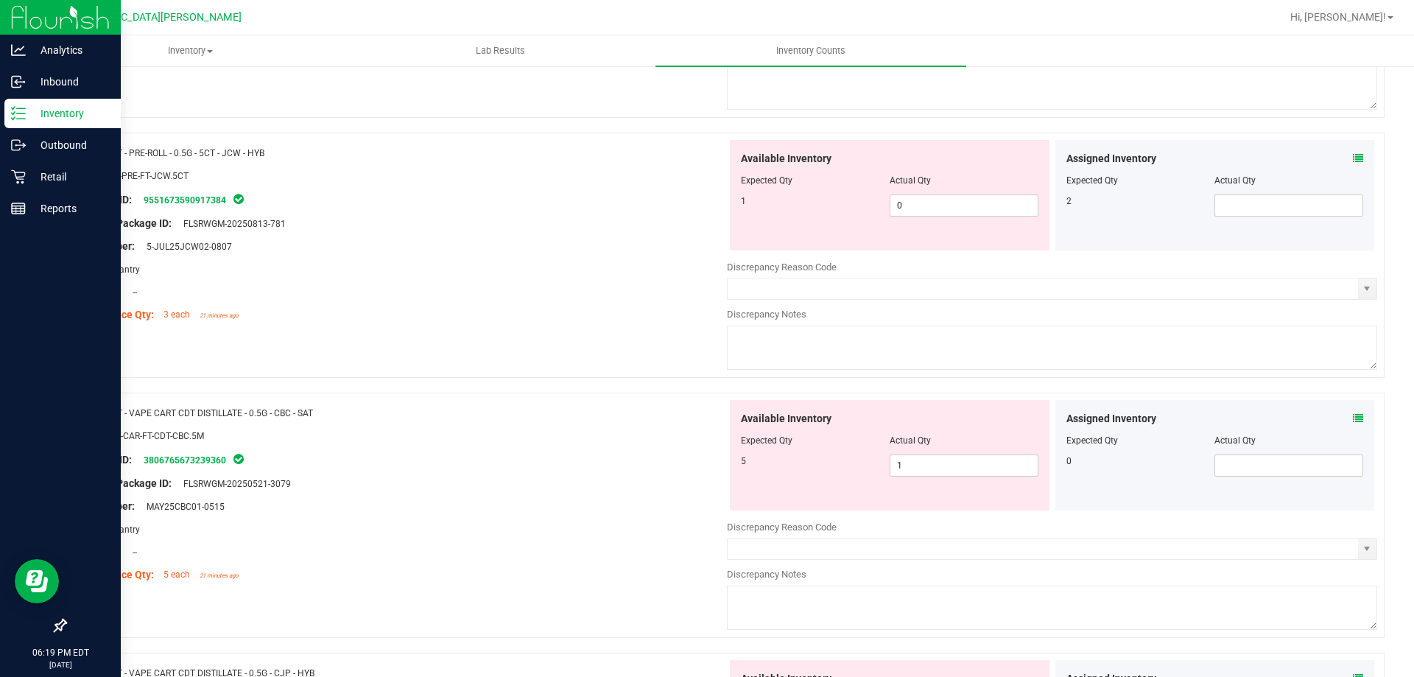
scroll to position [368, 0]
click at [905, 466] on span "1 1" at bounding box center [964, 464] width 149 height 22
click at [905, 466] on input "1" at bounding box center [964, 464] width 147 height 21
type input "5"
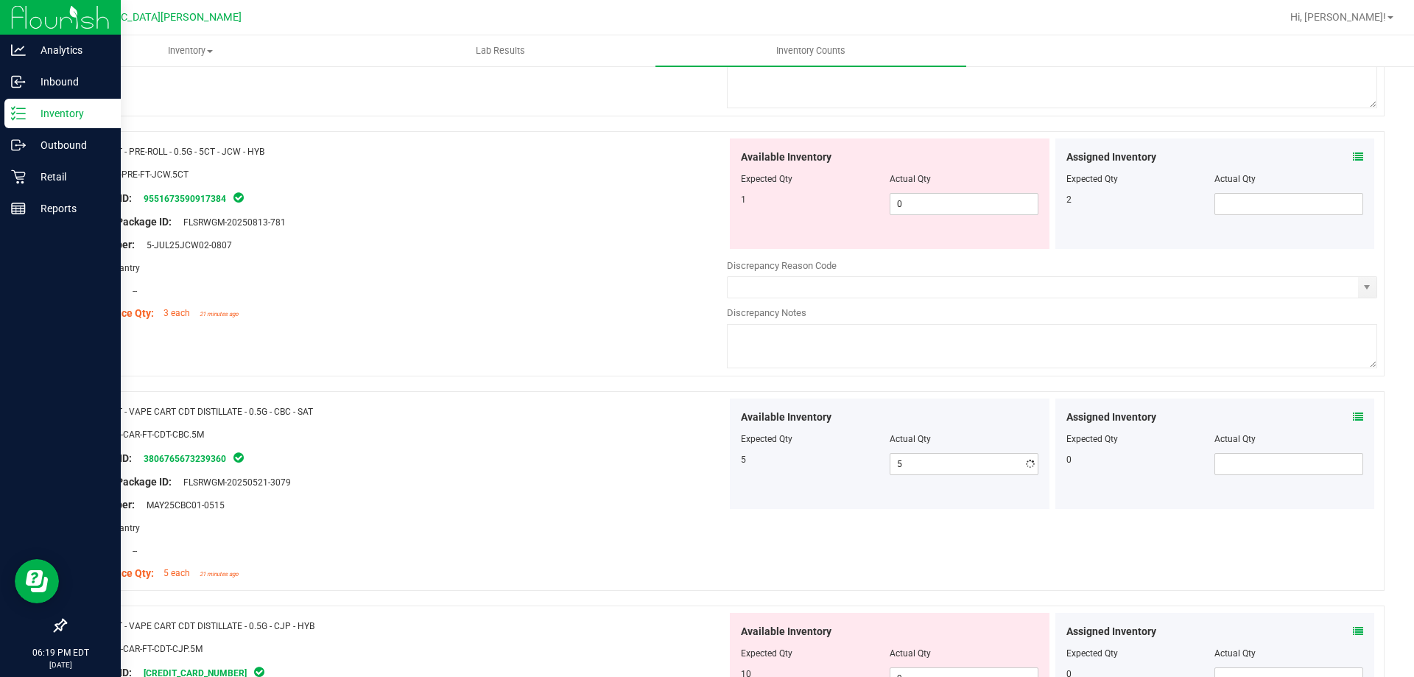
click at [427, 449] on div "Package ID: 3806765673239360" at bounding box center [402, 458] width 650 height 18
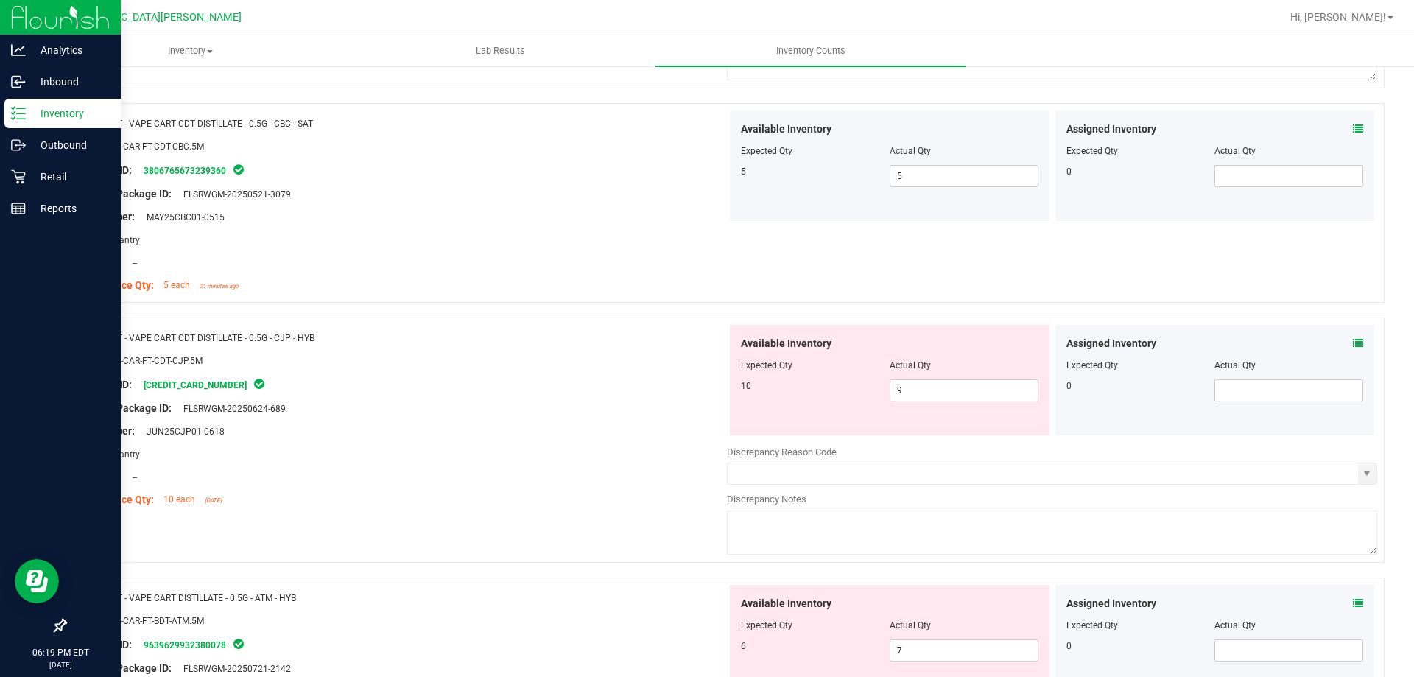
scroll to position [663, 0]
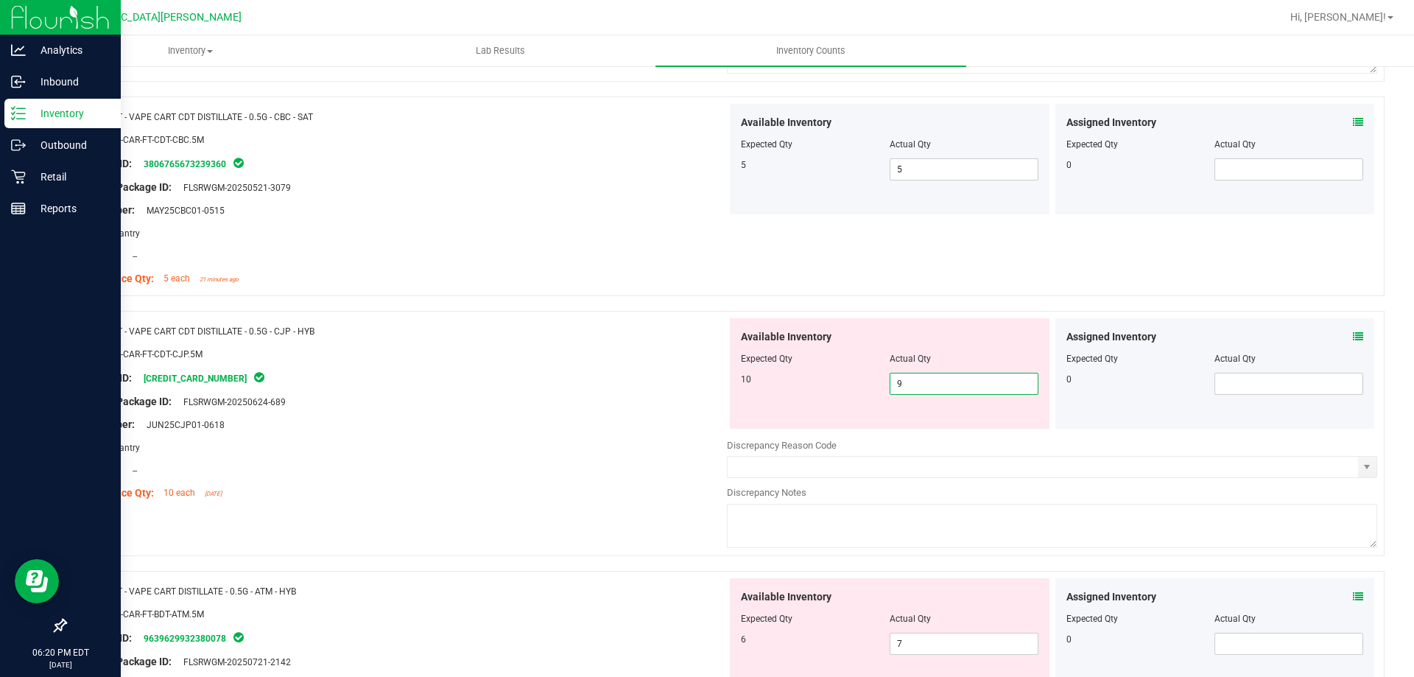
click at [933, 382] on span "9 9" at bounding box center [964, 384] width 149 height 22
click at [933, 382] on input "9" at bounding box center [964, 383] width 147 height 21
type input "10"
click at [424, 480] on div at bounding box center [402, 481] width 650 height 7
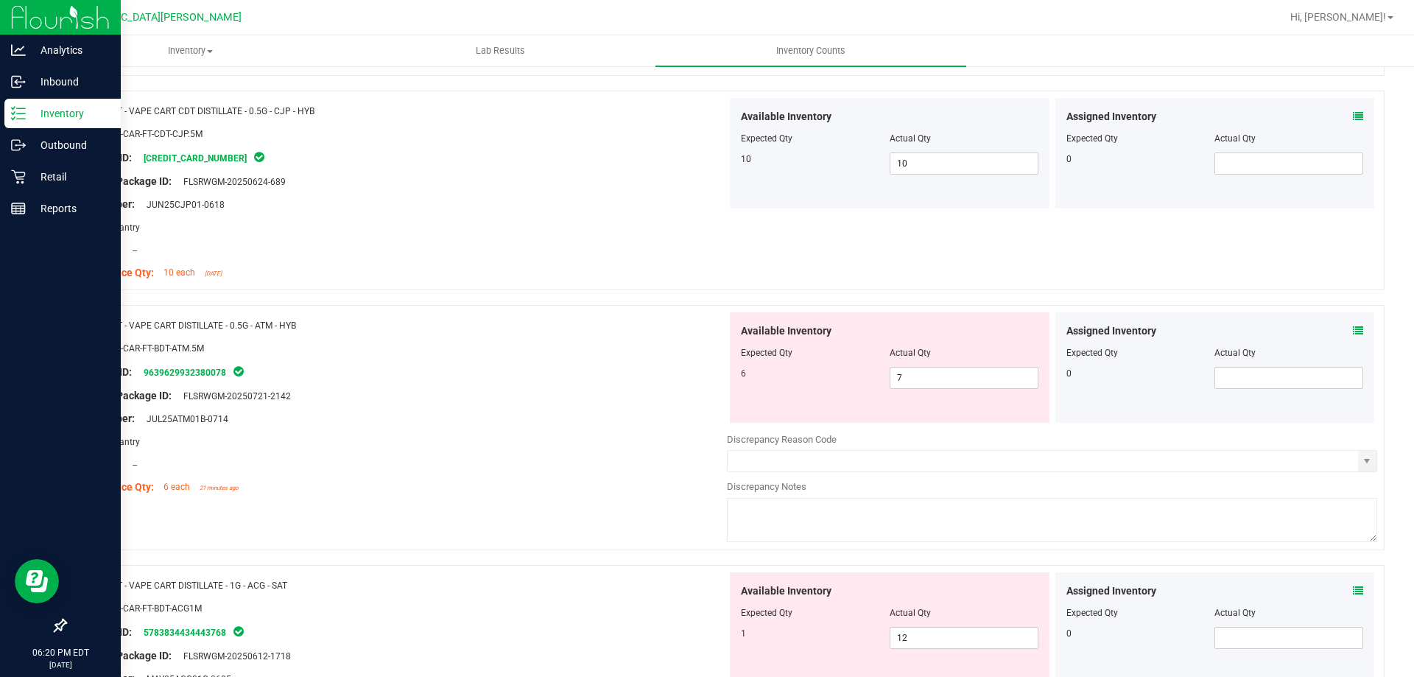
scroll to position [884, 0]
click at [914, 369] on span "7 7" at bounding box center [964, 377] width 149 height 22
click at [914, 369] on input "7" at bounding box center [964, 377] width 147 height 21
type input "6"
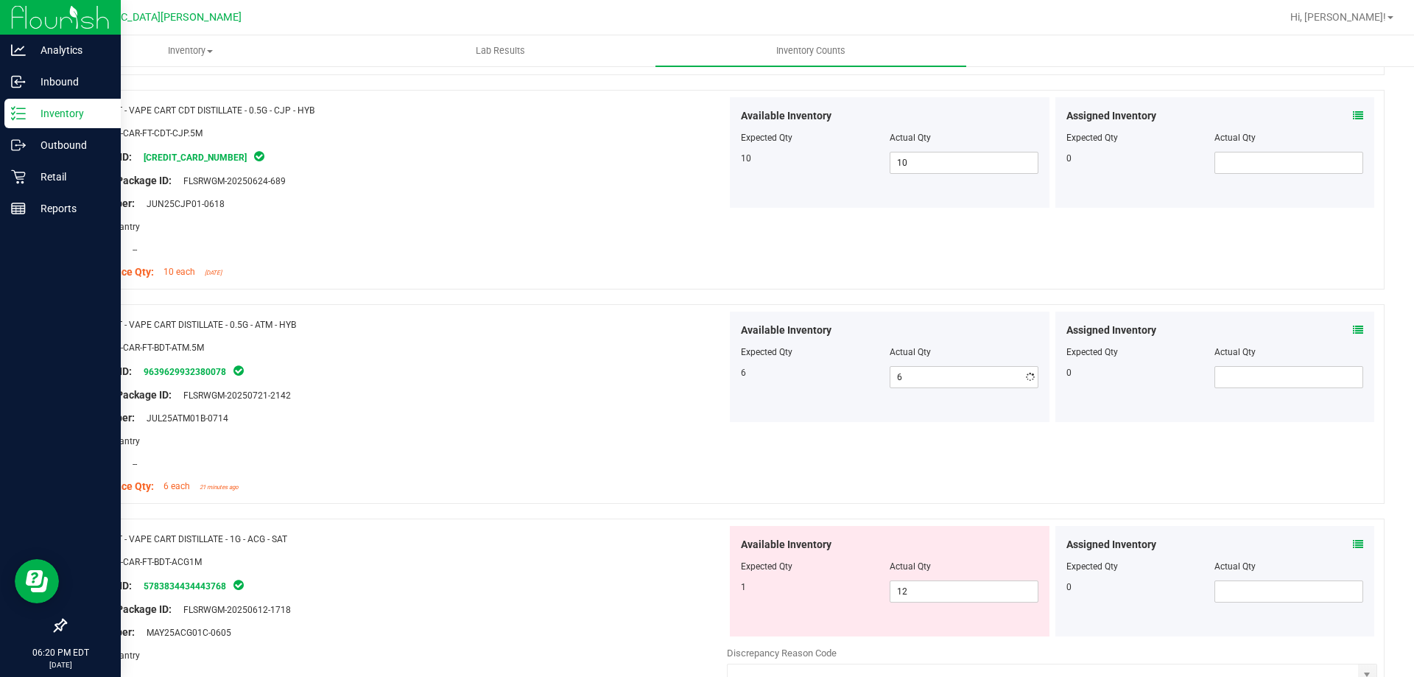
drag, startPoint x: 662, startPoint y: 399, endPoint x: 626, endPoint y: 427, distance: 44.6
click at [661, 399] on div "Original Package ID: FLSRWGM-20250721-2142" at bounding box center [402, 394] width 650 height 15
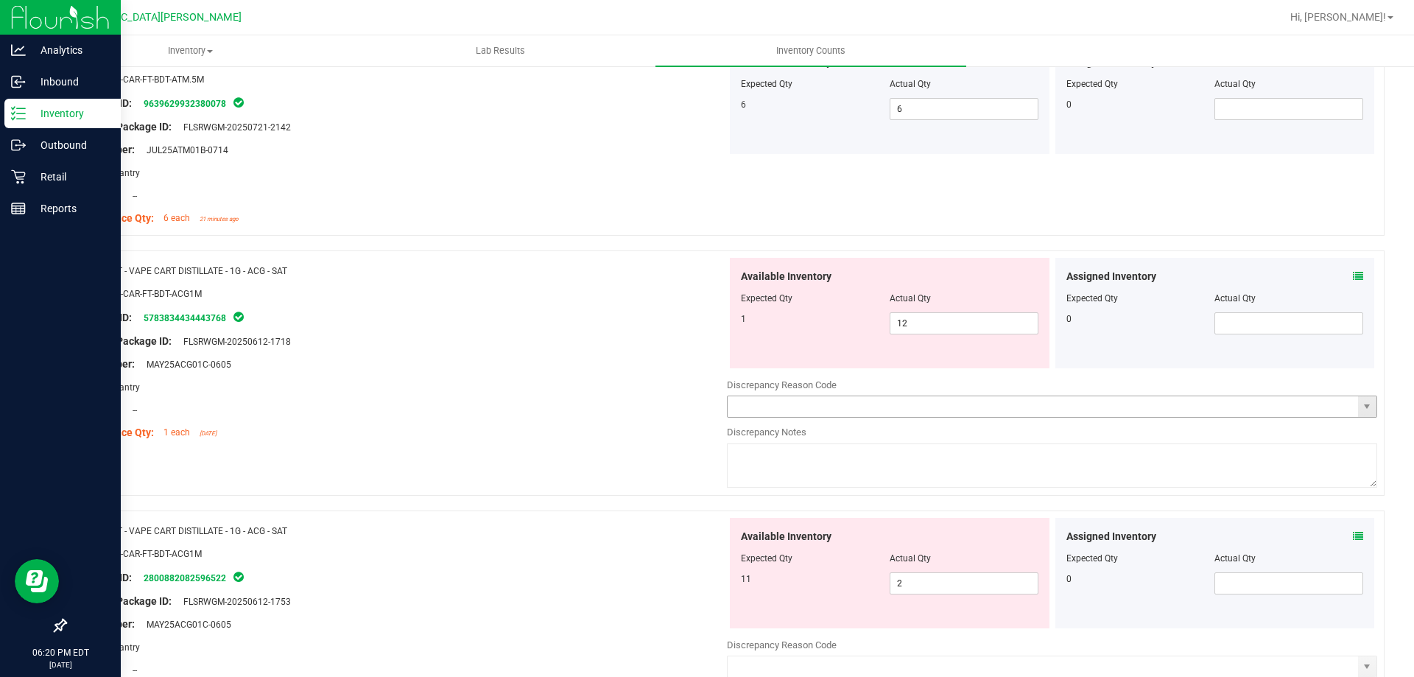
scroll to position [1179, 0]
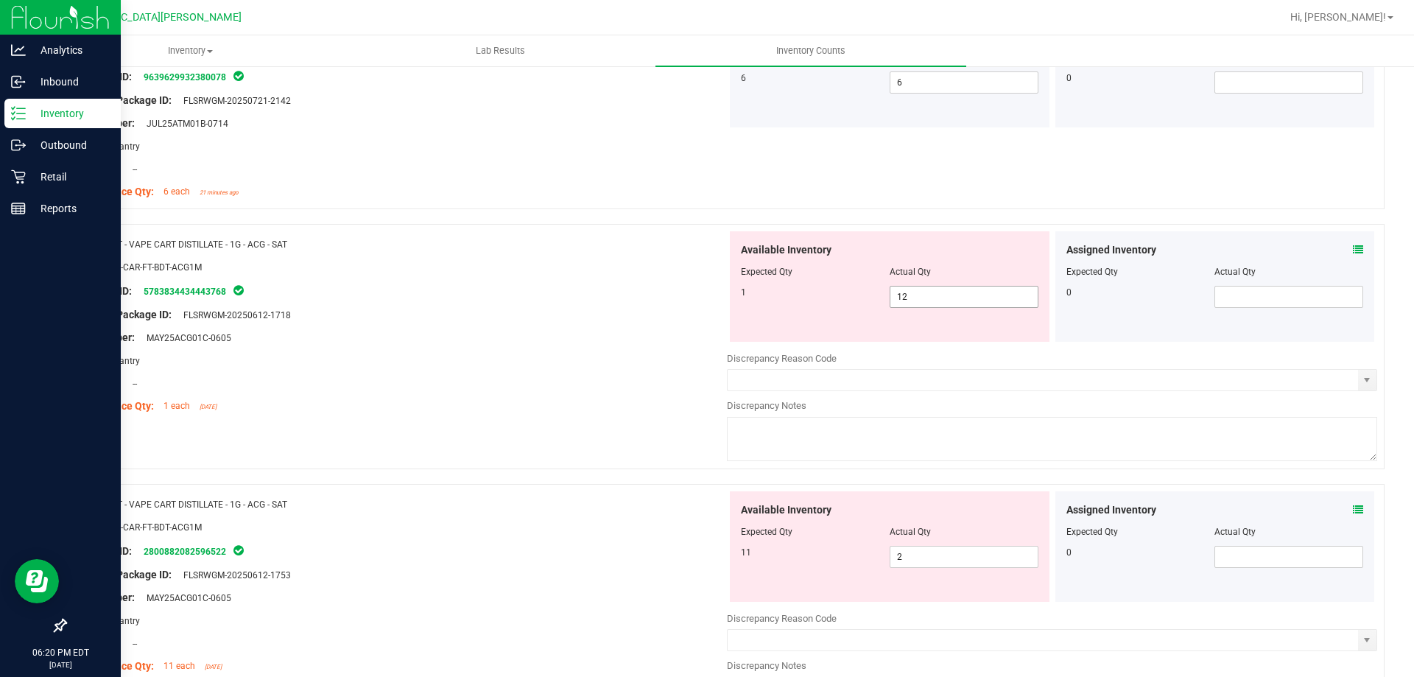
click at [918, 299] on span "12 12" at bounding box center [964, 297] width 149 height 22
click at [918, 299] on input "12" at bounding box center [964, 297] width 147 height 21
type input "1"
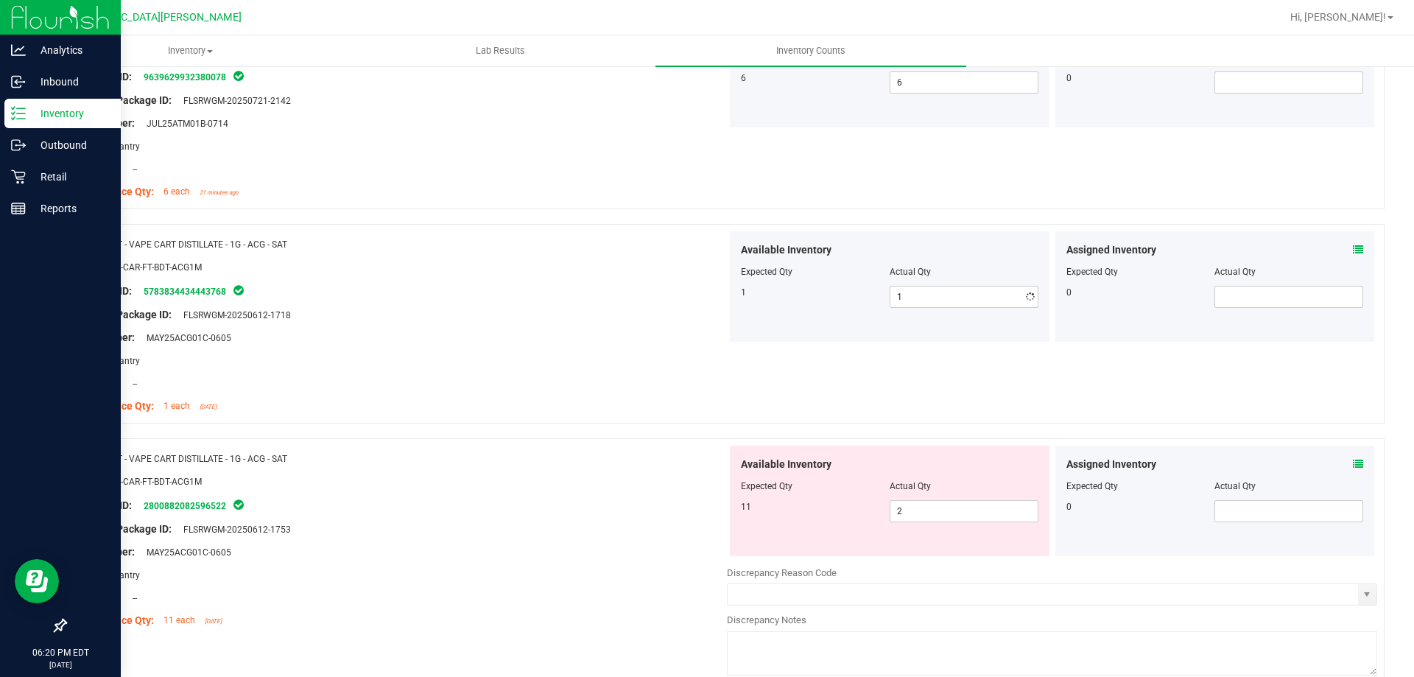
click at [660, 346] on div at bounding box center [402, 349] width 650 height 7
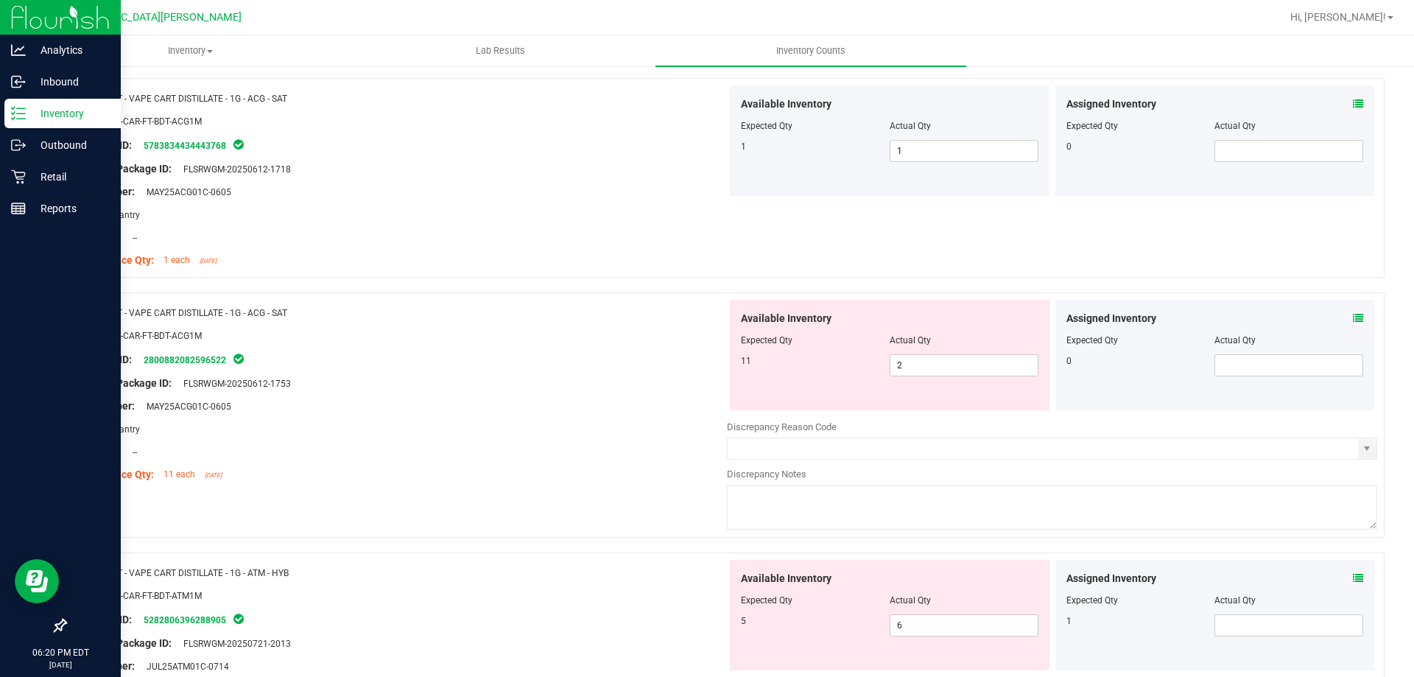
scroll to position [1326, 0]
click at [908, 364] on span "2 2" at bounding box center [964, 364] width 149 height 22
click at [908, 364] on input "2" at bounding box center [964, 364] width 147 height 21
type input "11"
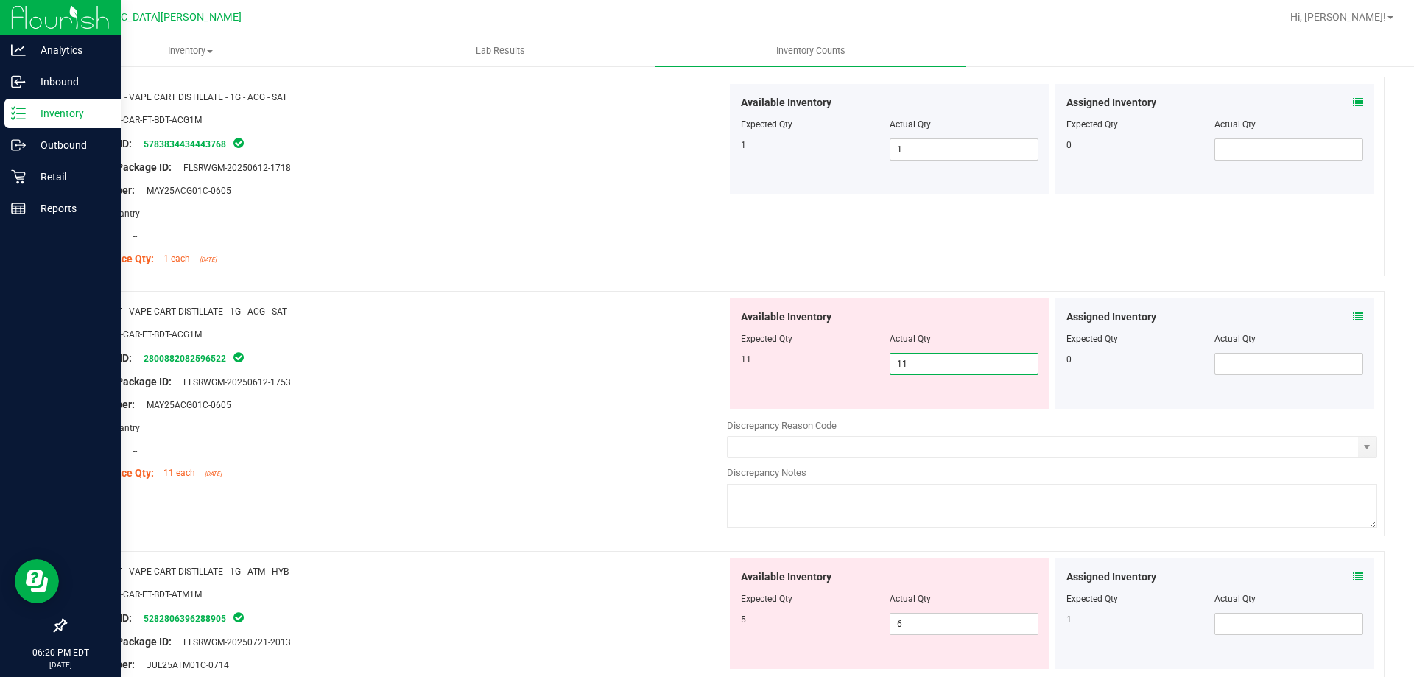
click at [571, 253] on div "Compliance Qty: 1 each [DATE]" at bounding box center [402, 258] width 650 height 15
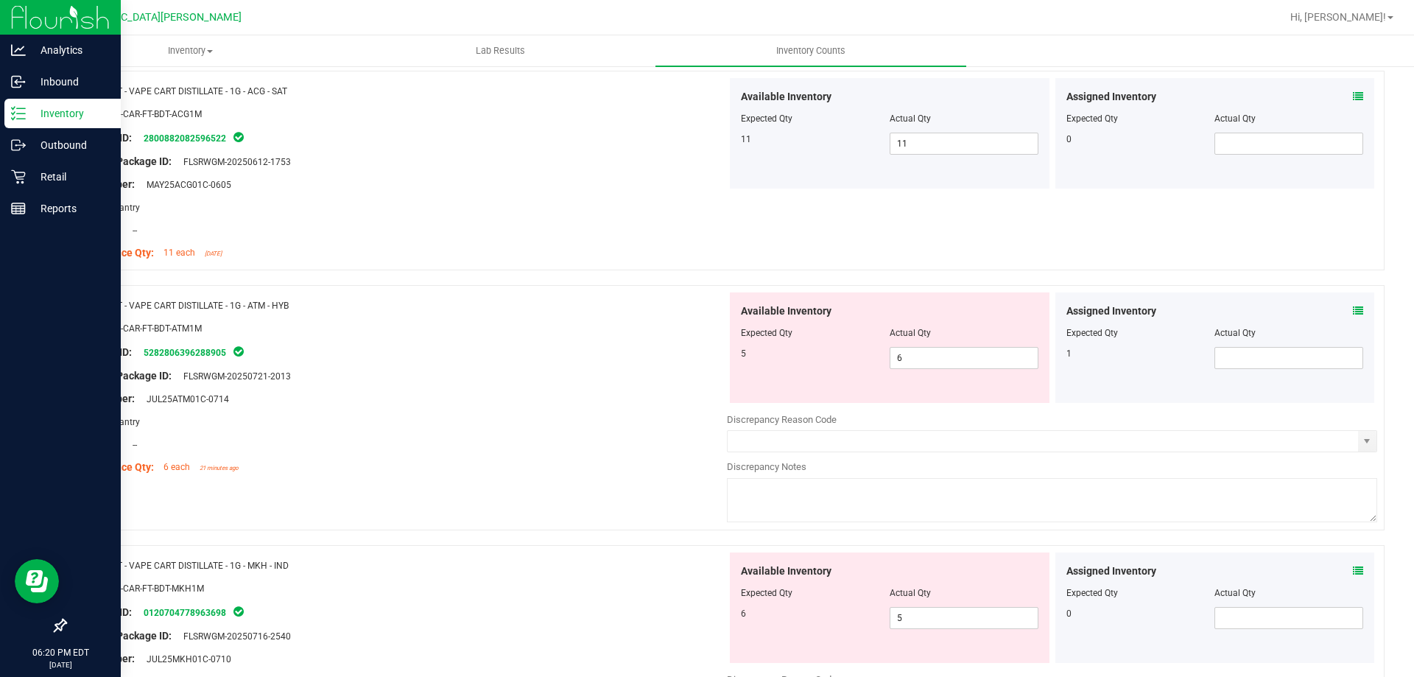
scroll to position [1547, 0]
click at [919, 360] on span "6 6" at bounding box center [964, 357] width 149 height 22
click at [919, 360] on input "6" at bounding box center [964, 357] width 147 height 21
type input "5"
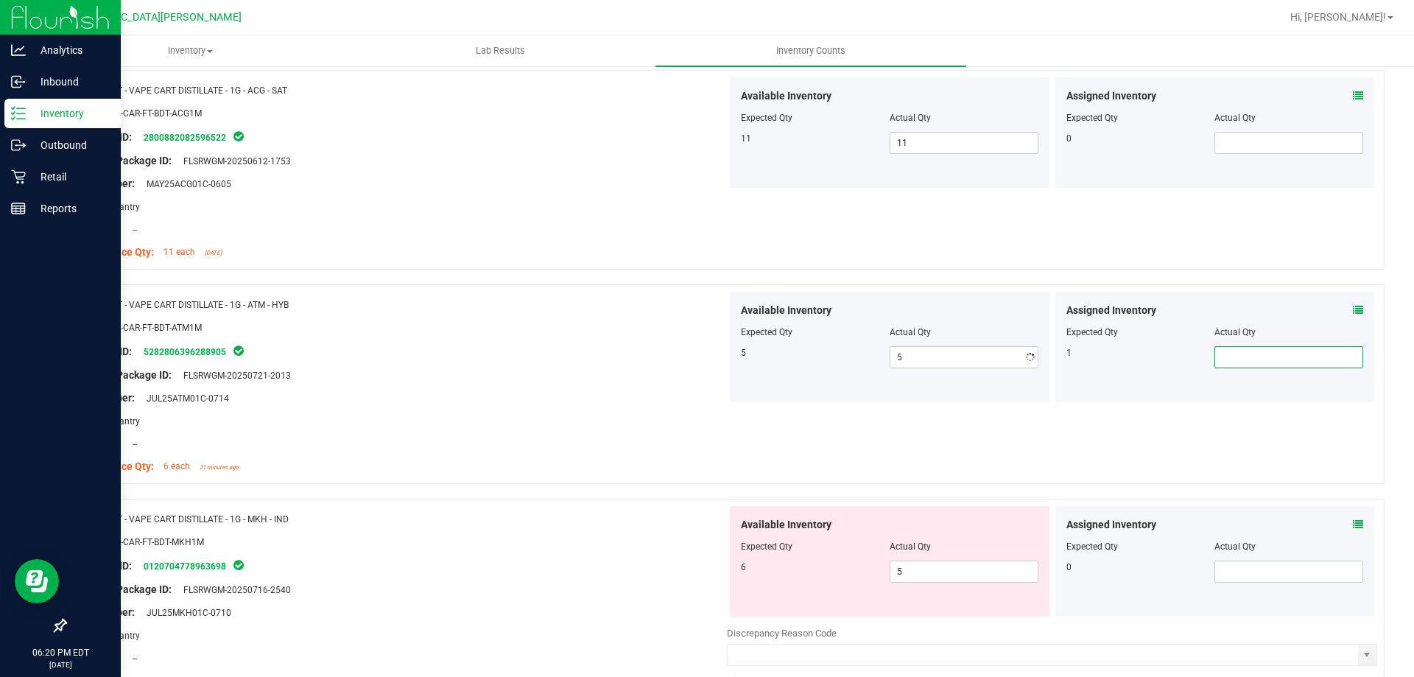
click at [1249, 352] on span at bounding box center [1289, 357] width 149 height 22
type input "1"
click at [553, 306] on div "Name: FT - VAPE CART DISTILLATE - 1G - ATM - HYB" at bounding box center [402, 304] width 650 height 15
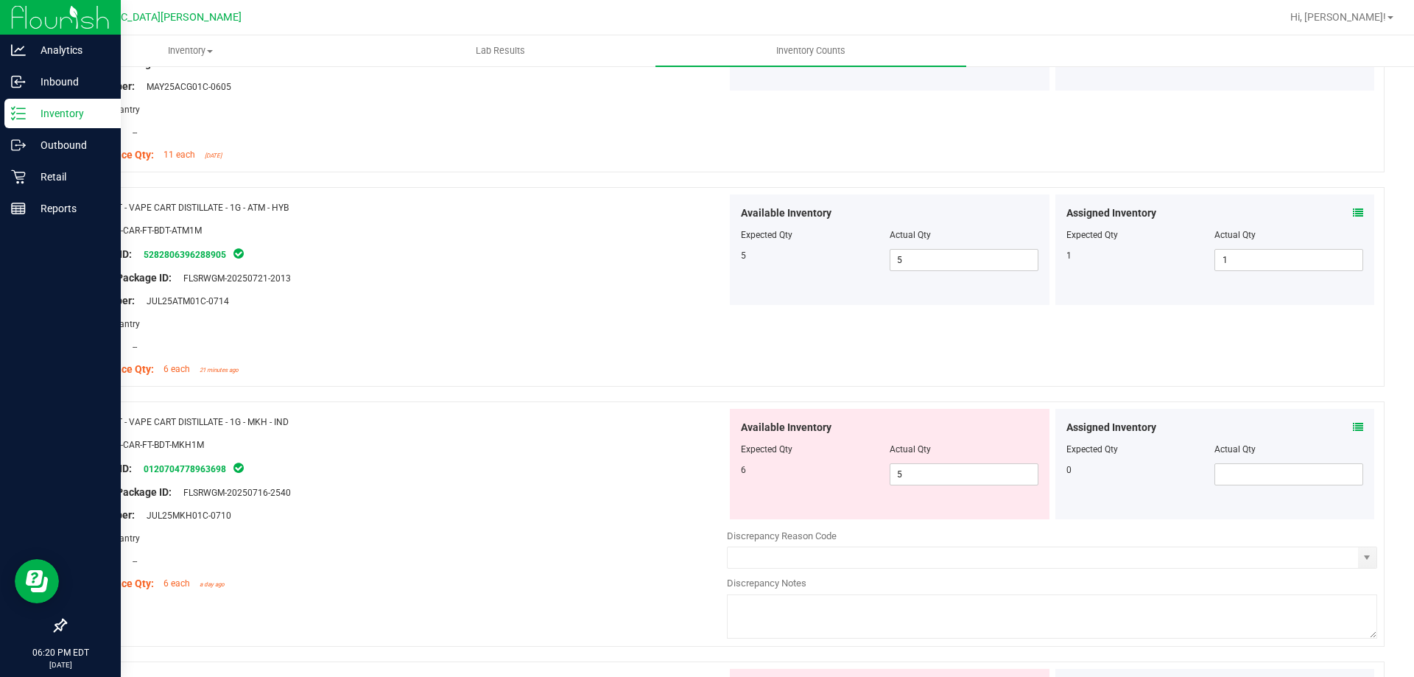
scroll to position [1842, 0]
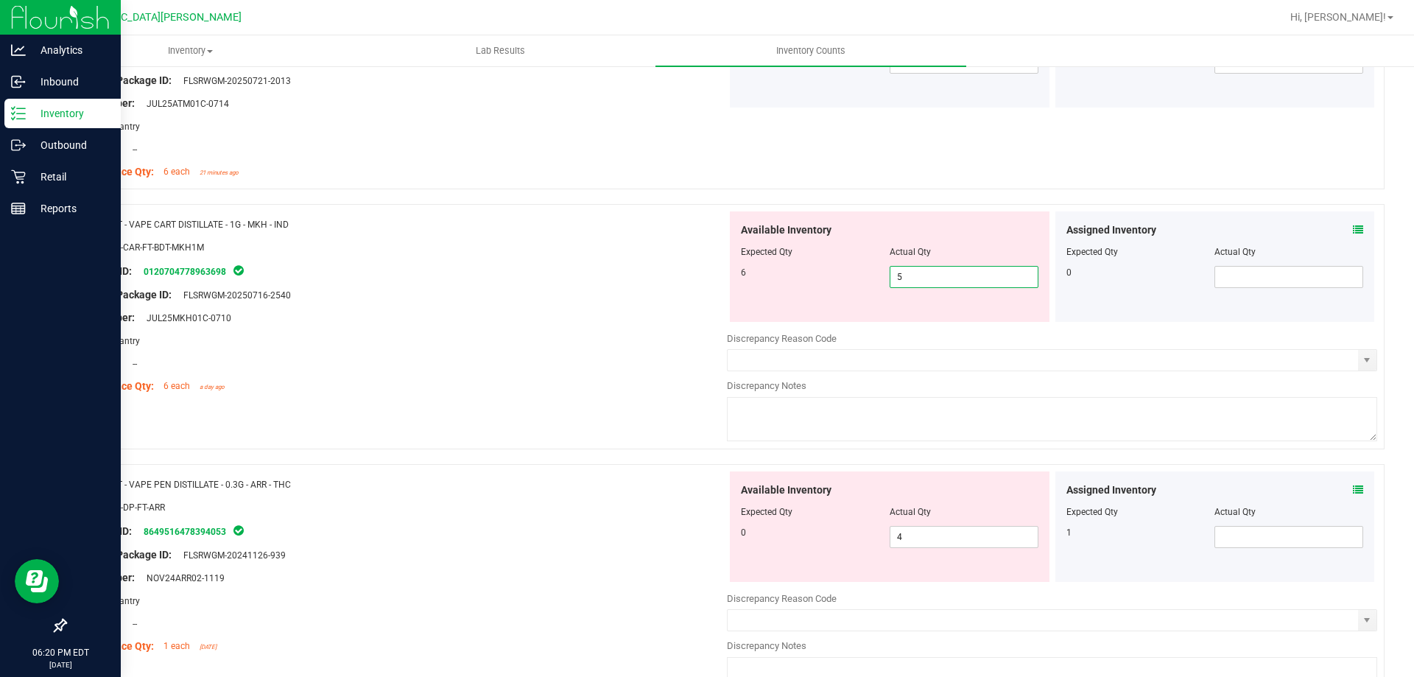
click at [939, 276] on span "5 5" at bounding box center [964, 277] width 149 height 22
click at [939, 276] on input "5" at bounding box center [964, 277] width 147 height 21
type input "6"
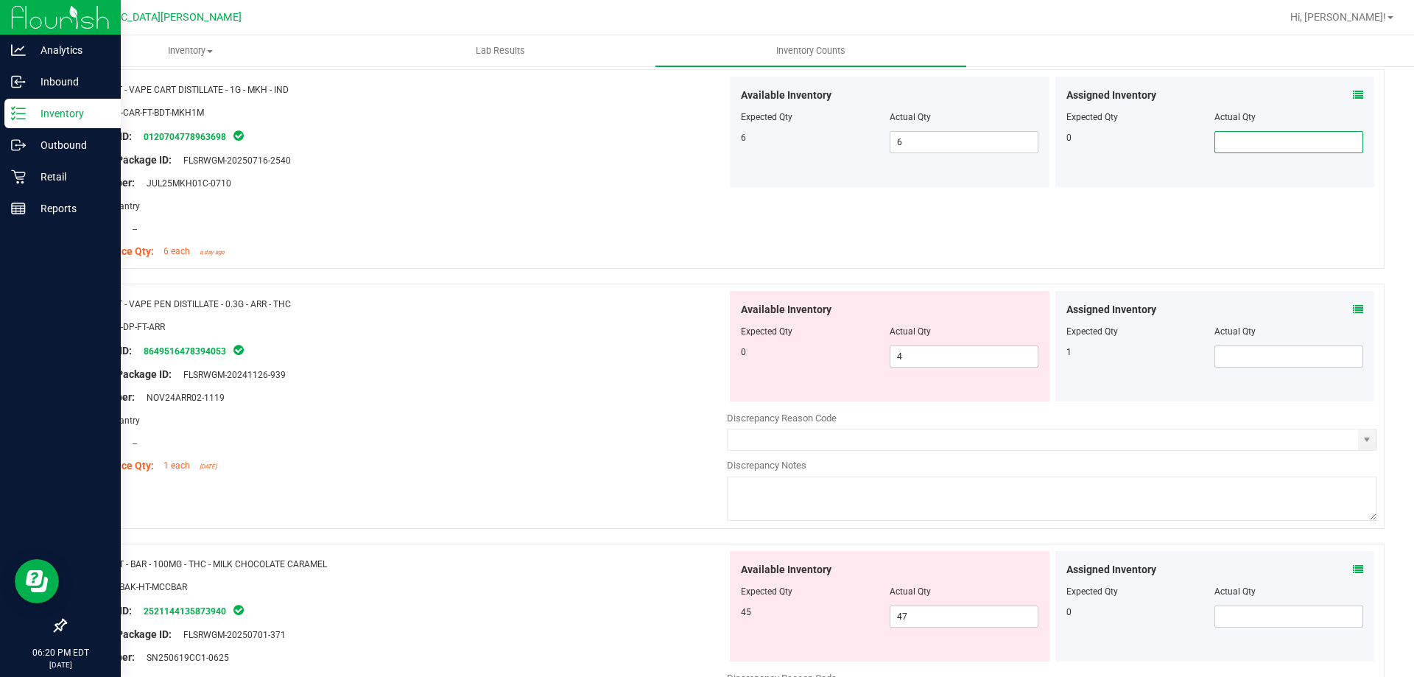
scroll to position [1989, 0]
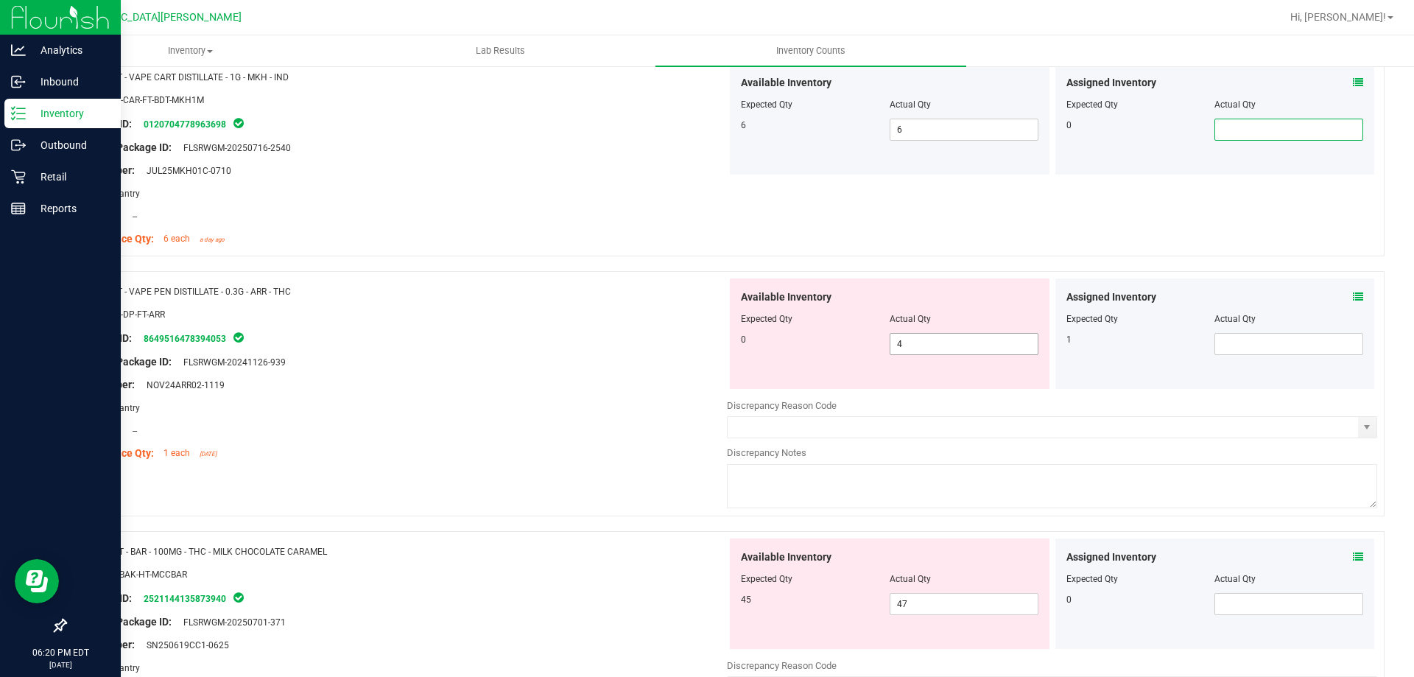
click at [911, 348] on span "4 4" at bounding box center [964, 344] width 149 height 22
click at [911, 348] on input "4" at bounding box center [964, 344] width 147 height 21
type input "0"
click at [528, 337] on div "Package ID: 8649516478394053" at bounding box center [402, 338] width 650 height 18
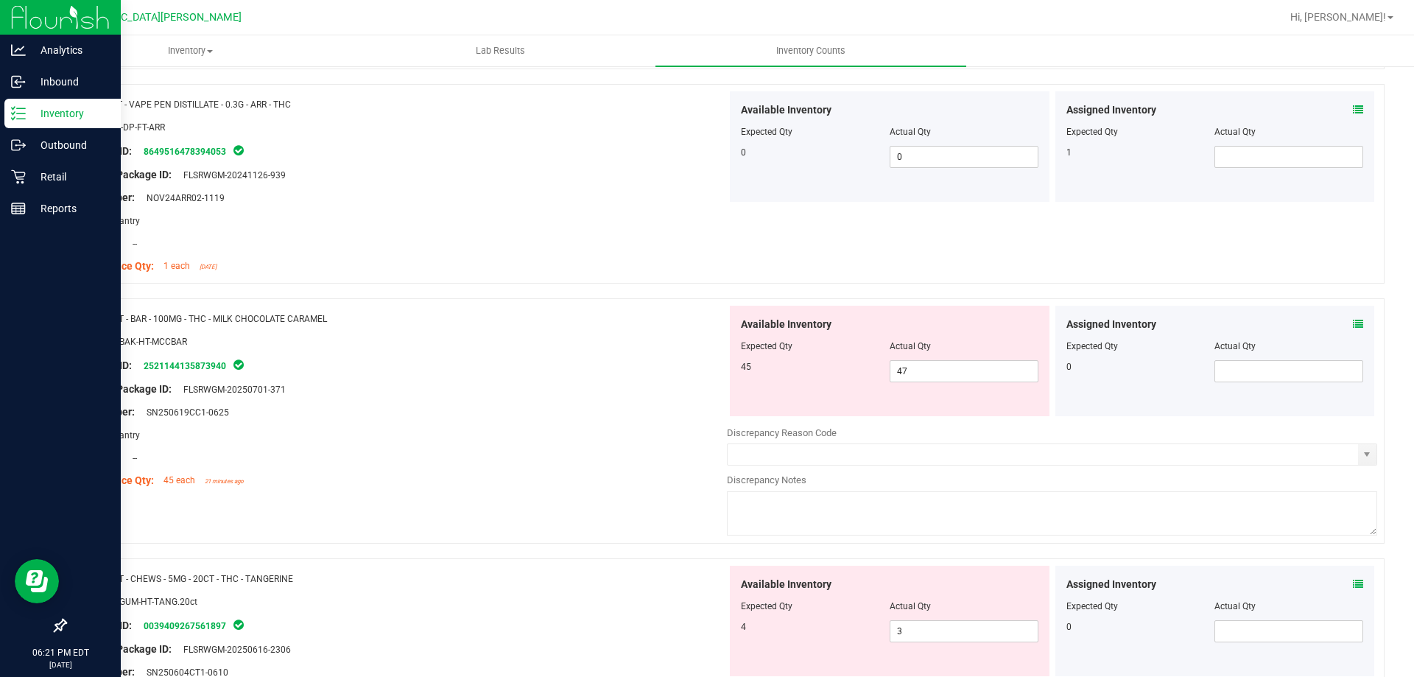
scroll to position [2210, 0]
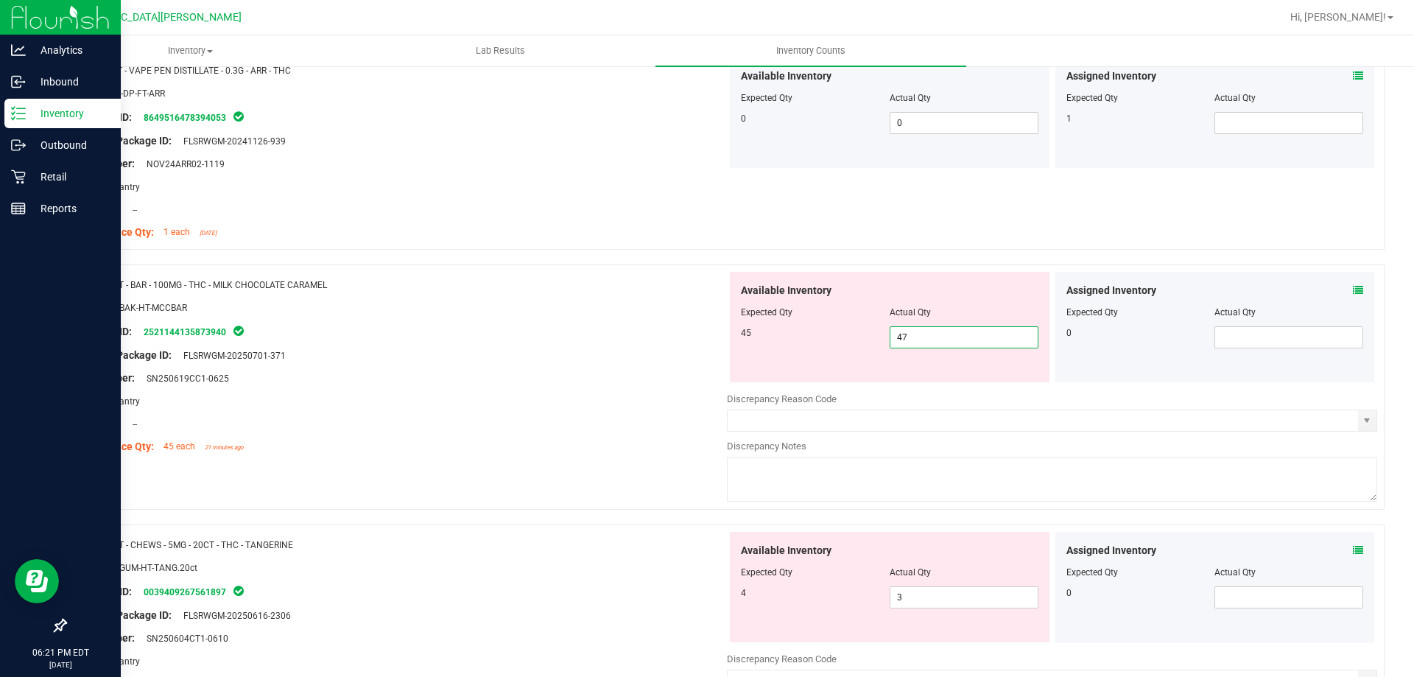
click at [919, 338] on span "47 47" at bounding box center [964, 337] width 149 height 22
click at [919, 338] on input "47" at bounding box center [964, 337] width 147 height 21
type input "45"
click at [678, 387] on div at bounding box center [402, 389] width 650 height 7
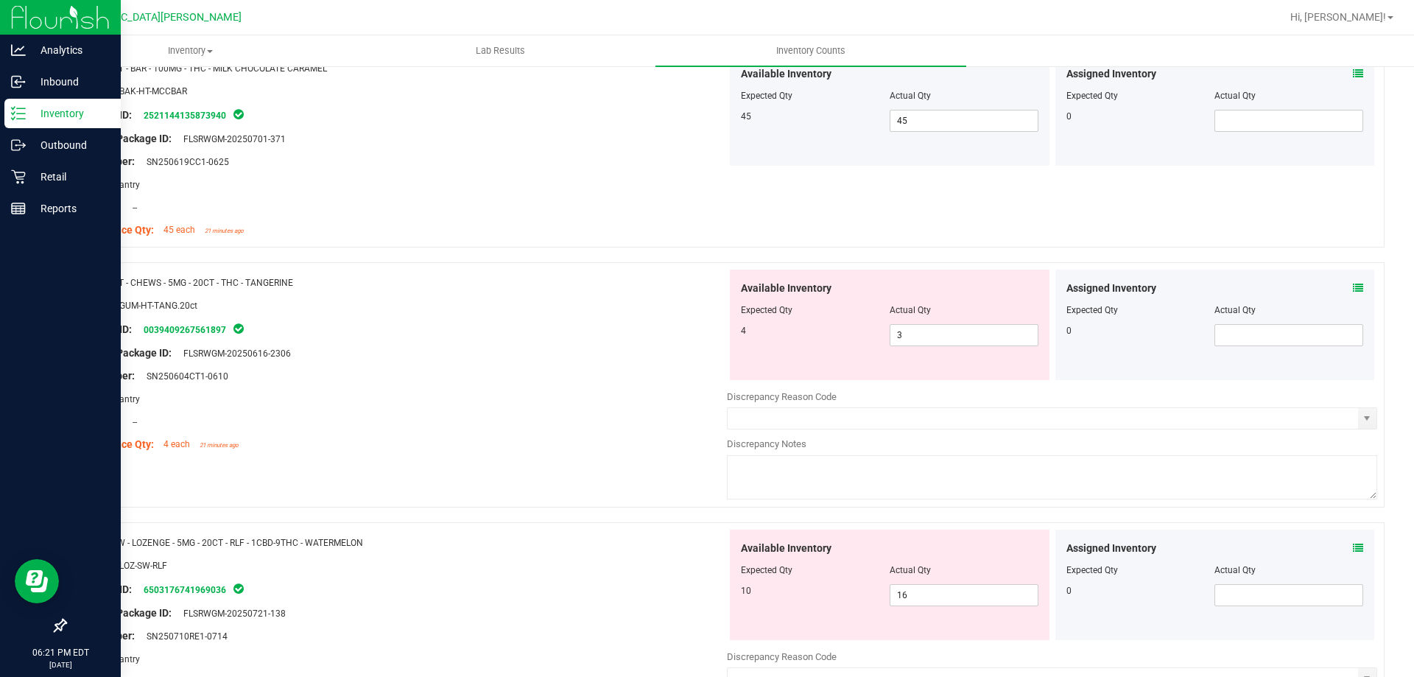
scroll to position [2431, 0]
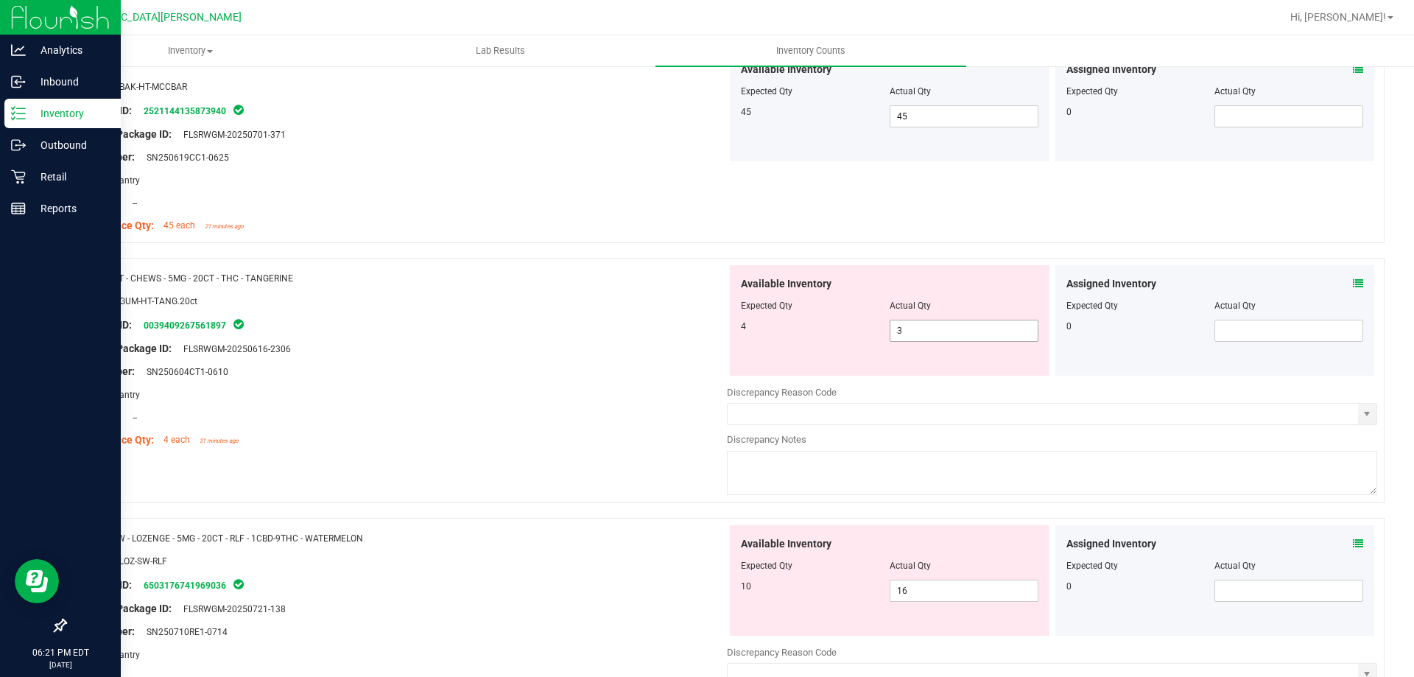
click at [925, 329] on span "3 3" at bounding box center [964, 331] width 149 height 22
click at [925, 329] on input "3" at bounding box center [964, 330] width 147 height 21
type input "4"
click at [578, 317] on div "Package ID: 0039409267561897" at bounding box center [402, 325] width 650 height 18
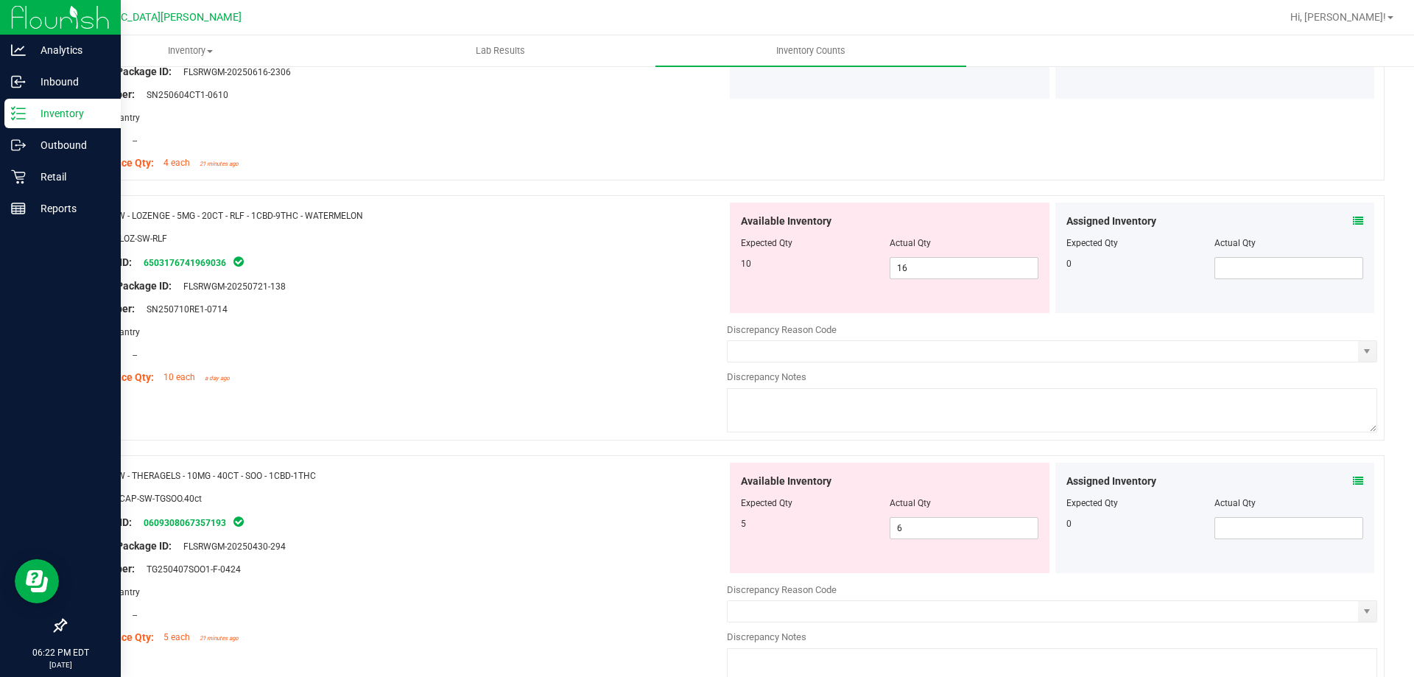
scroll to position [2726, 0]
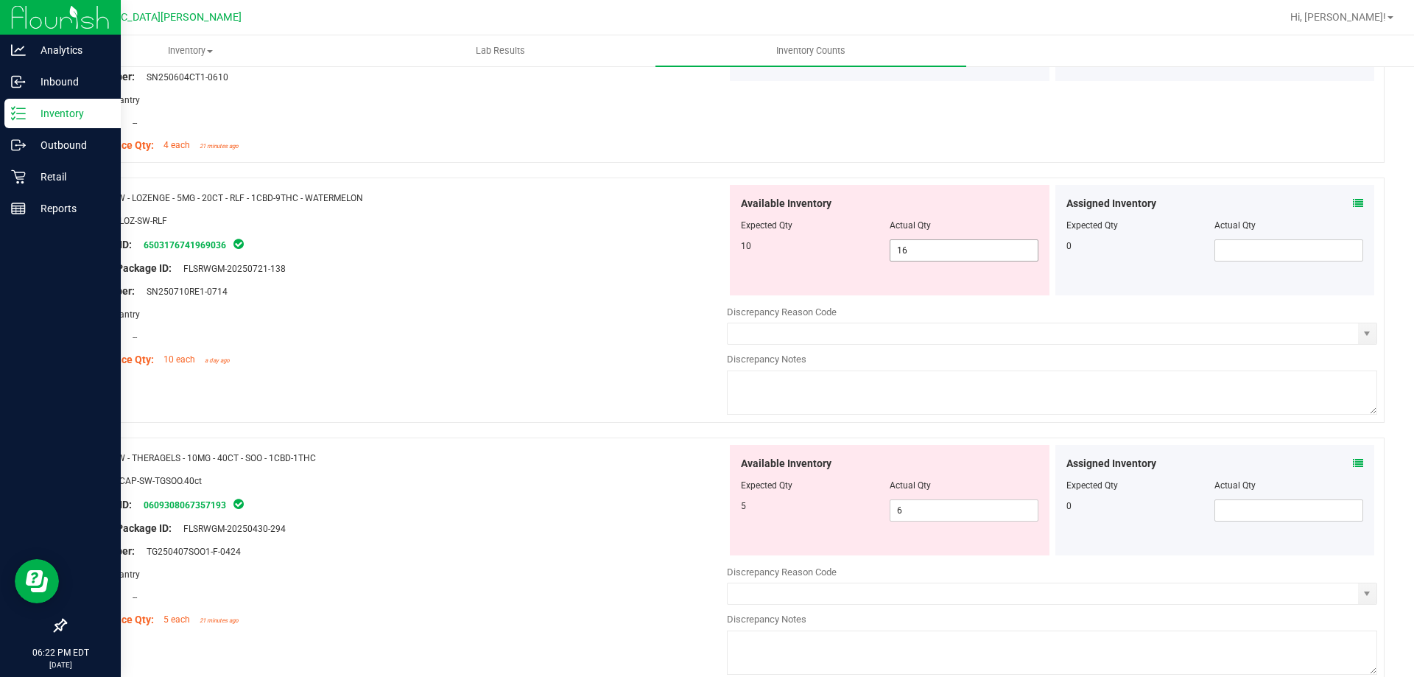
click at [927, 256] on span "16 16" at bounding box center [964, 250] width 149 height 22
click at [0, 0] on input "16" at bounding box center [0, 0] width 0 height 0
type input "0"
type input "10"
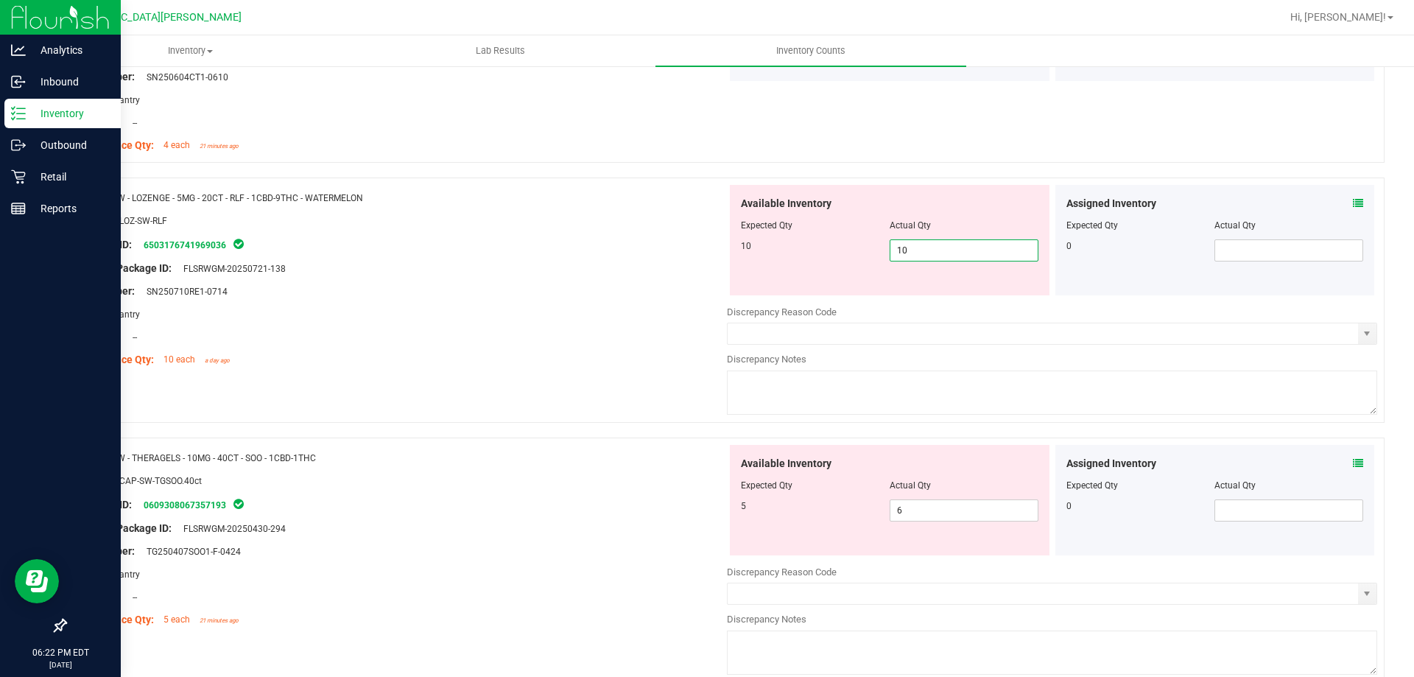
click at [513, 294] on div "Lot Number: SN250710RE1-0714" at bounding box center [402, 291] width 650 height 15
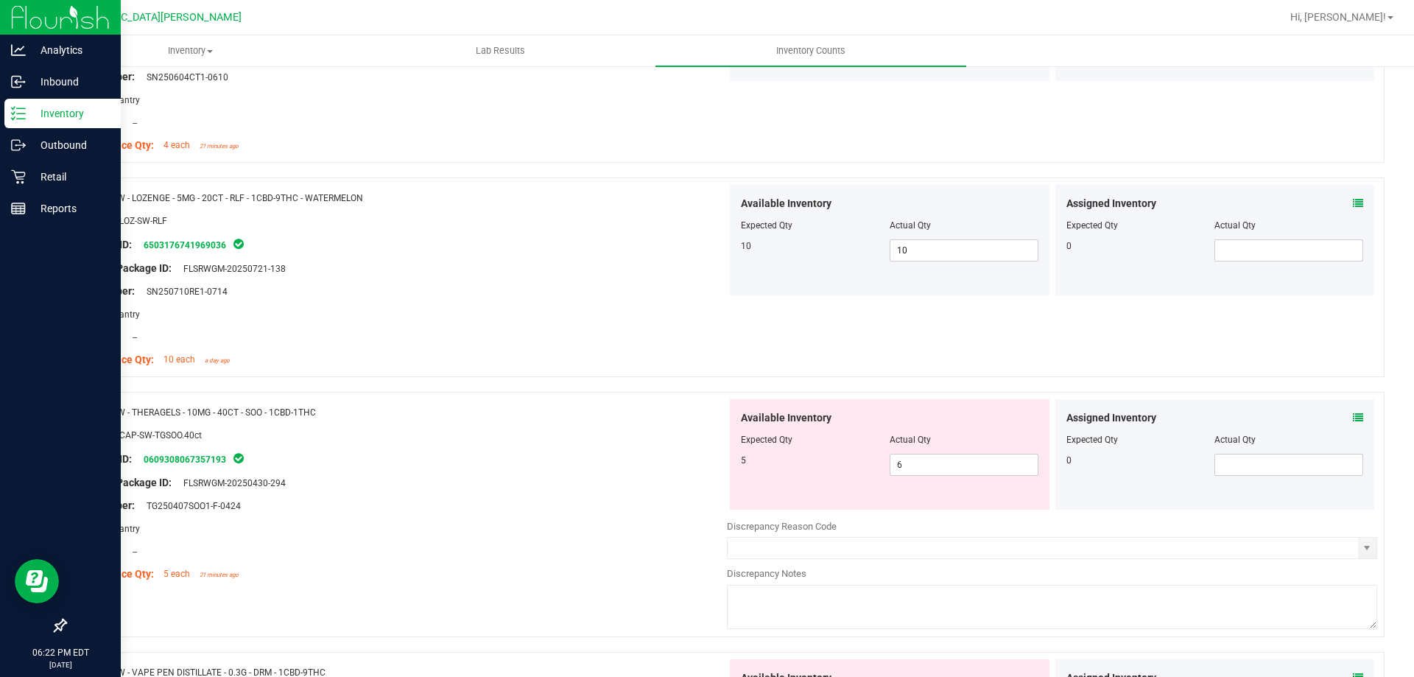
scroll to position [2947, 0]
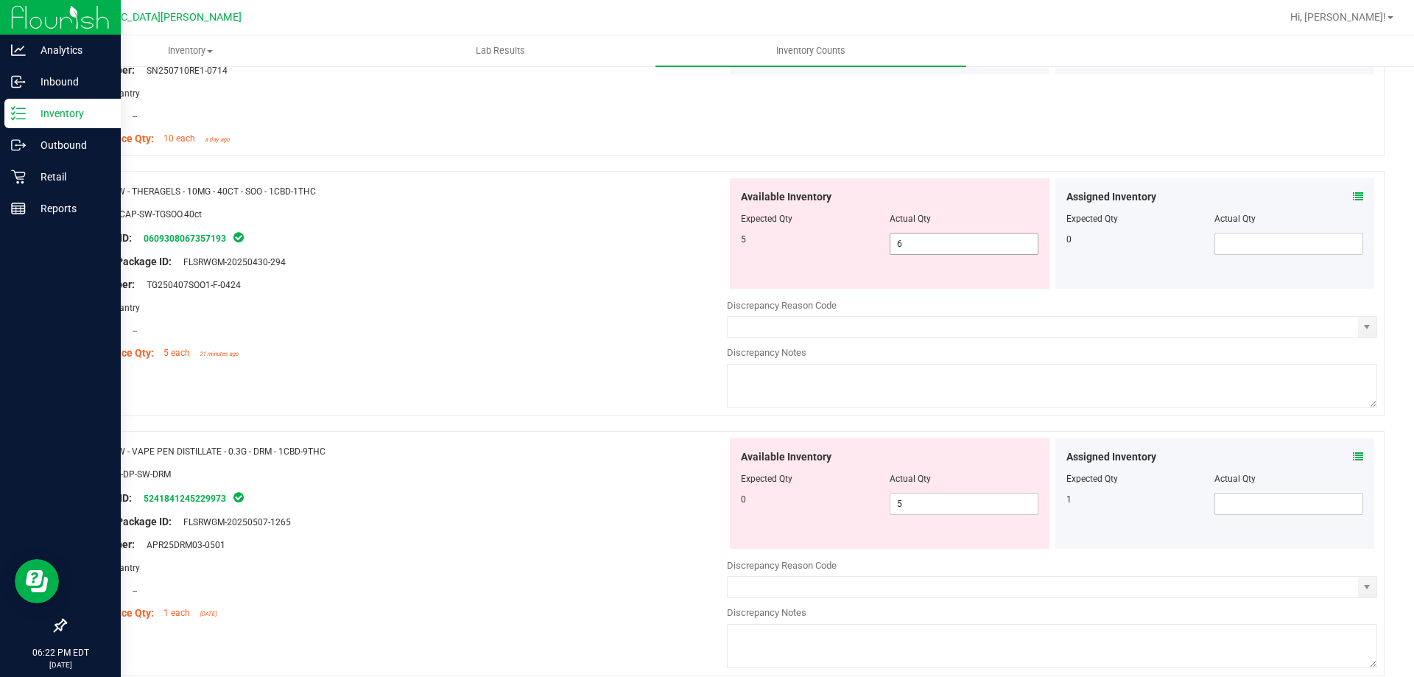
click at [905, 249] on span "6 6" at bounding box center [964, 244] width 149 height 22
click at [905, 249] on input "6" at bounding box center [964, 244] width 147 height 21
type input "5"
click at [670, 297] on div at bounding box center [402, 295] width 650 height 7
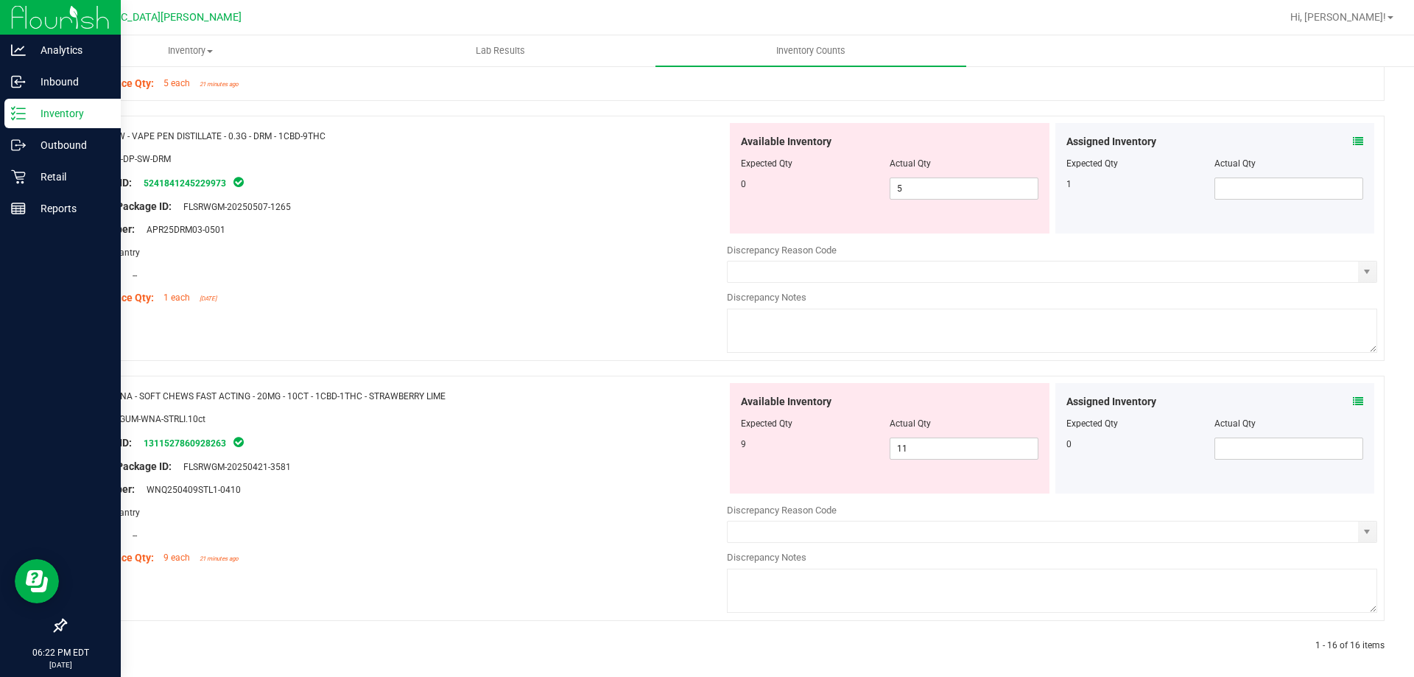
scroll to position [3225, 0]
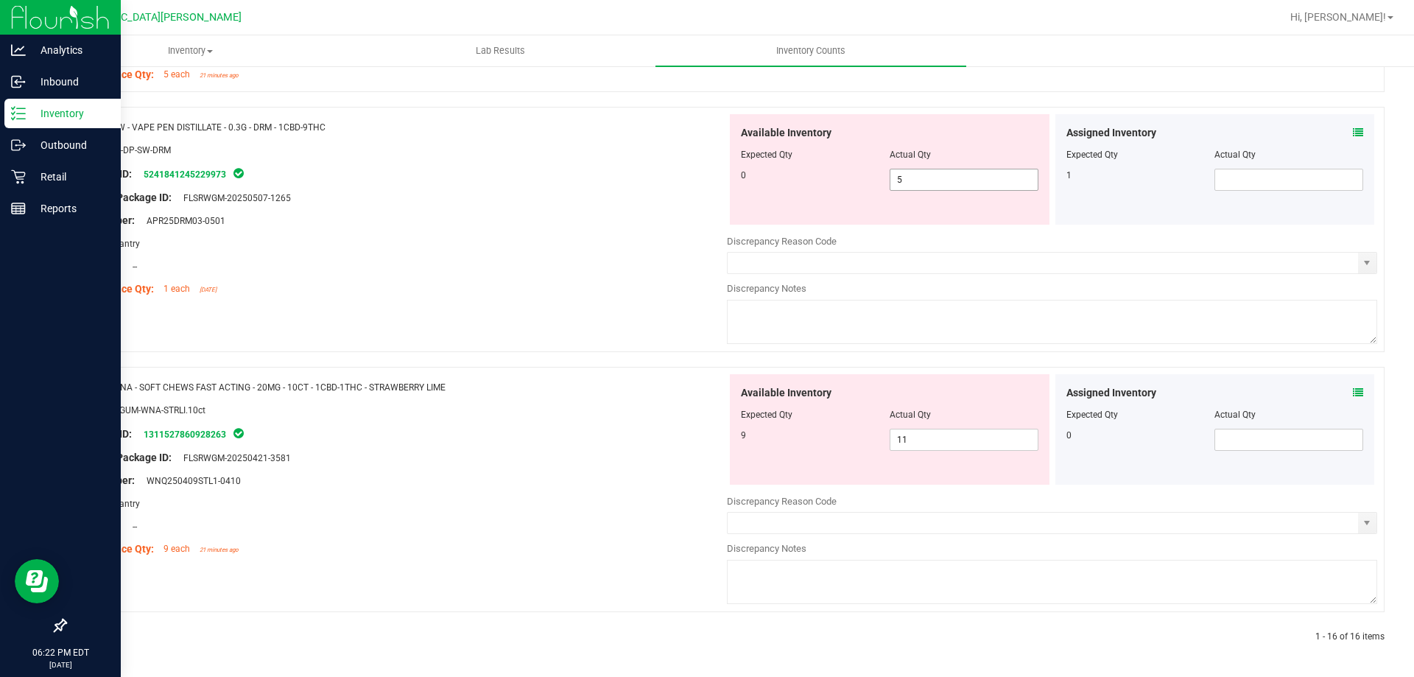
click at [911, 180] on span "5 5" at bounding box center [964, 180] width 149 height 22
click at [911, 180] on input "5" at bounding box center [964, 179] width 147 height 21
type input "0"
click at [1254, 179] on div "Assigned Inventory Expected Qty Actual Qty 1" at bounding box center [1216, 169] width 320 height 111
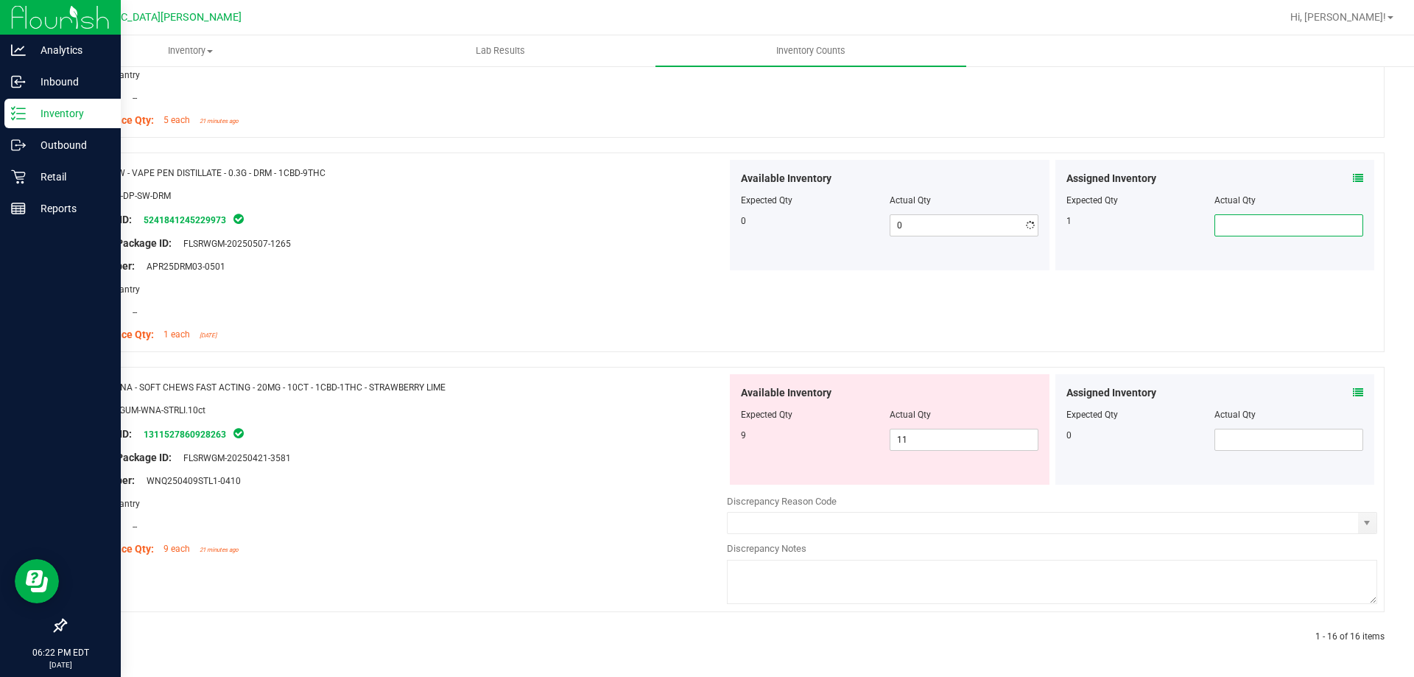
scroll to position [3180, 0]
type input "1"
click at [561, 298] on div at bounding box center [402, 300] width 650 height 7
click at [943, 438] on span "11 11" at bounding box center [964, 440] width 149 height 22
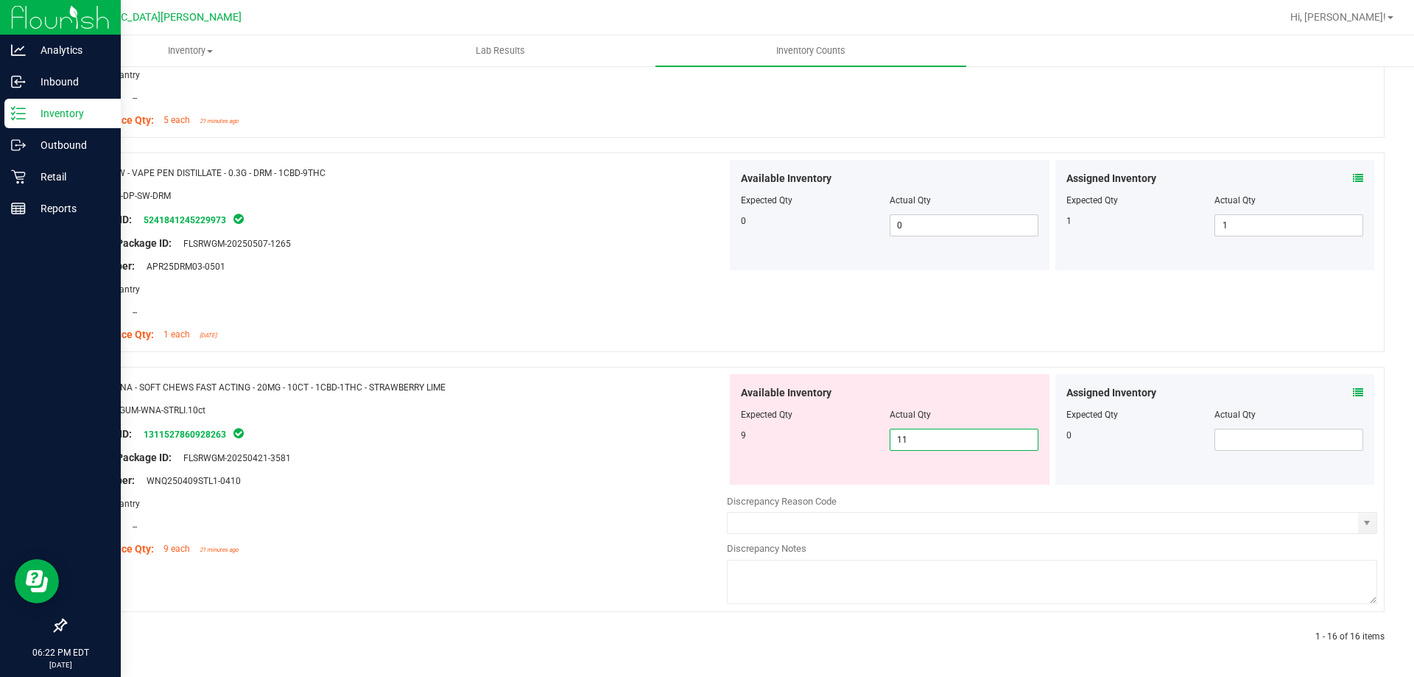
click at [943, 438] on input "11" at bounding box center [964, 439] width 147 height 21
type input "9"
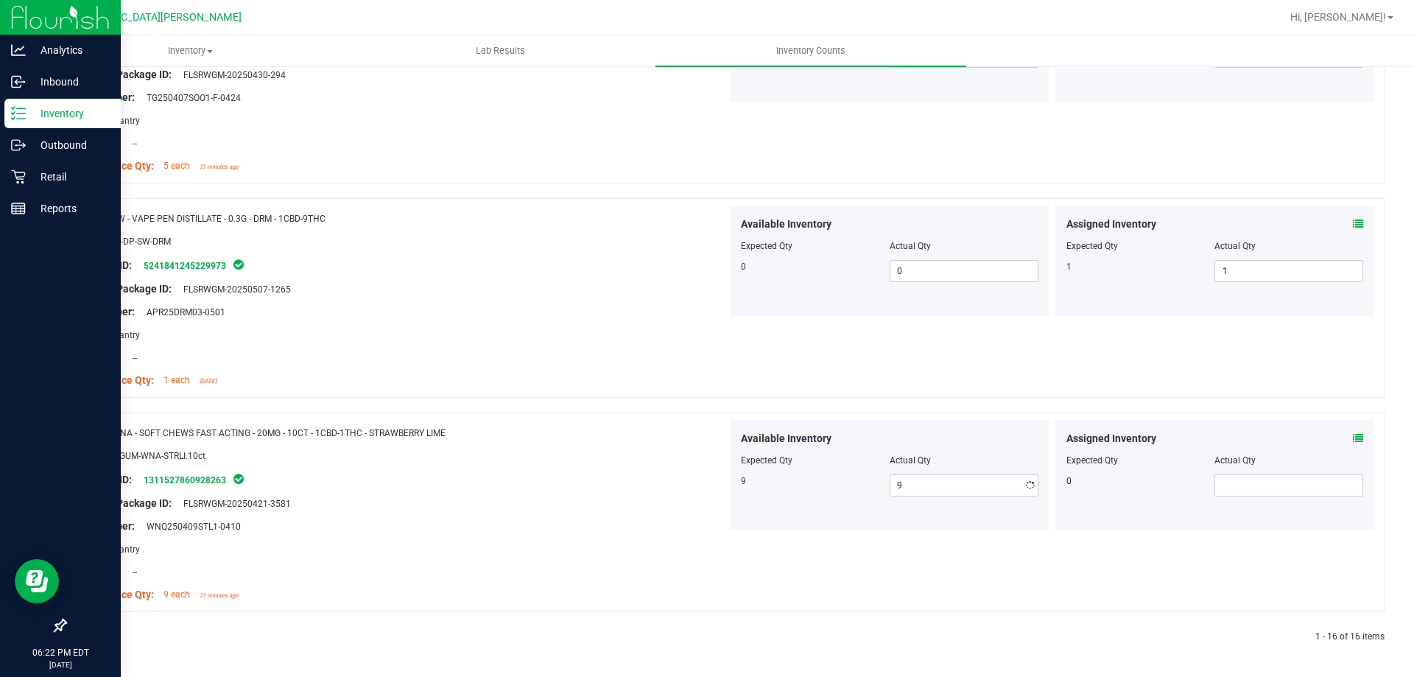
scroll to position [3134, 0]
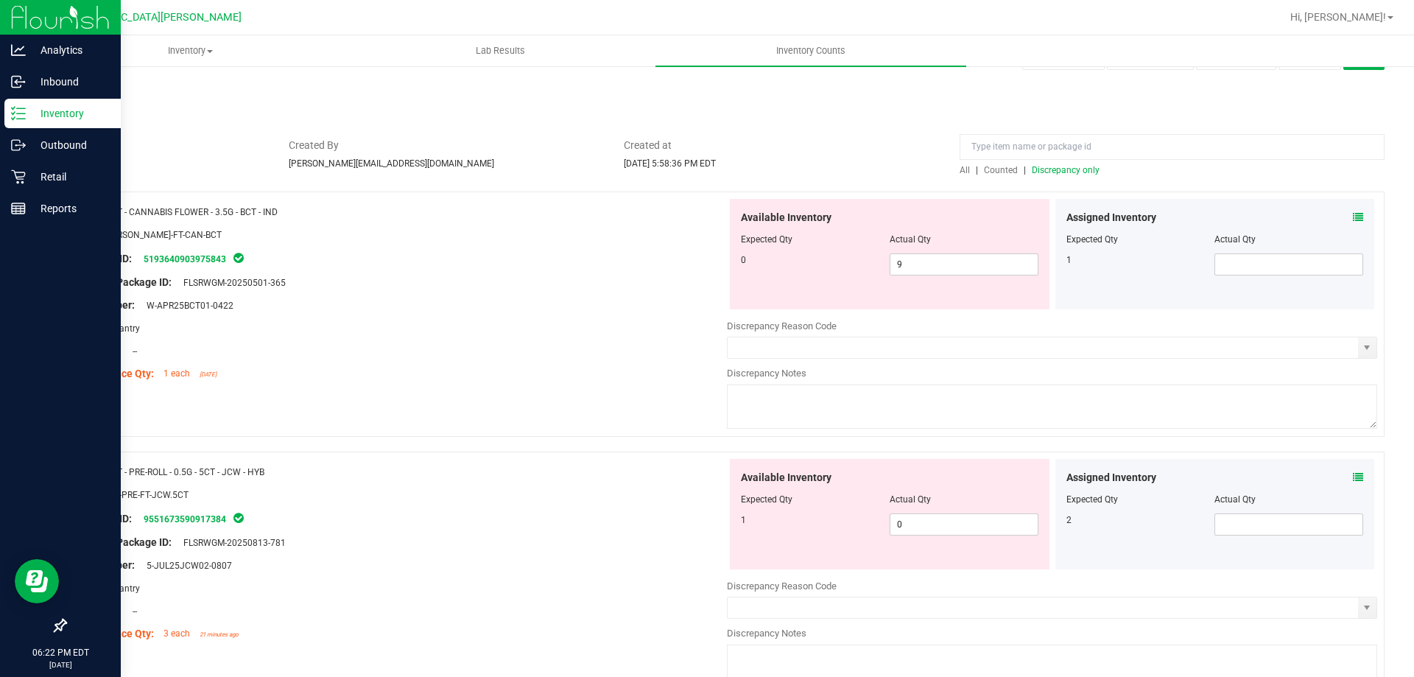
scroll to position [0, 0]
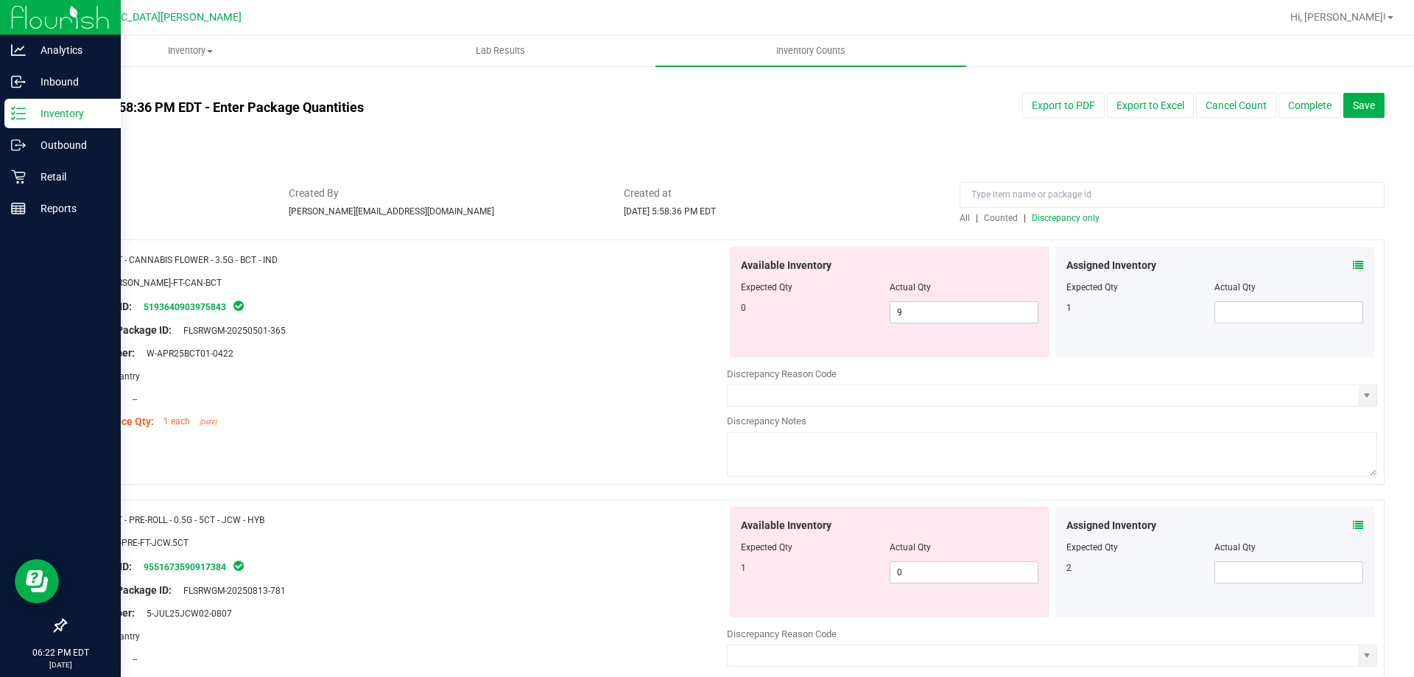
click at [1056, 220] on span "Discrepancy only" at bounding box center [1066, 218] width 68 height 10
click at [945, 320] on span "9 9" at bounding box center [964, 312] width 149 height 22
click at [605, 366] on div at bounding box center [402, 364] width 650 height 7
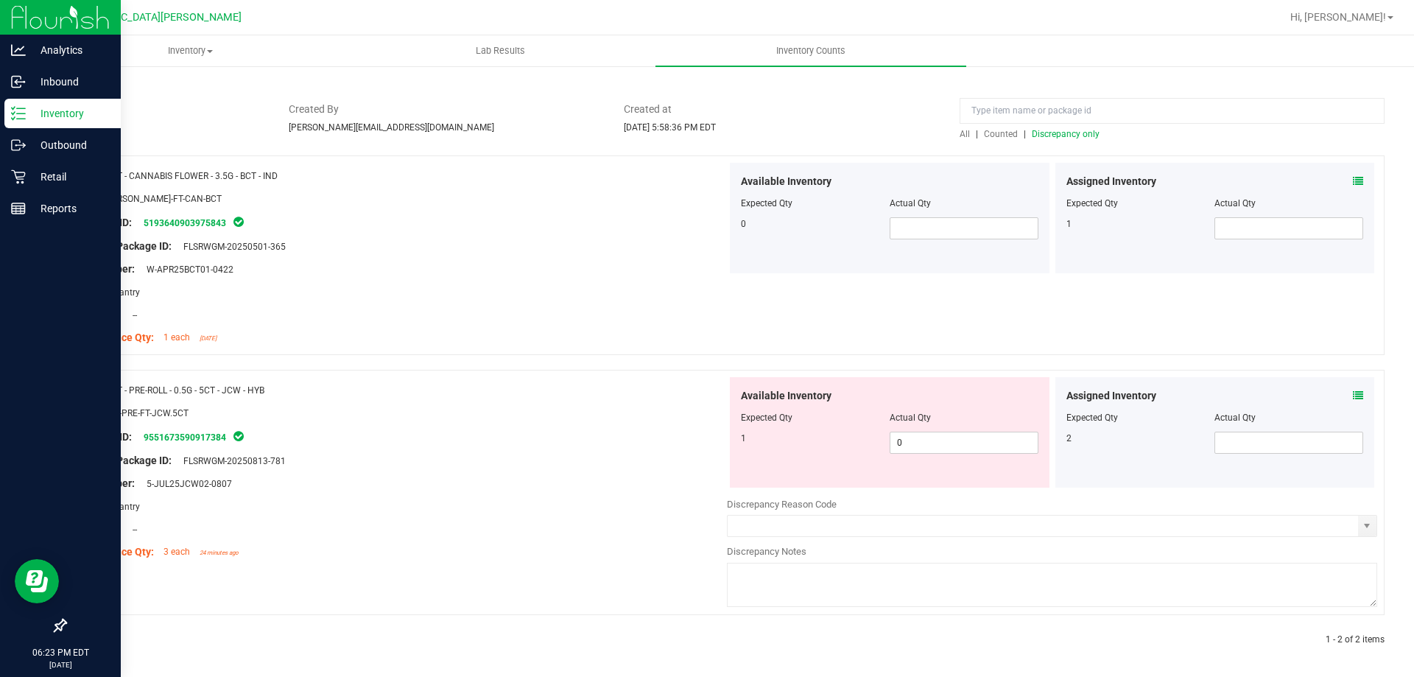
scroll to position [87, 0]
click at [922, 438] on span "0 0" at bounding box center [964, 440] width 149 height 22
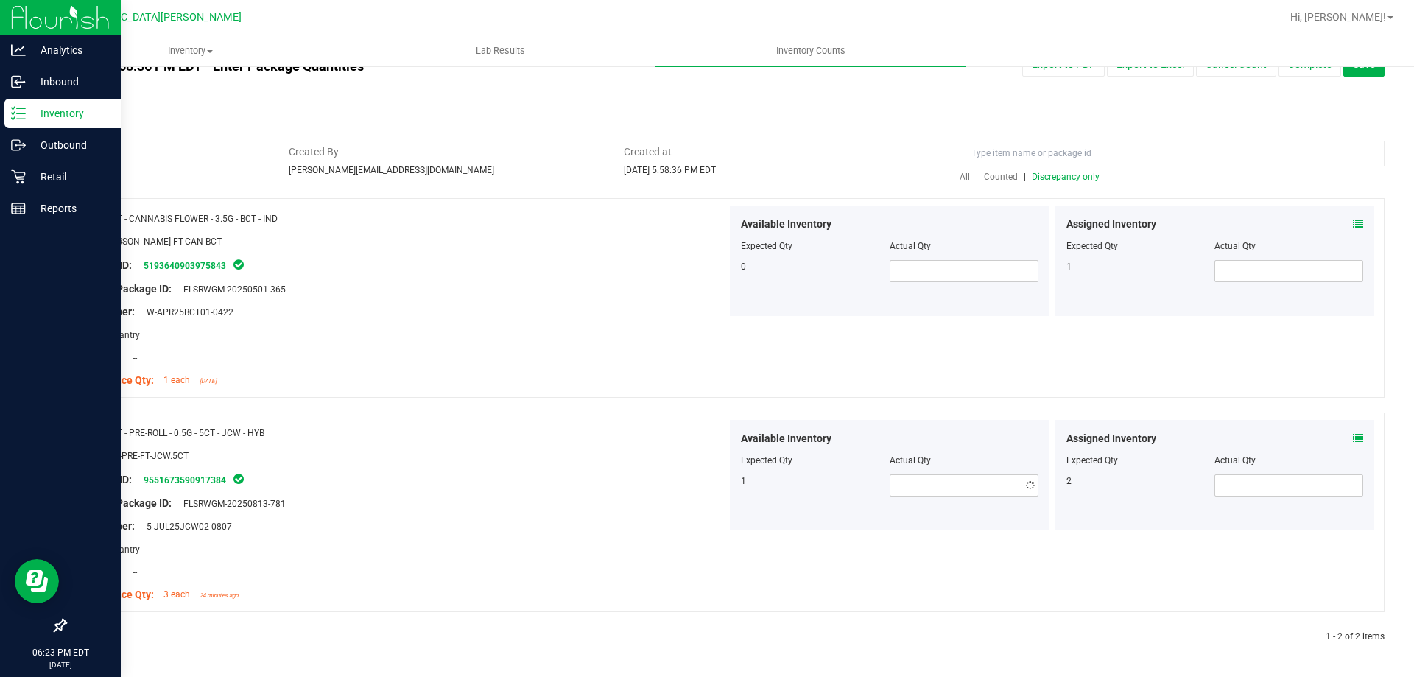
click at [589, 399] on div "Name: FT - CANNABIS FLOWER - 3.5G - BCT - IND SKU: [PERSON_NAME]-FT-CAN-BCT Pac…" at bounding box center [725, 421] width 1320 height 446
click at [902, 481] on span at bounding box center [964, 485] width 149 height 22
type input "1"
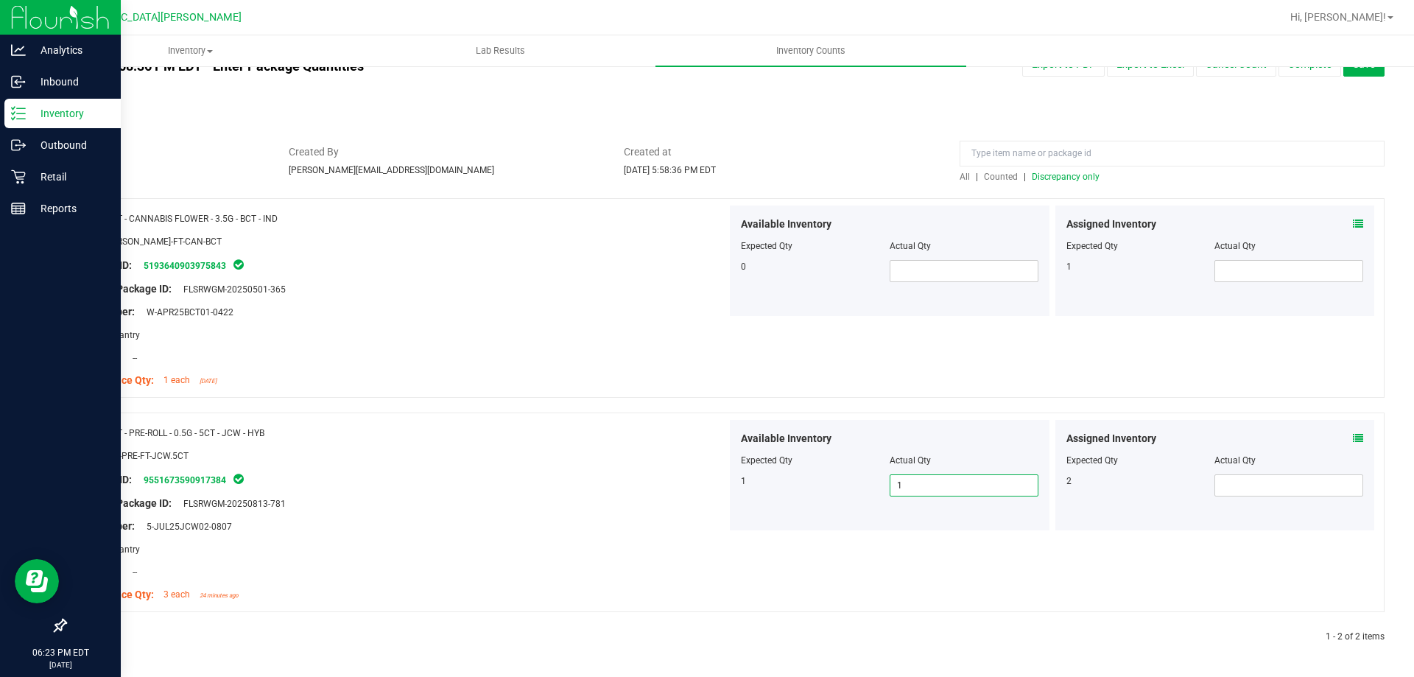
click at [560, 485] on div "Package ID: 9551673590917384" at bounding box center [402, 480] width 650 height 18
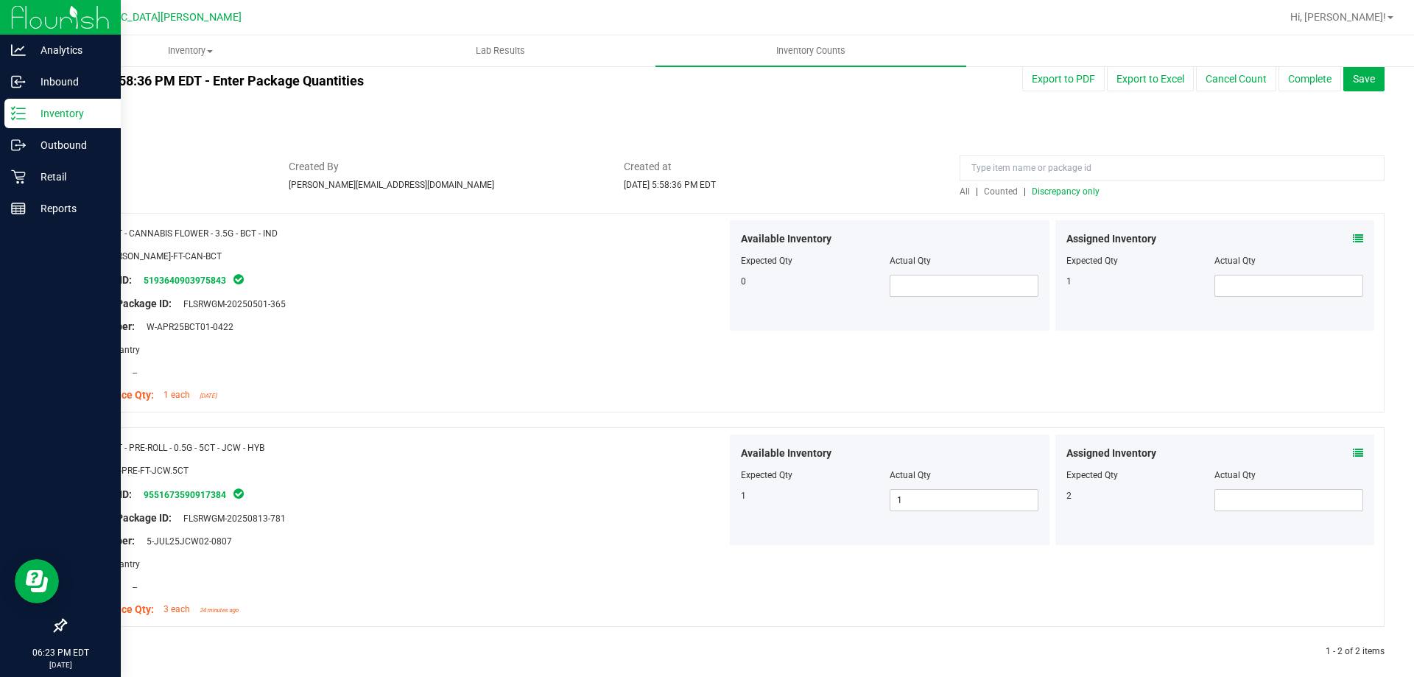
scroll to position [0, 0]
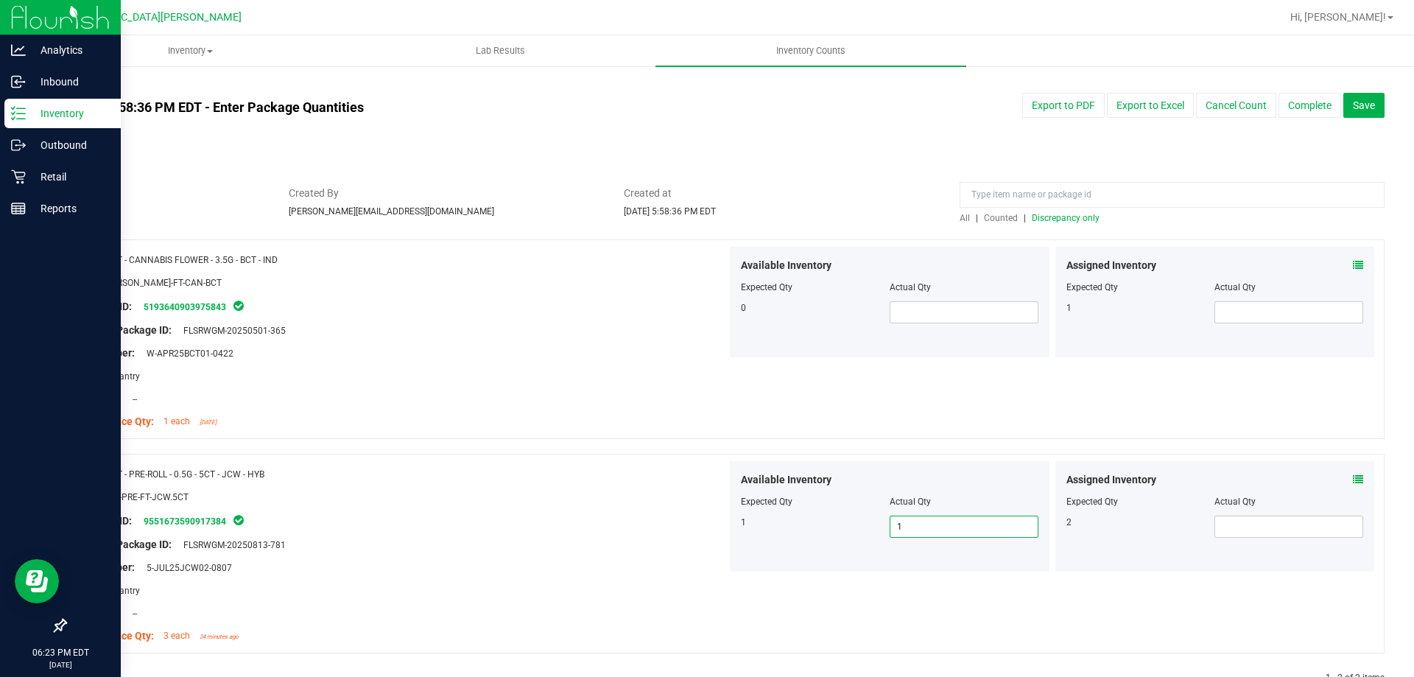
click at [917, 530] on span "1 1" at bounding box center [964, 527] width 149 height 22
click at [1313, 109] on button "Complete" at bounding box center [1310, 105] width 63 height 25
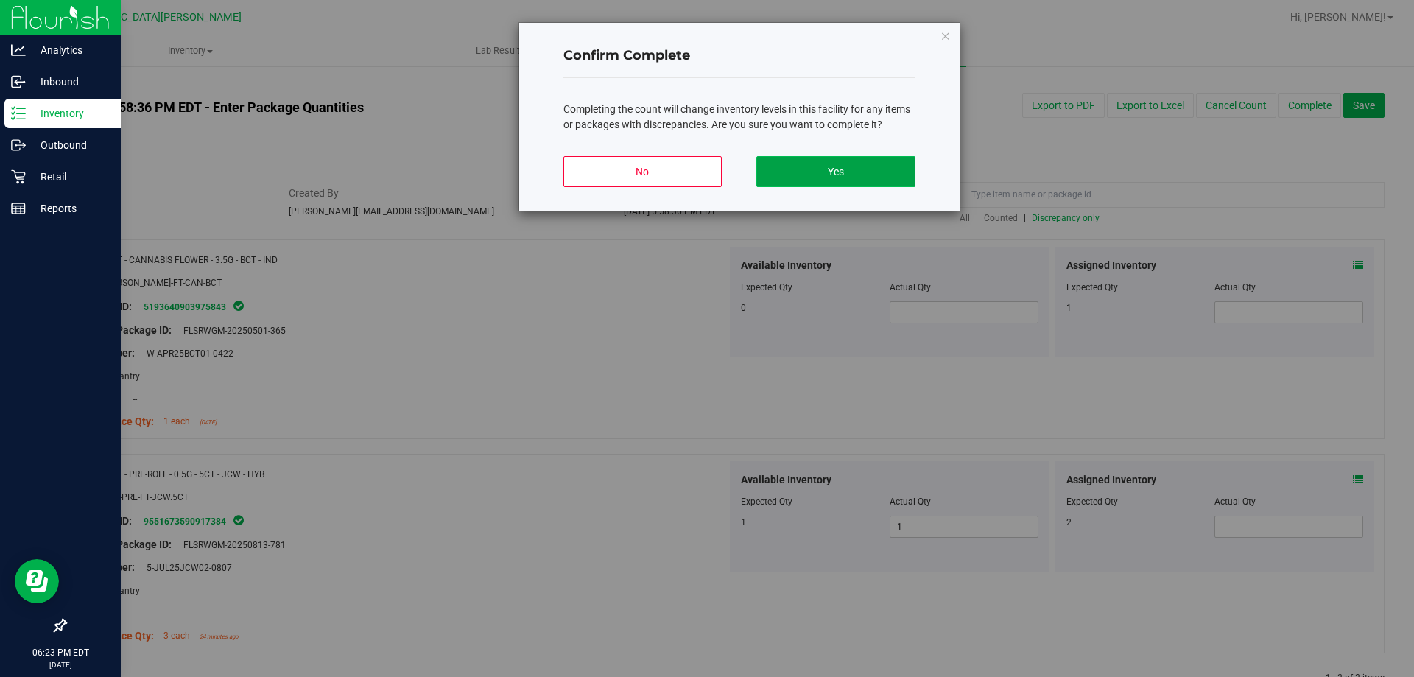
click at [876, 172] on button "Yes" at bounding box center [836, 171] width 158 height 31
